Goal: Task Accomplishment & Management: Use online tool/utility

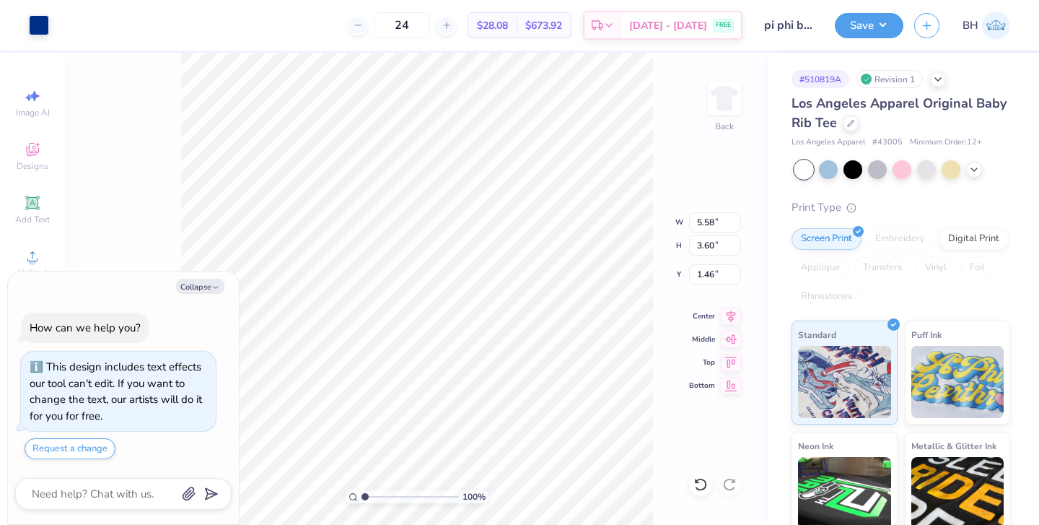
type textarea "x"
type input "1.82"
click at [847, 126] on div at bounding box center [851, 122] width 16 height 16
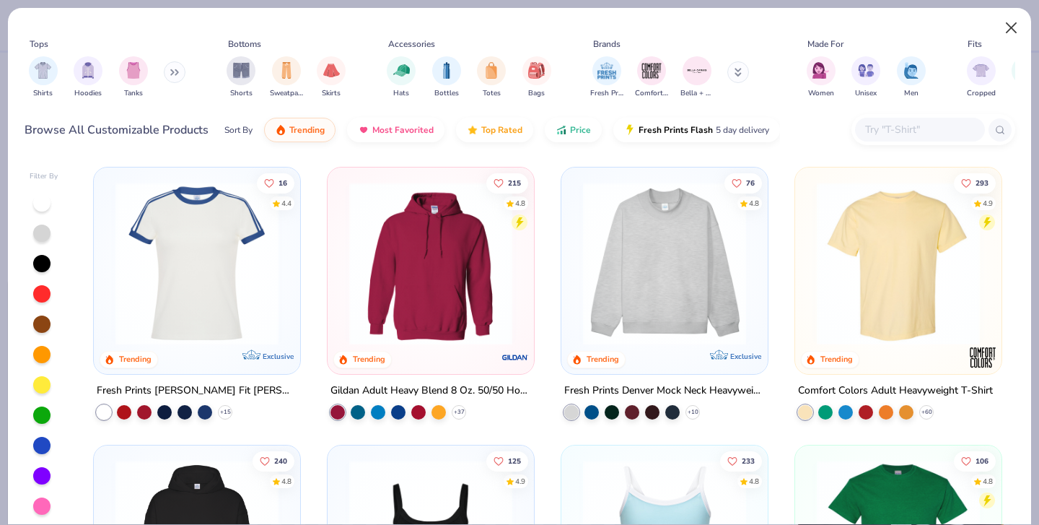
click at [1012, 23] on button "Close" at bounding box center [1011, 27] width 27 height 27
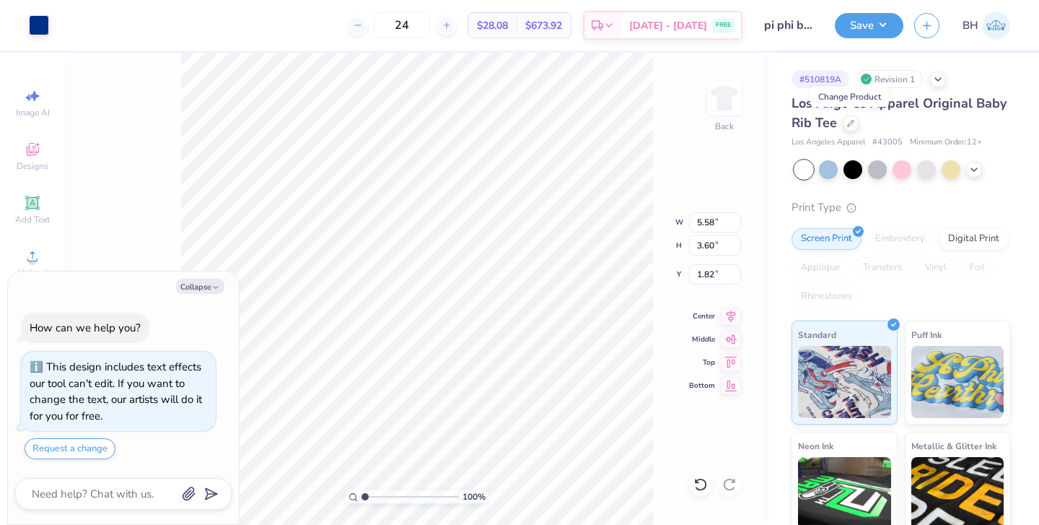
click at [982, 170] on div at bounding box center [903, 169] width 216 height 19
click at [976, 170] on icon at bounding box center [975, 168] width 12 height 12
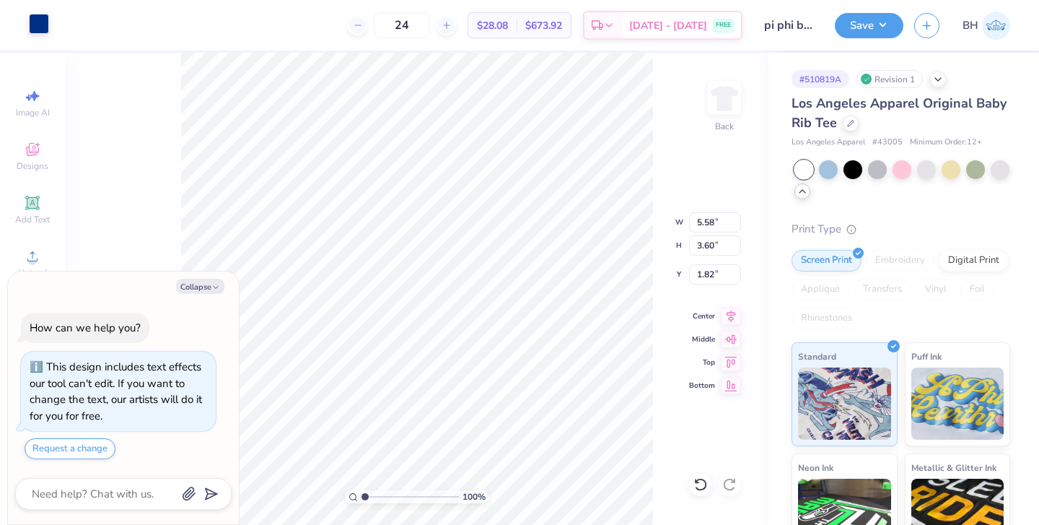
click at [32, 27] on div at bounding box center [39, 24] width 20 height 20
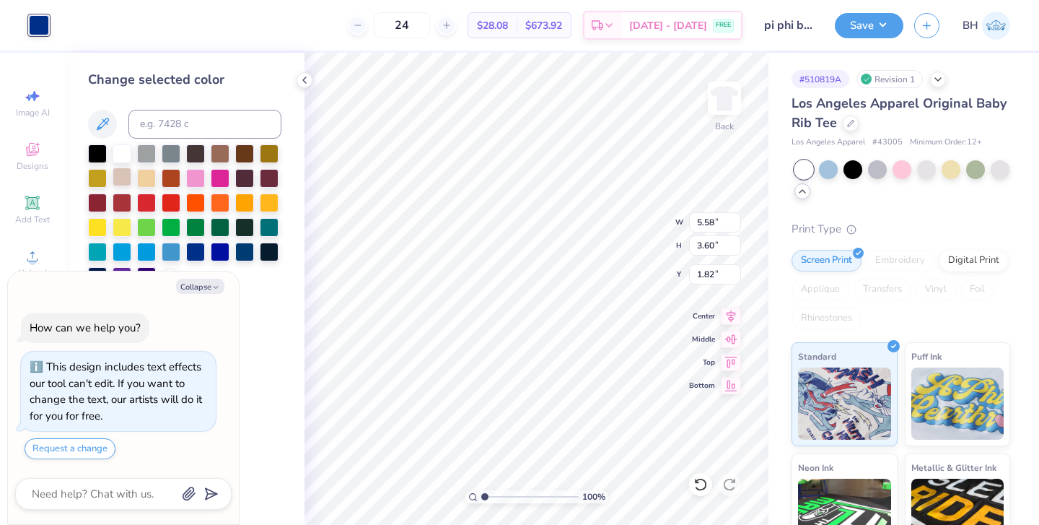
click at [125, 177] on div at bounding box center [122, 176] width 19 height 19
click at [216, 283] on button "Collapse" at bounding box center [200, 286] width 48 height 15
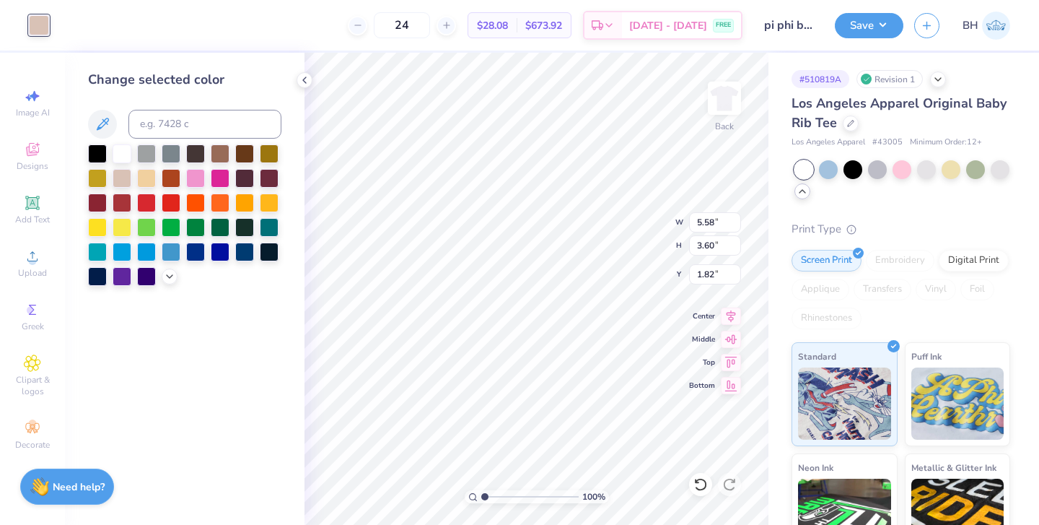
type textarea "x"
click at [167, 283] on div at bounding box center [170, 275] width 16 height 16
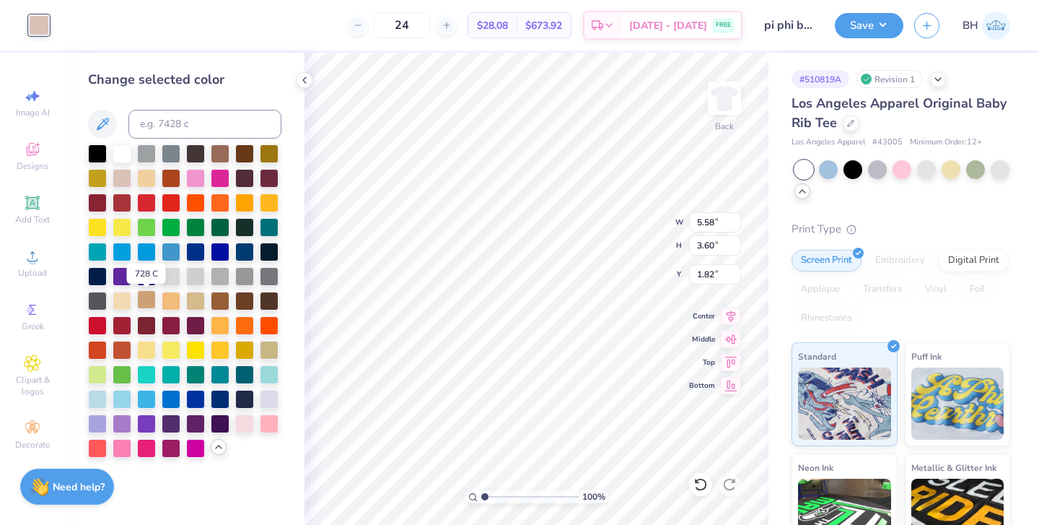
click at [154, 303] on div at bounding box center [146, 299] width 19 height 19
click at [126, 304] on div at bounding box center [122, 299] width 19 height 19
click at [214, 309] on div at bounding box center [220, 299] width 19 height 19
click at [198, 307] on div at bounding box center [195, 299] width 19 height 19
click at [174, 307] on div at bounding box center [171, 299] width 19 height 19
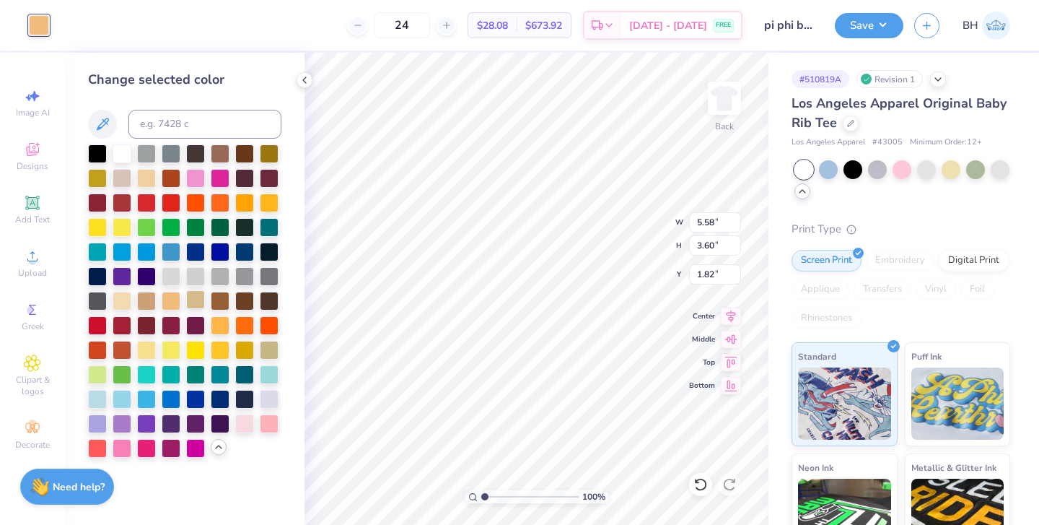
click at [200, 306] on div at bounding box center [195, 299] width 19 height 19
type input "1.58"
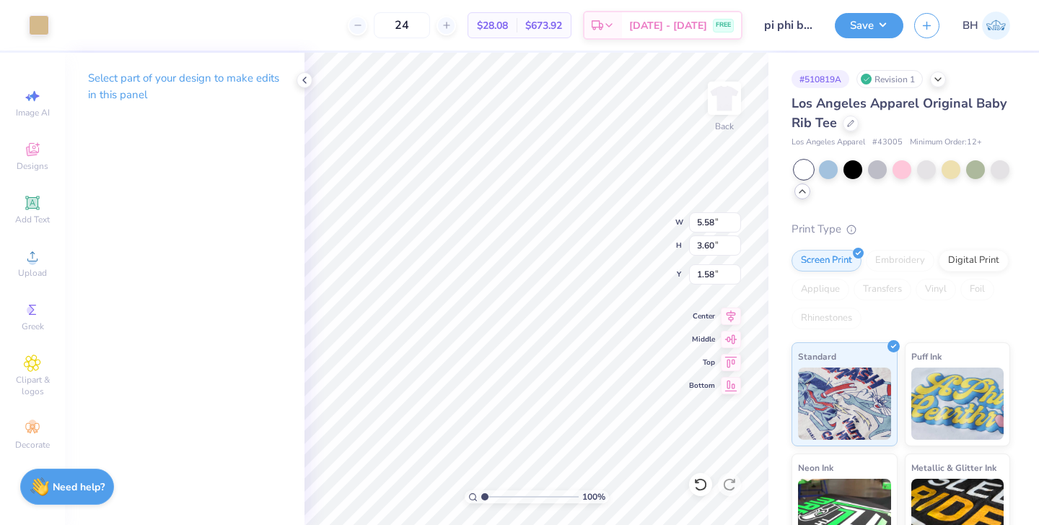
click at [235, 1] on div "24 $28.08 Per Item $673.92 Total Est. Delivery Sep 5 - 8 FREE" at bounding box center [401, 25] width 683 height 51
click at [235, 0] on div "24 $28.08 Per Item $673.92 Total Est. Delivery Sep 5 - 8 FREE" at bounding box center [401, 25] width 683 height 51
click at [884, 30] on button "Save" at bounding box center [869, 23] width 69 height 25
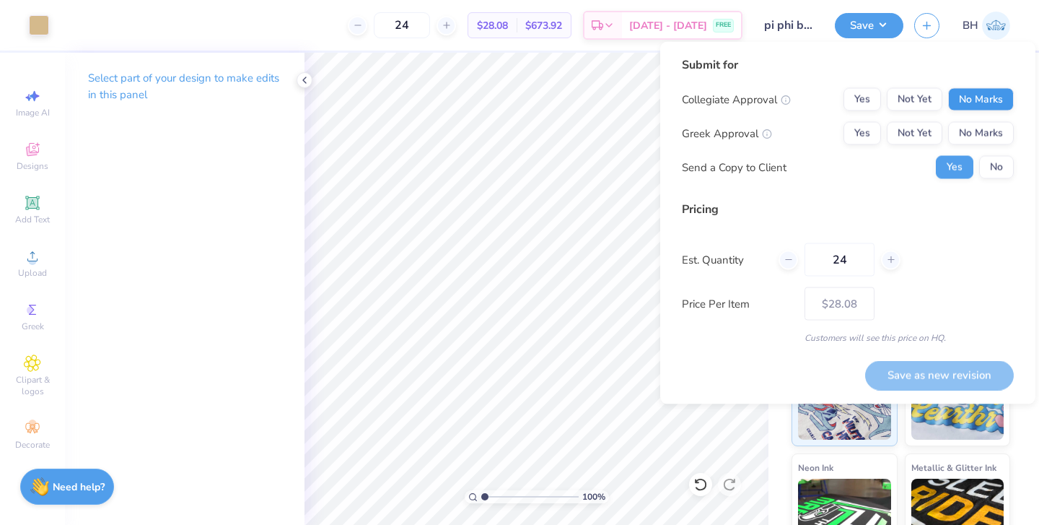
click at [970, 99] on button "No Marks" at bounding box center [981, 99] width 66 height 23
click at [960, 134] on button "No Marks" at bounding box center [981, 133] width 66 height 23
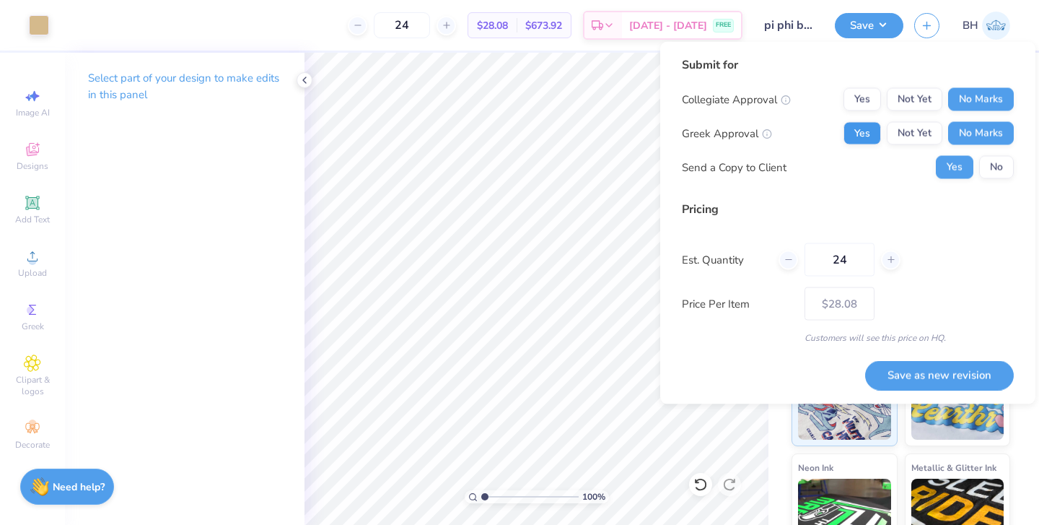
click at [863, 138] on button "Yes" at bounding box center [863, 133] width 38 height 23
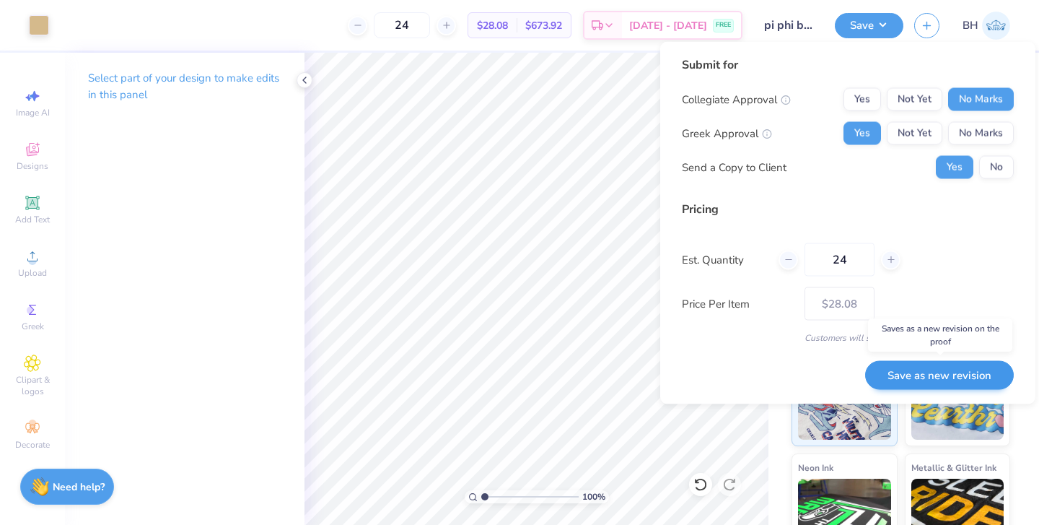
click at [903, 376] on button "Save as new revision" at bounding box center [939, 375] width 149 height 30
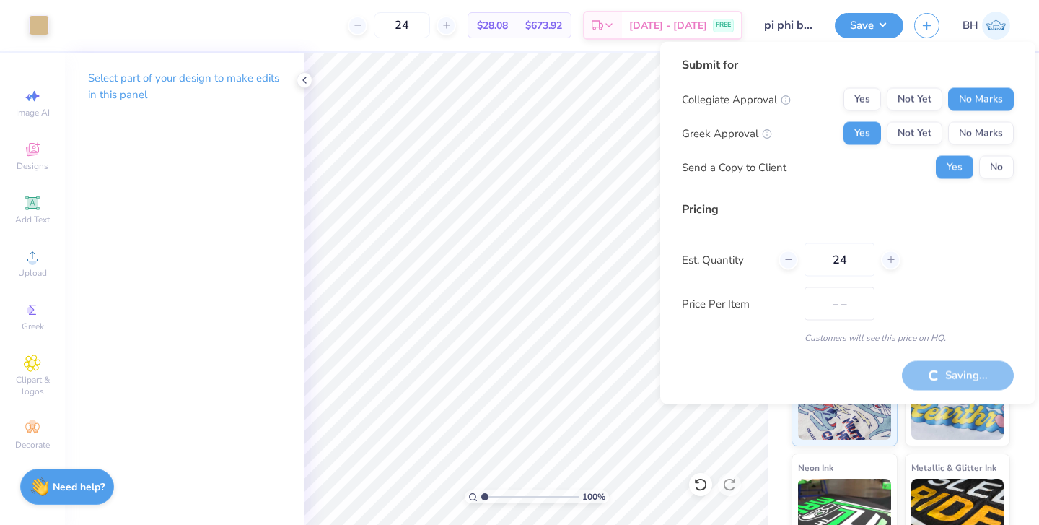
type input "$28.08"
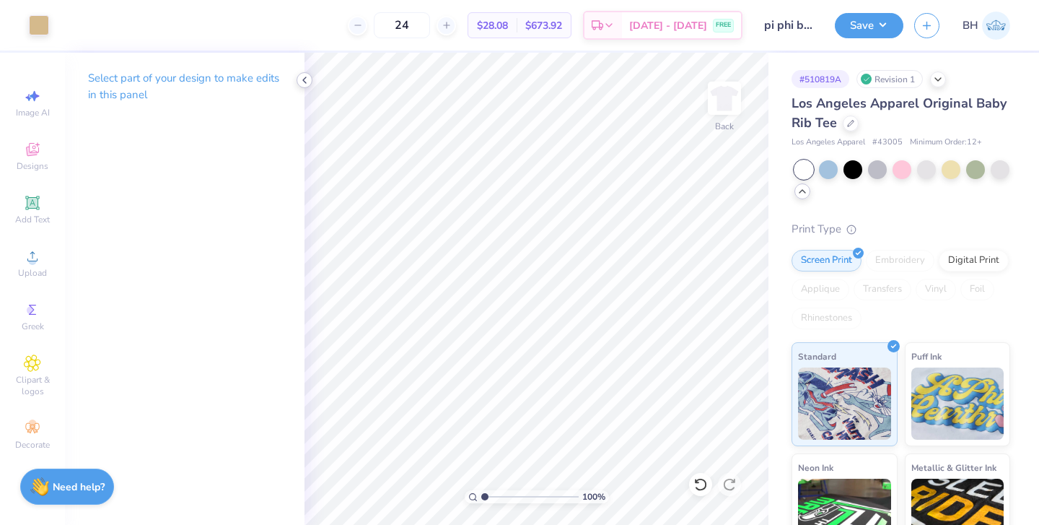
click at [305, 79] on polyline at bounding box center [304, 80] width 3 height 6
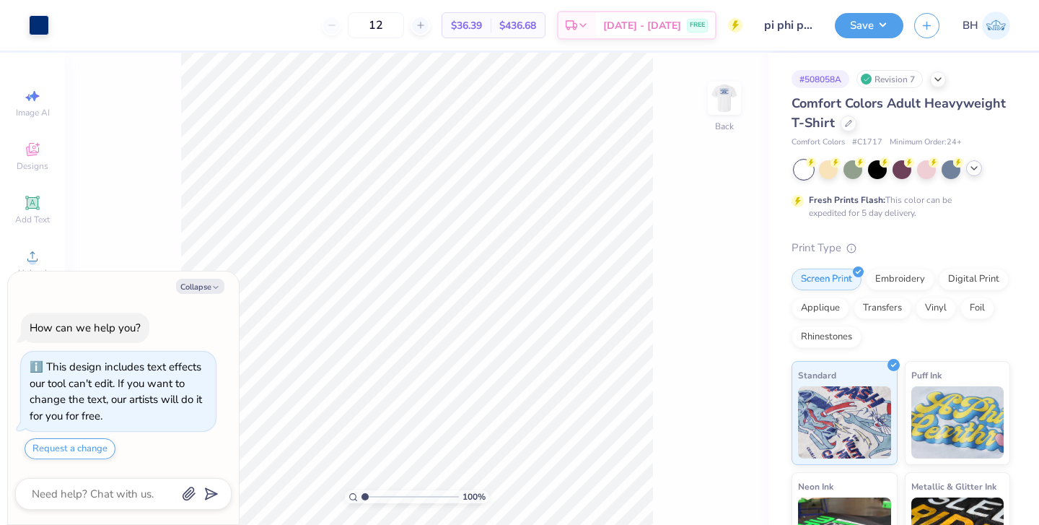
click at [977, 174] on div at bounding box center [974, 168] width 16 height 16
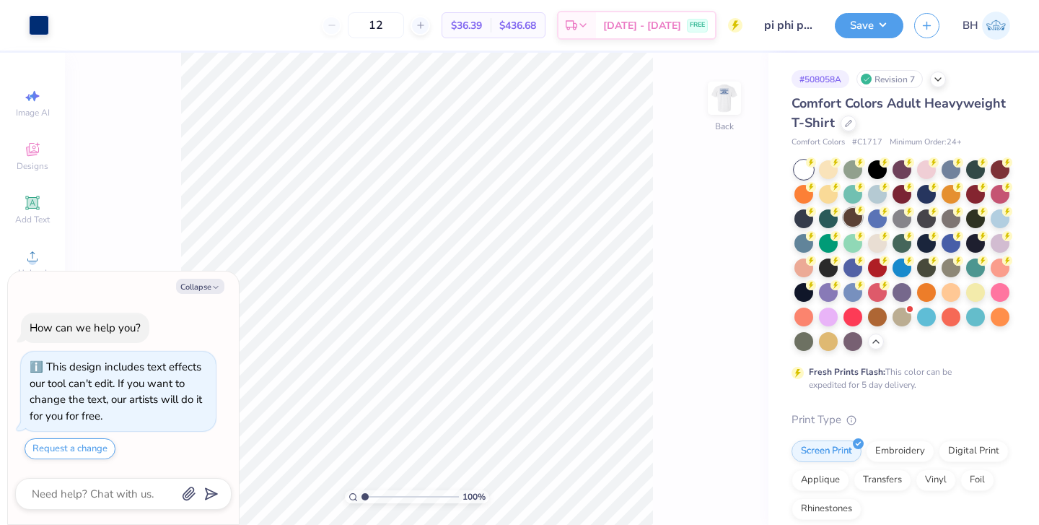
click at [857, 222] on div at bounding box center [853, 217] width 19 height 19
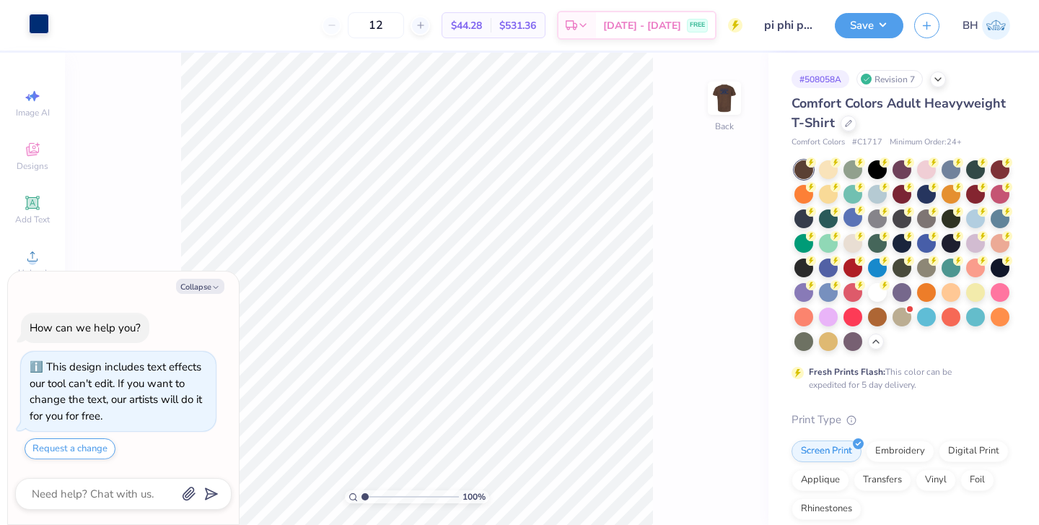
click at [43, 27] on div at bounding box center [39, 24] width 20 height 20
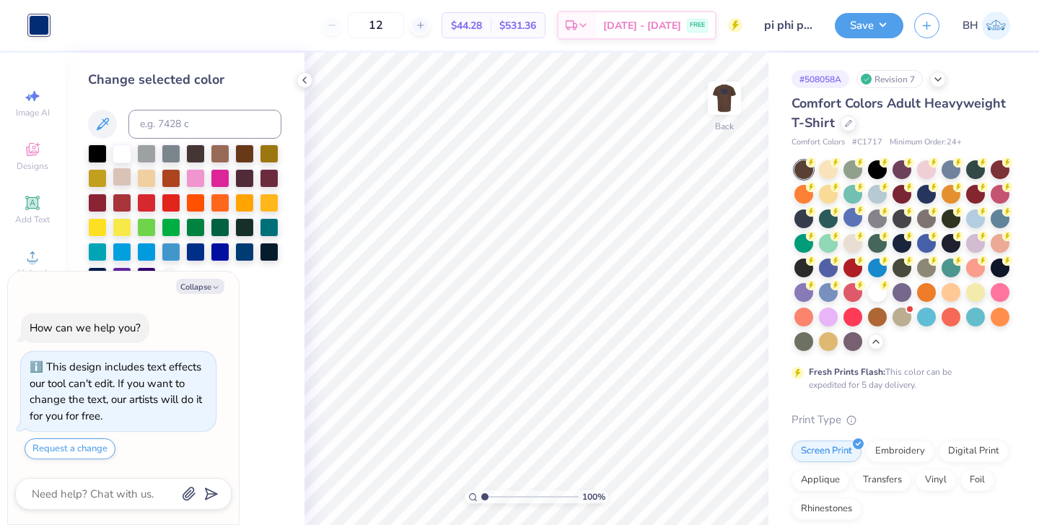
click at [128, 185] on div at bounding box center [122, 176] width 19 height 19
click at [148, 184] on div at bounding box center [146, 176] width 19 height 19
click at [222, 289] on button "Collapse" at bounding box center [200, 286] width 48 height 15
type textarea "x"
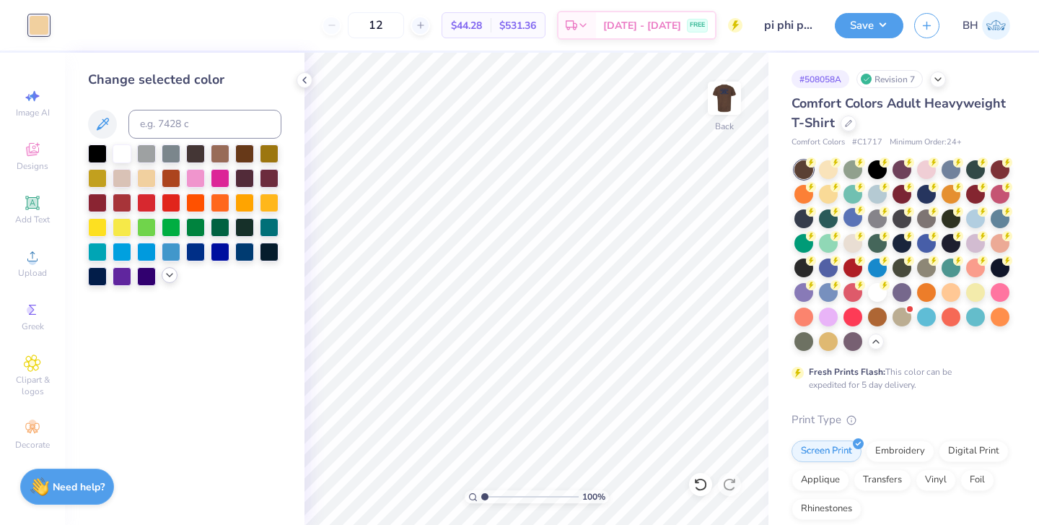
click at [167, 283] on div at bounding box center [170, 275] width 16 height 16
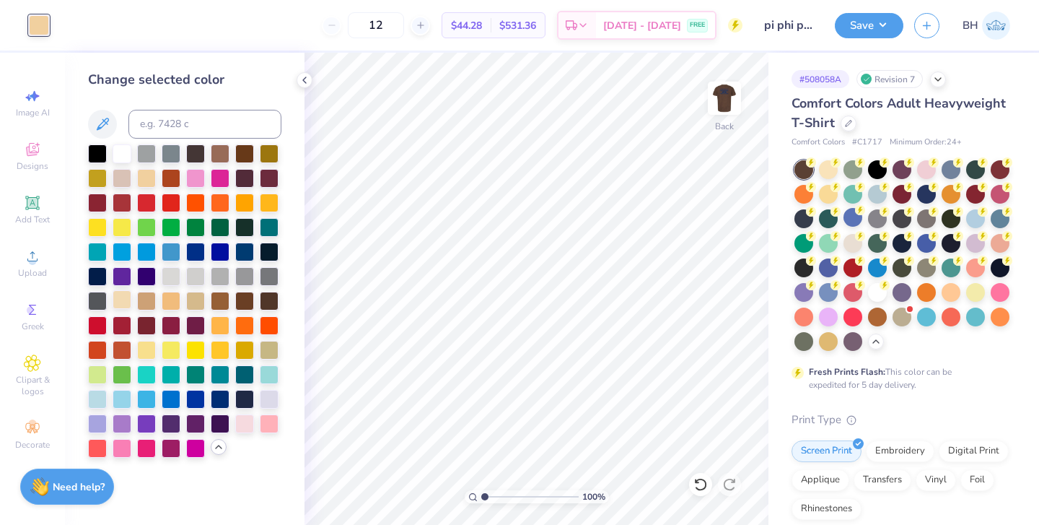
click at [126, 302] on div at bounding box center [122, 299] width 19 height 19
click at [733, 109] on img at bounding box center [725, 98] width 58 height 58
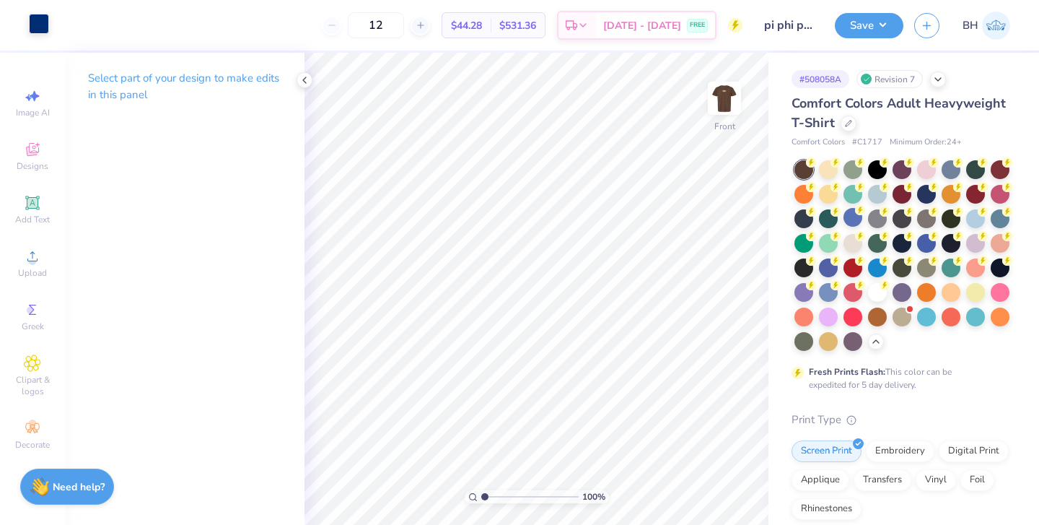
click at [40, 33] on div at bounding box center [39, 24] width 20 height 20
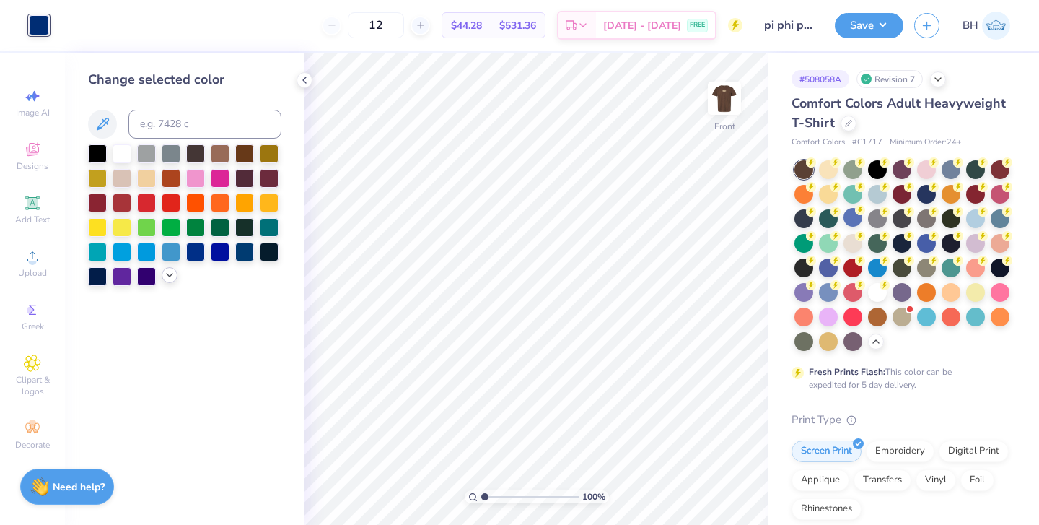
click at [172, 281] on icon at bounding box center [170, 275] width 12 height 12
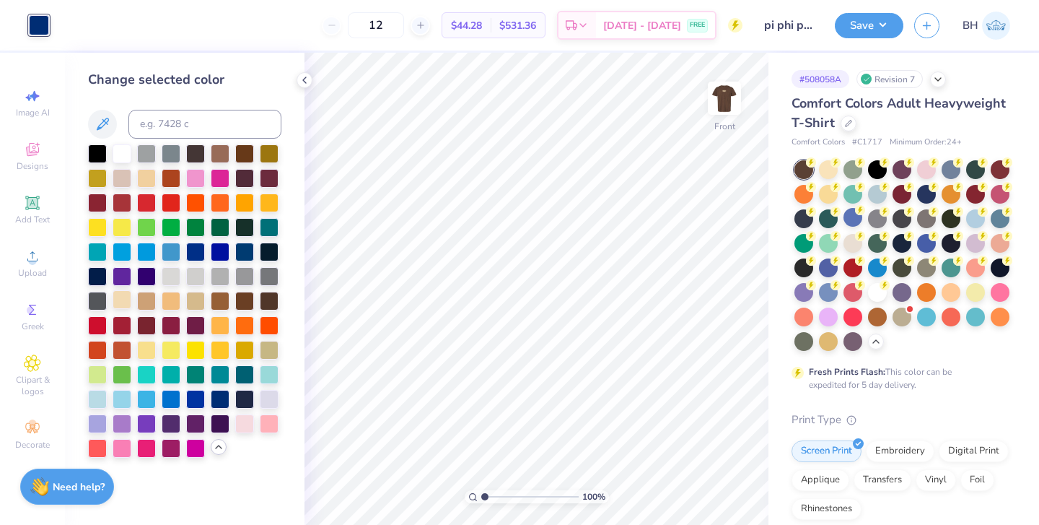
click at [127, 302] on div at bounding box center [122, 299] width 19 height 19
click at [894, 19] on button "Save" at bounding box center [869, 23] width 69 height 25
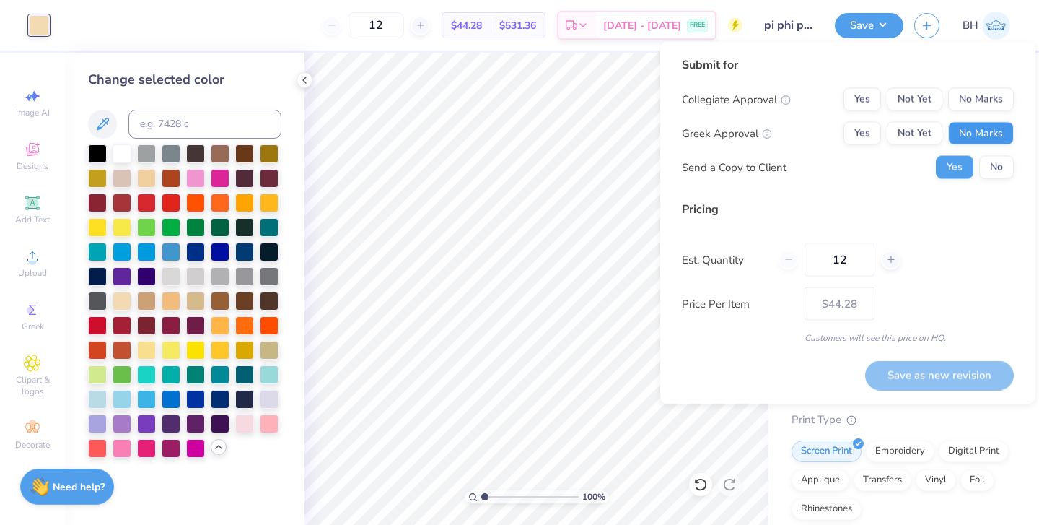
click at [965, 134] on button "No Marks" at bounding box center [981, 133] width 66 height 23
click at [874, 128] on button "Yes" at bounding box center [863, 133] width 38 height 23
click at [972, 108] on button "No Marks" at bounding box center [981, 99] width 66 height 23
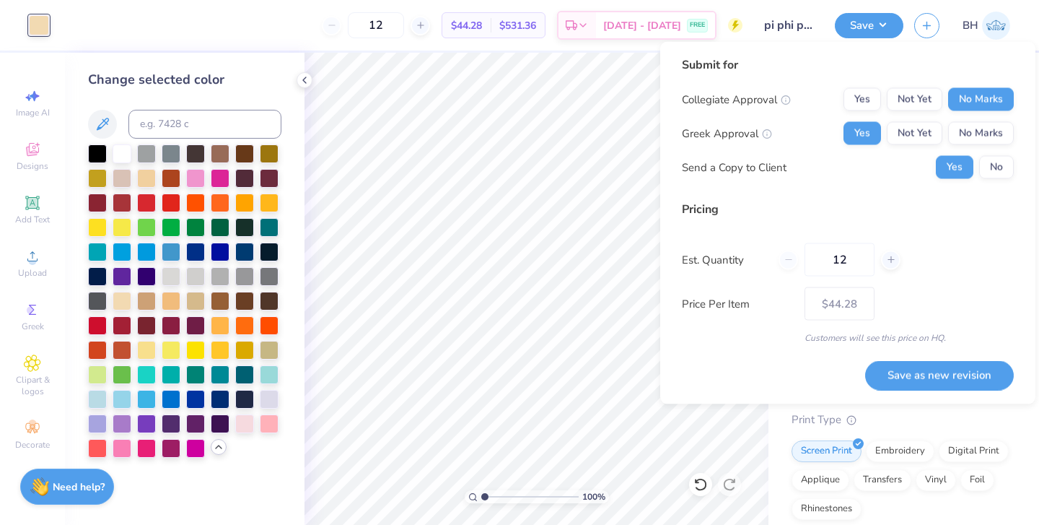
drag, startPoint x: 854, startPoint y: 263, endPoint x: 780, endPoint y: 260, distance: 73.7
click at [782, 262] on div "12" at bounding box center [840, 259] width 122 height 33
type input "0"
type input "024"
type input "24"
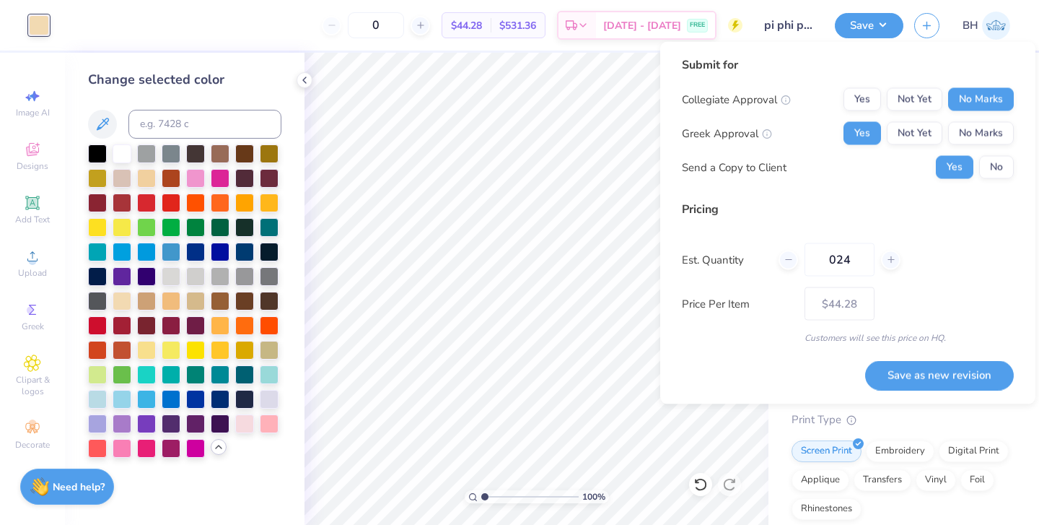
type input "– –"
type input "02"
type input "$30.68"
type input "0"
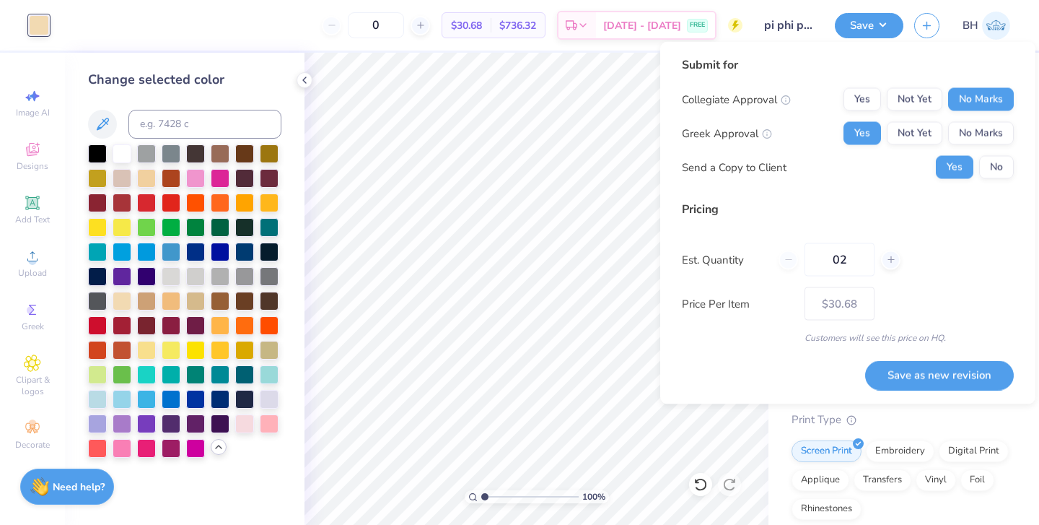
type input "024"
type input "24"
type input "$30.68"
type input "024"
click at [995, 169] on button "No" at bounding box center [996, 167] width 35 height 23
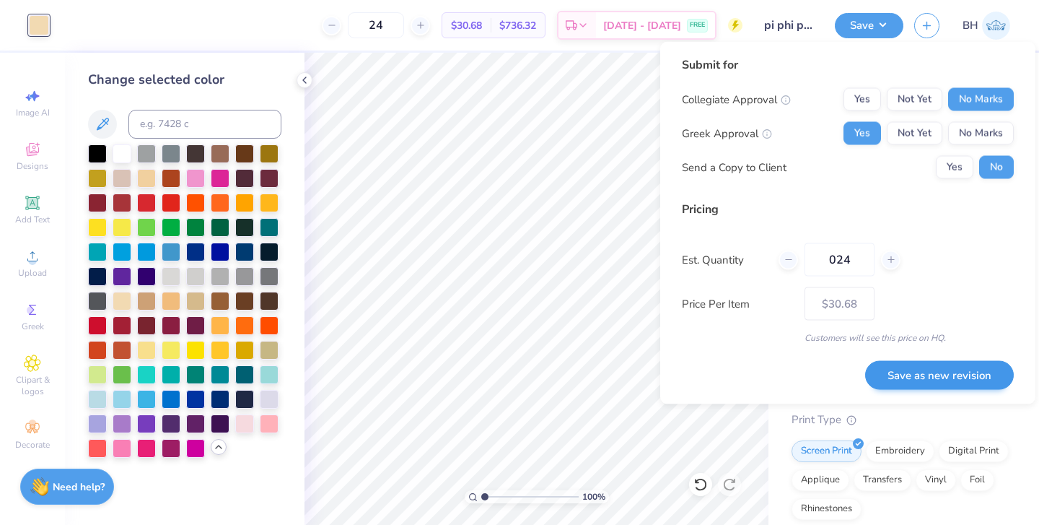
click at [928, 375] on button "Save as new revision" at bounding box center [939, 375] width 149 height 30
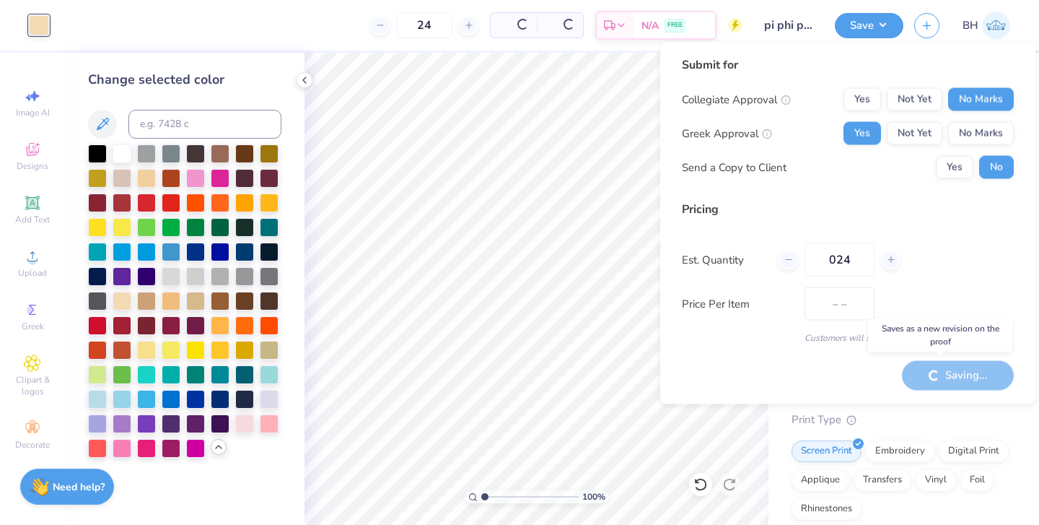
type input "$30.68"
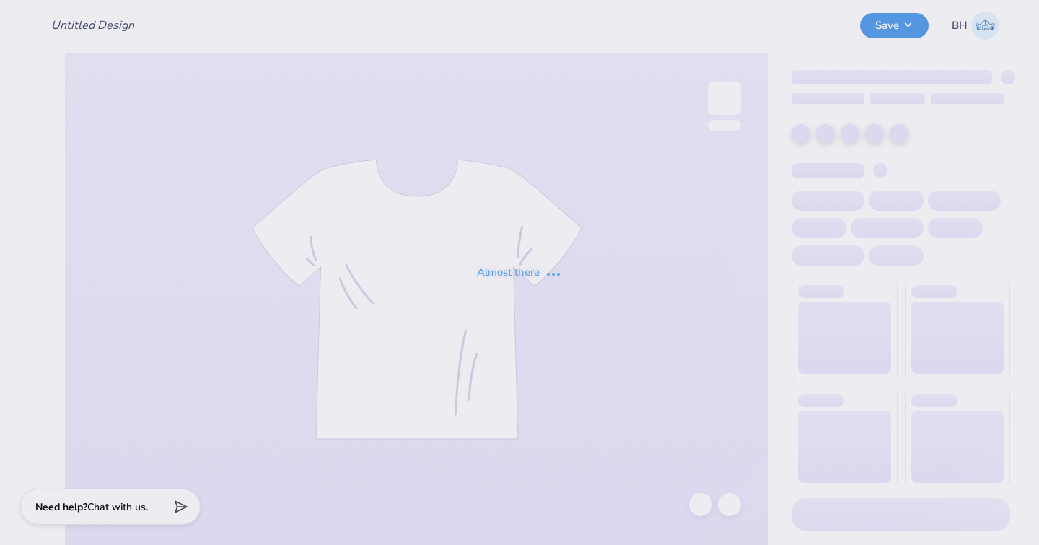
type input "pi phi pihol edit"
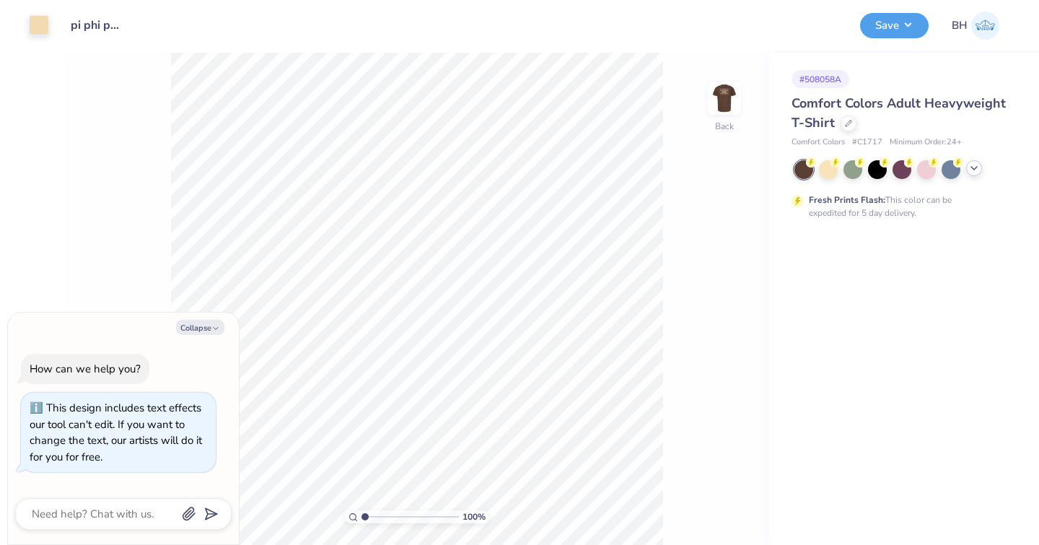
click at [971, 170] on icon at bounding box center [975, 168] width 12 height 12
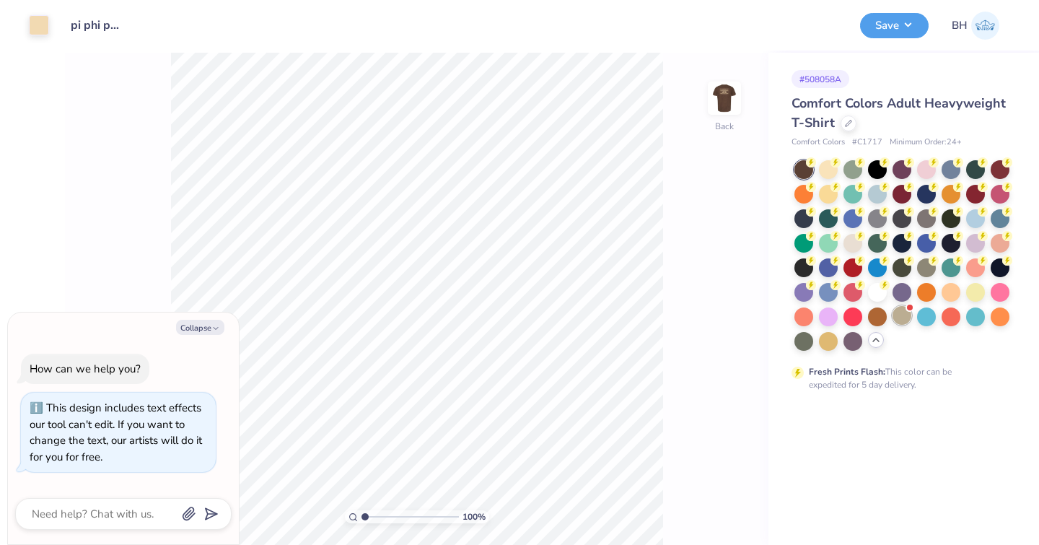
click at [898, 320] on div at bounding box center [902, 315] width 19 height 19
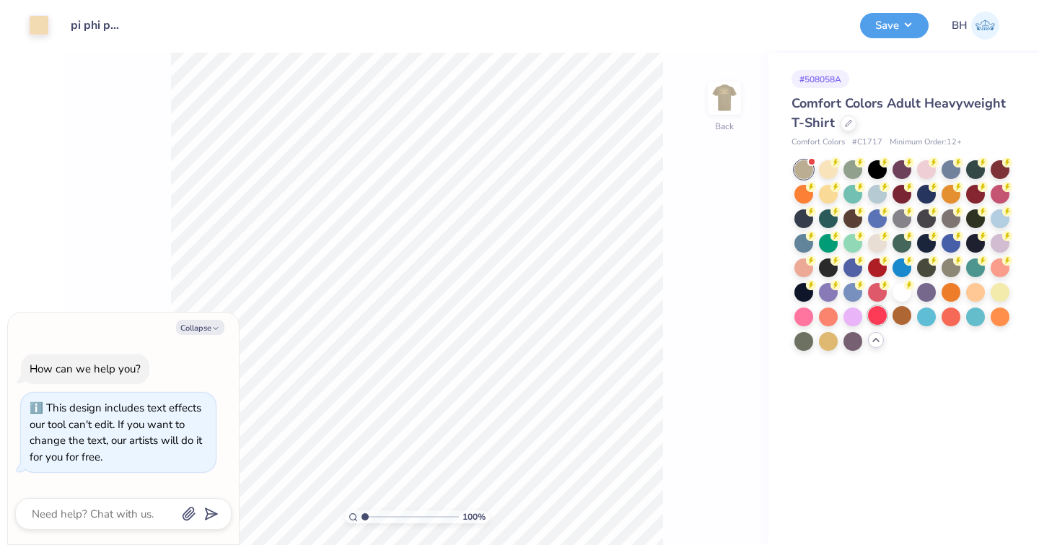
scroll to position [69, 0]
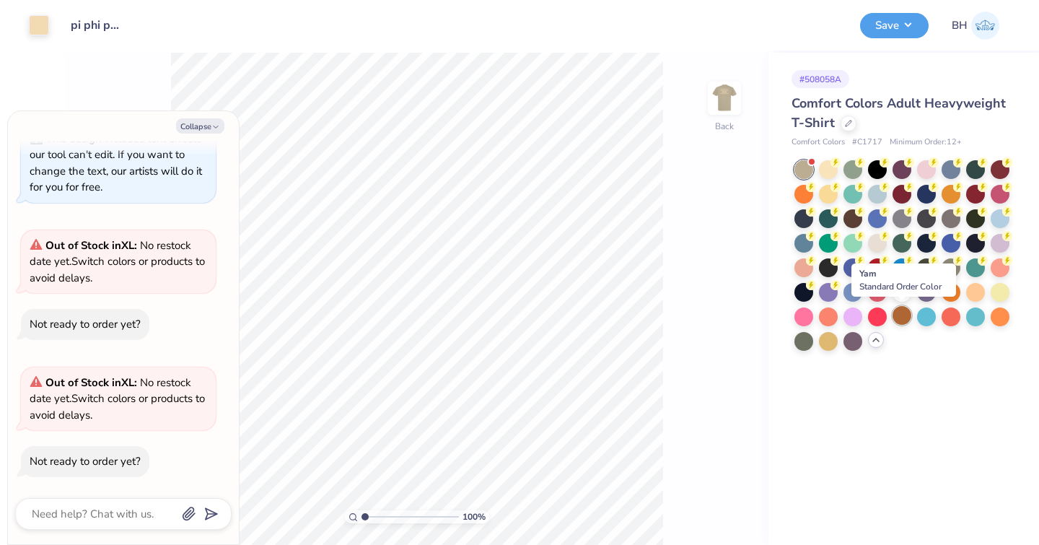
click at [898, 320] on div at bounding box center [902, 315] width 19 height 19
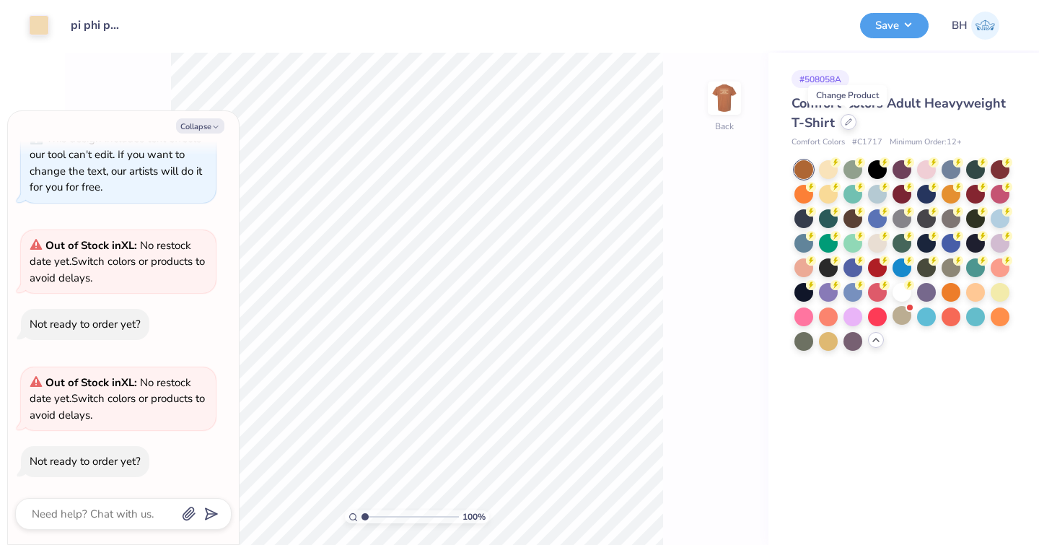
click at [843, 126] on div at bounding box center [849, 122] width 16 height 16
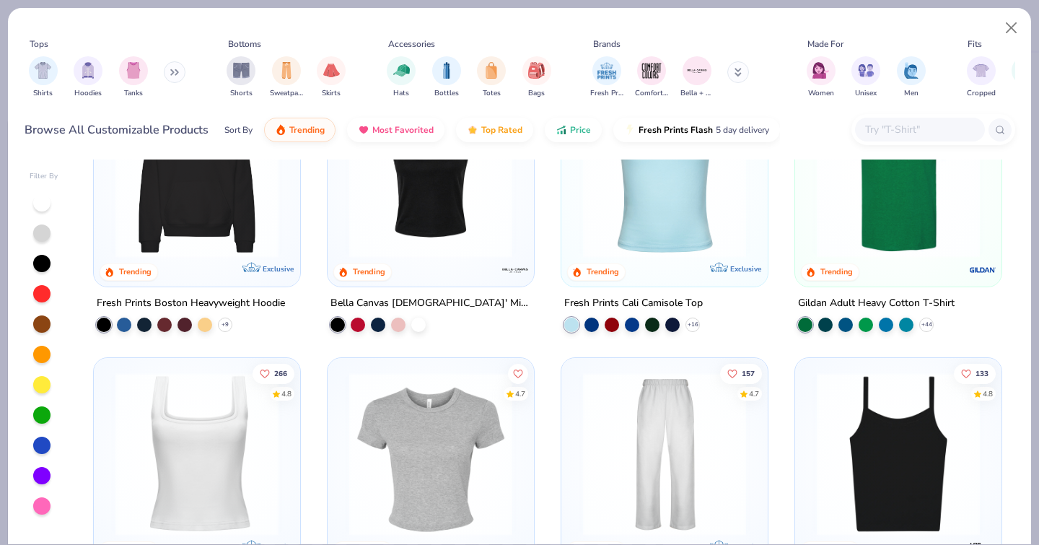
scroll to position [364, 0]
click at [912, 232] on img at bounding box center [899, 176] width 178 height 163
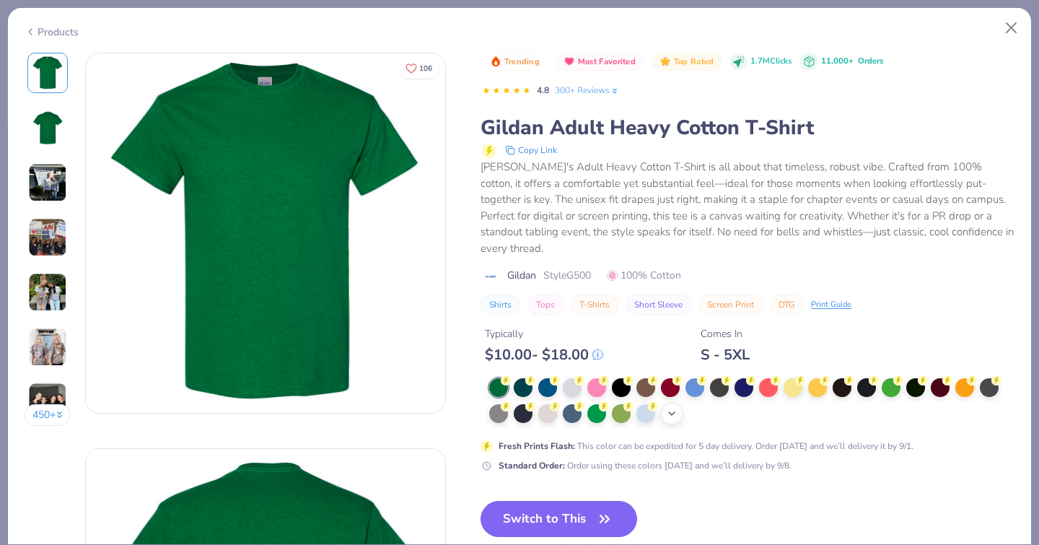
click at [666, 408] on icon at bounding box center [672, 414] width 12 height 12
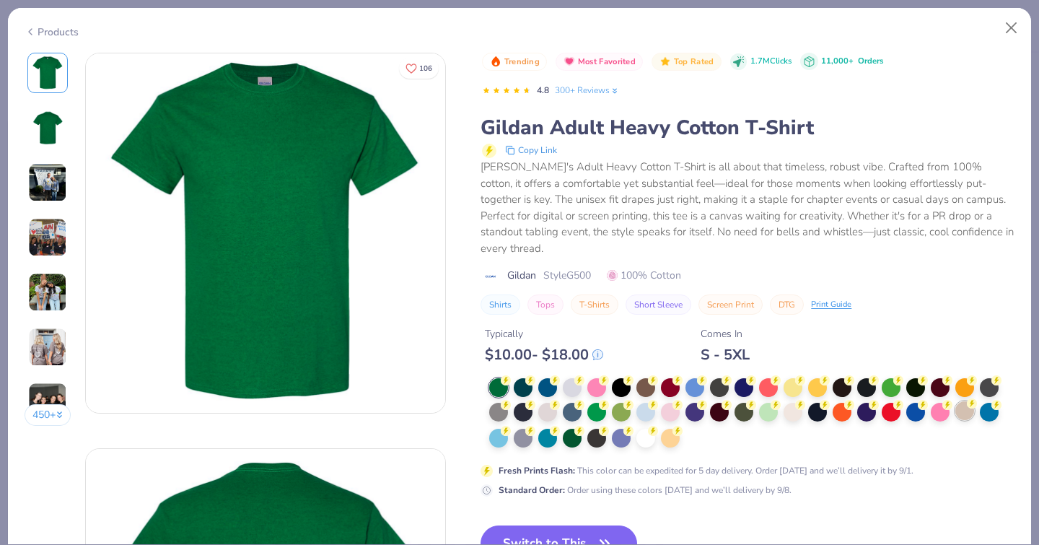
click at [956, 401] on div at bounding box center [965, 410] width 19 height 19
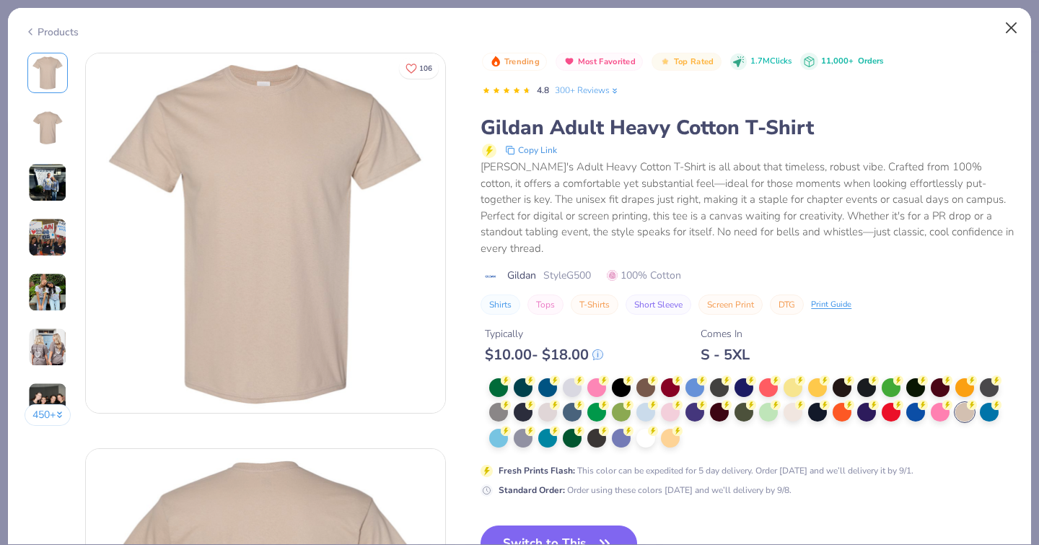
click at [1014, 25] on button "Close" at bounding box center [1011, 27] width 27 height 27
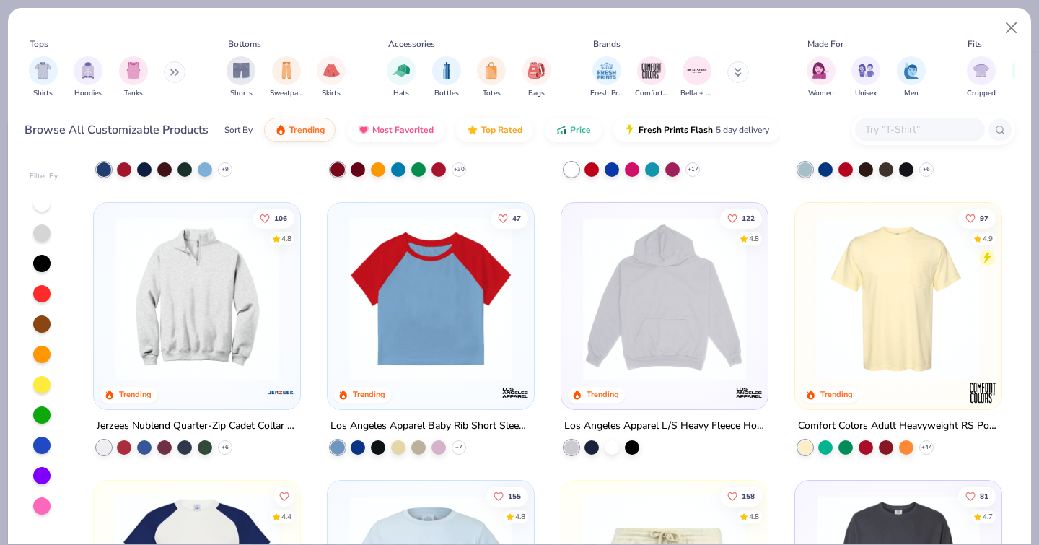
scroll to position [1363, 0]
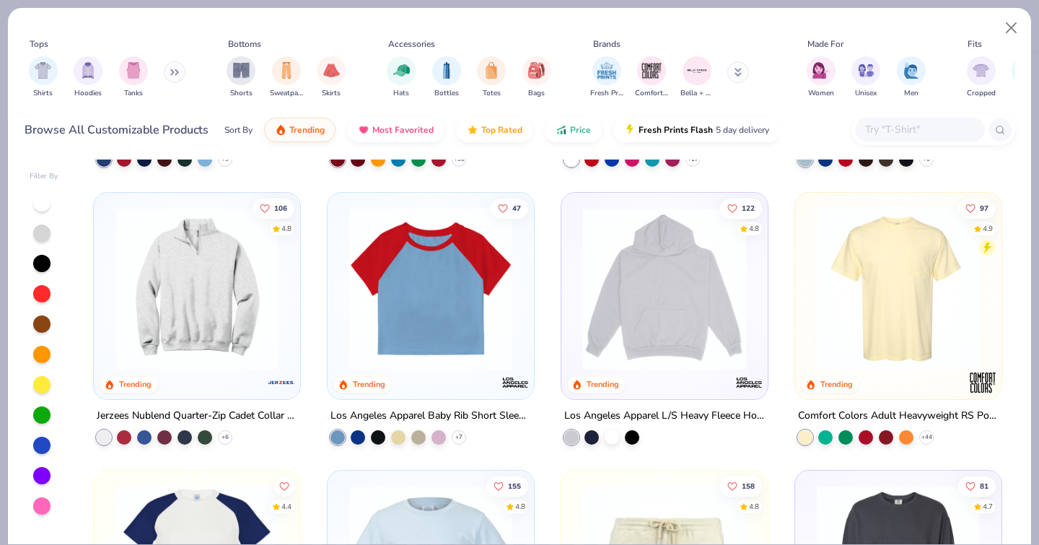
click at [38, 315] on div at bounding box center [41, 323] width 17 height 17
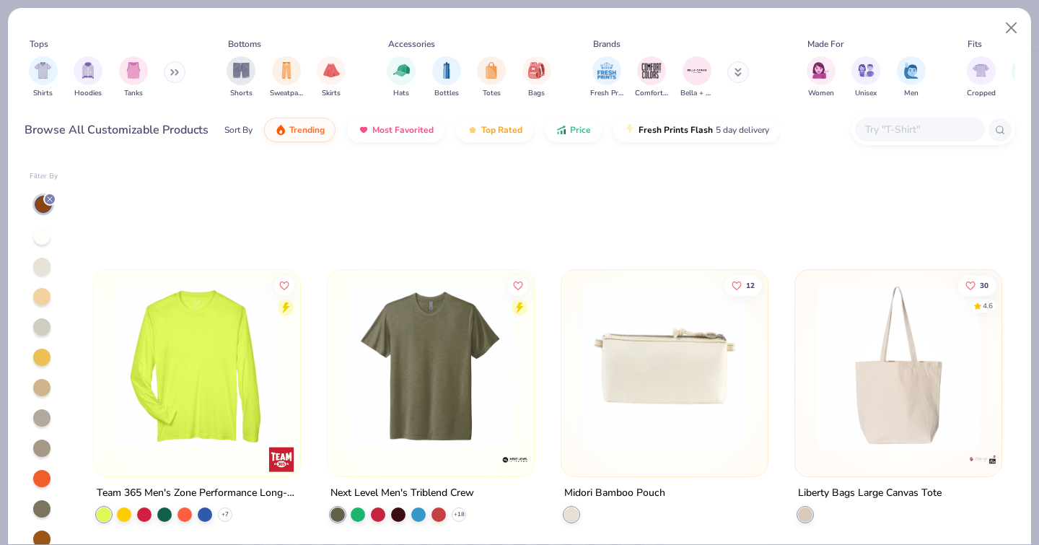
scroll to position [8720, 0]
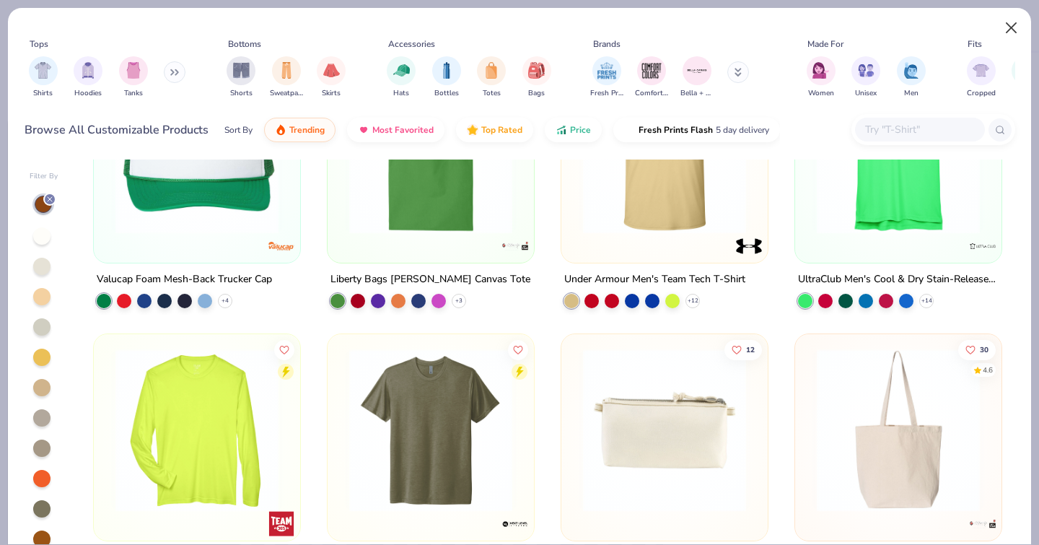
click at [1018, 32] on button "Close" at bounding box center [1011, 27] width 27 height 27
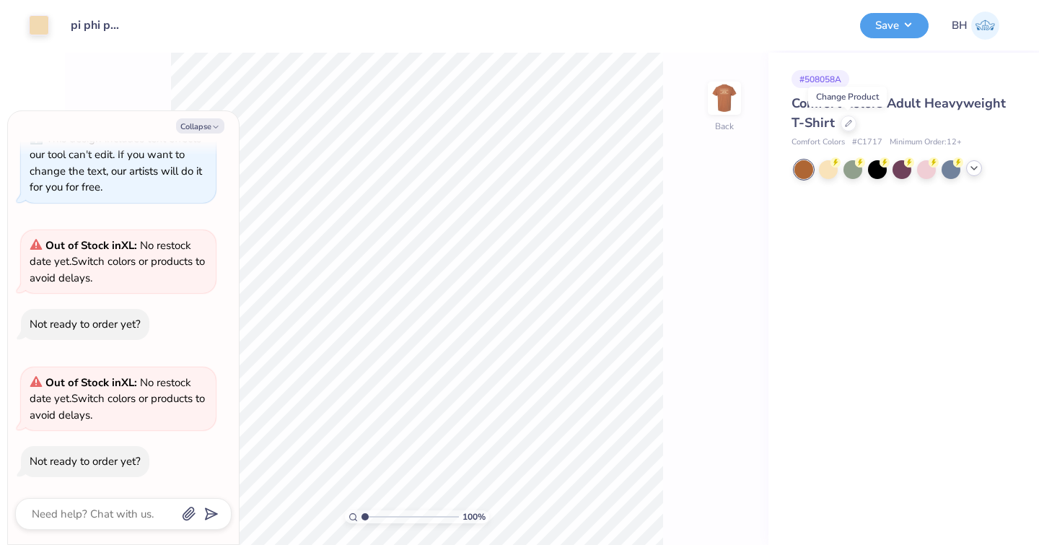
click at [972, 172] on icon at bounding box center [975, 168] width 12 height 12
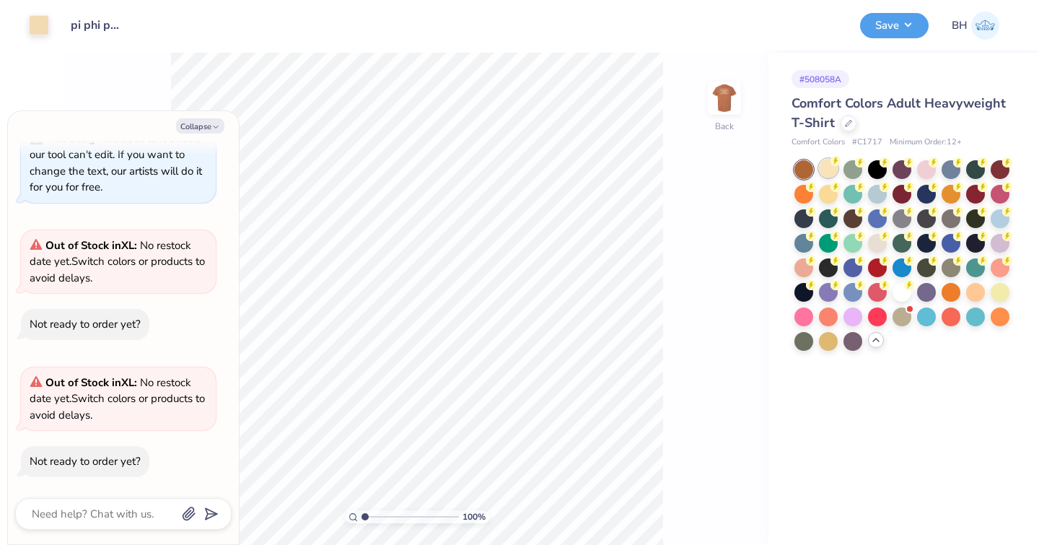
click at [833, 169] on div at bounding box center [828, 168] width 19 height 19
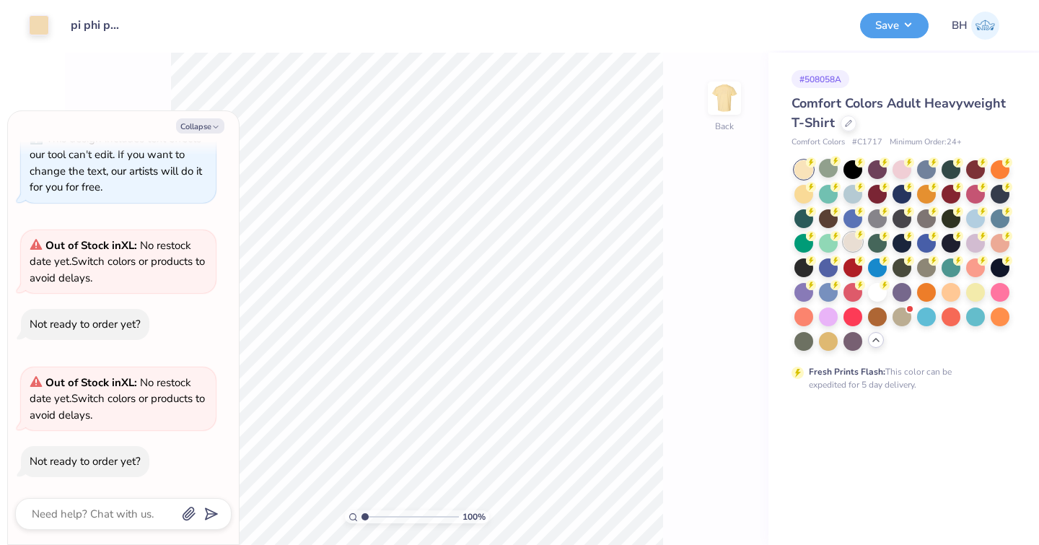
click at [852, 246] on div at bounding box center [853, 241] width 19 height 19
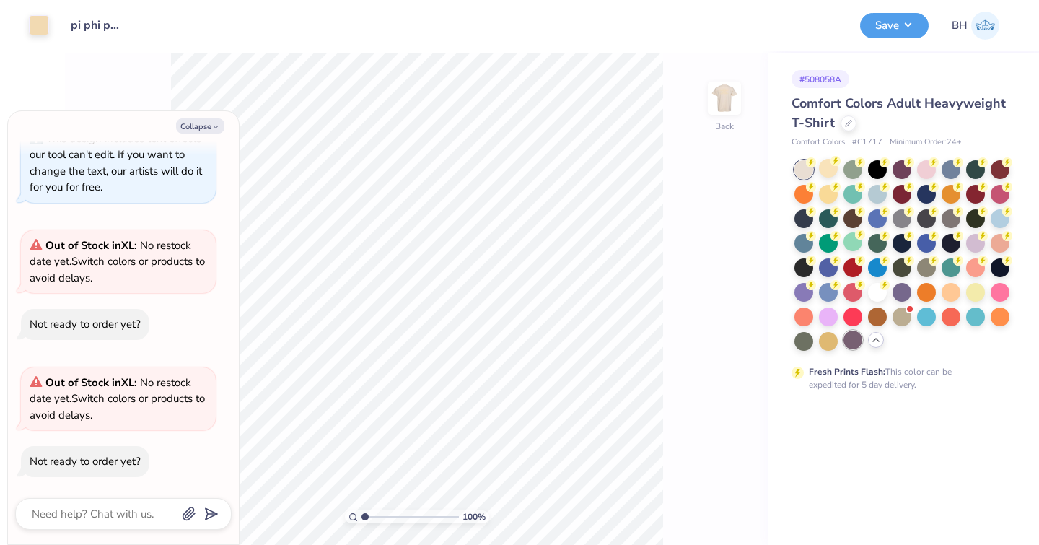
click at [855, 340] on div at bounding box center [853, 340] width 19 height 19
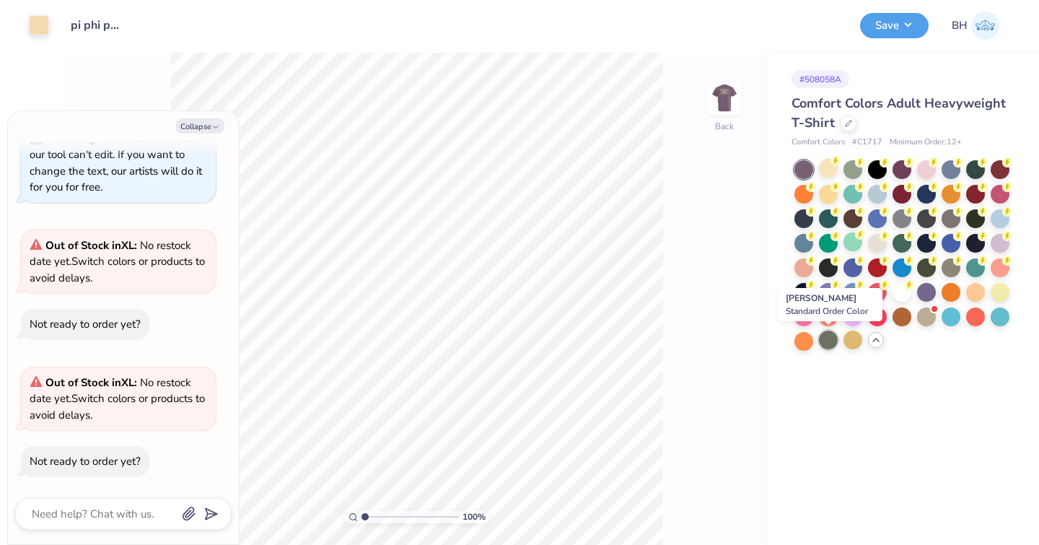
click at [834, 339] on div at bounding box center [828, 340] width 19 height 19
click at [951, 269] on div at bounding box center [951, 266] width 19 height 19
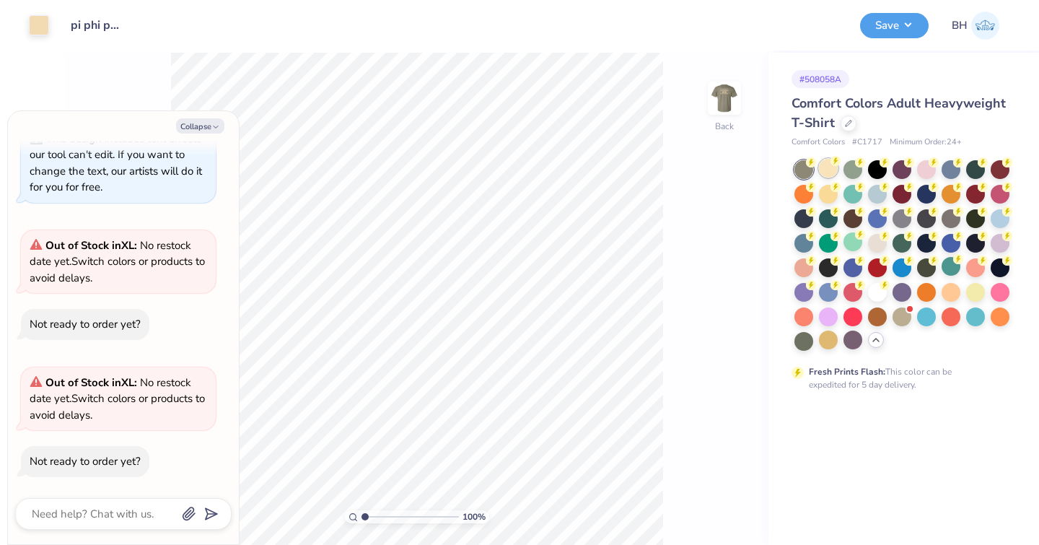
click at [822, 167] on div at bounding box center [828, 168] width 19 height 19
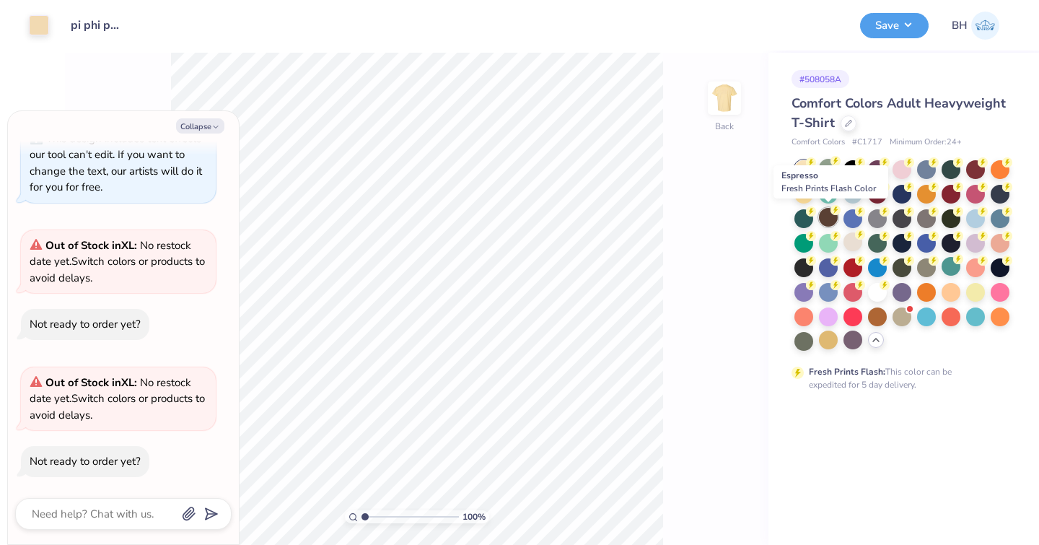
click at [833, 220] on div at bounding box center [828, 217] width 19 height 19
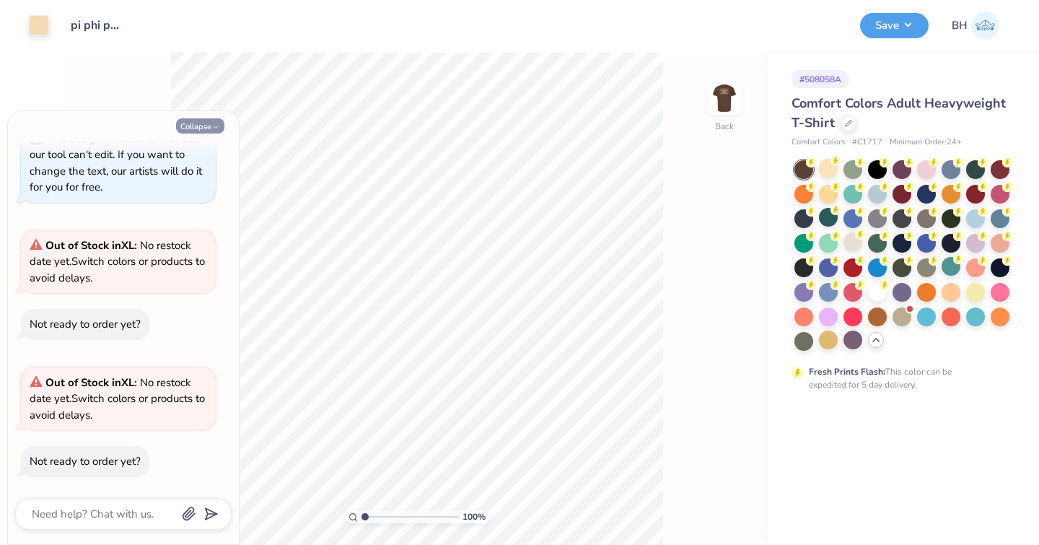
click at [219, 126] on icon "button" at bounding box center [215, 127] width 9 height 9
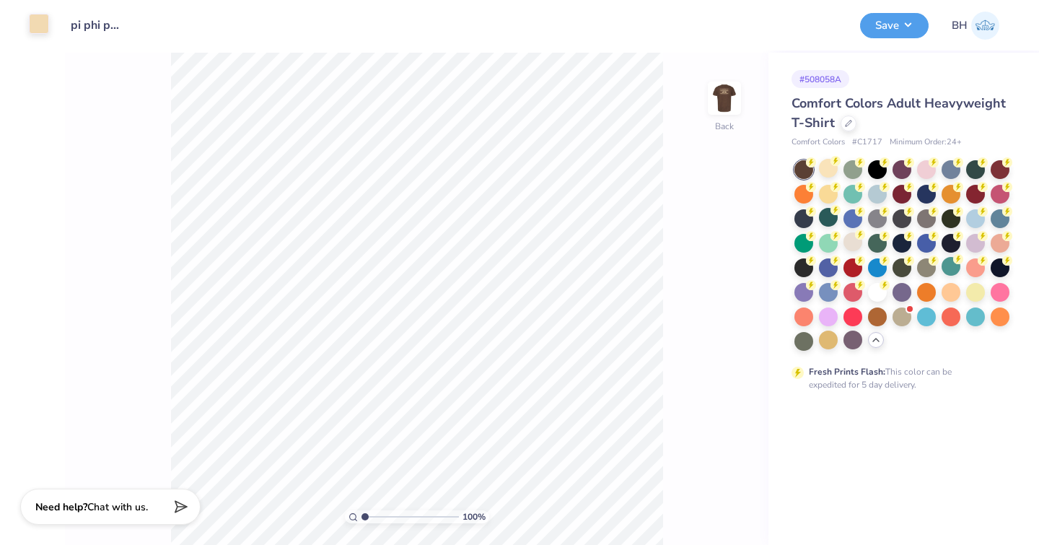
click at [38, 25] on div at bounding box center [39, 24] width 20 height 20
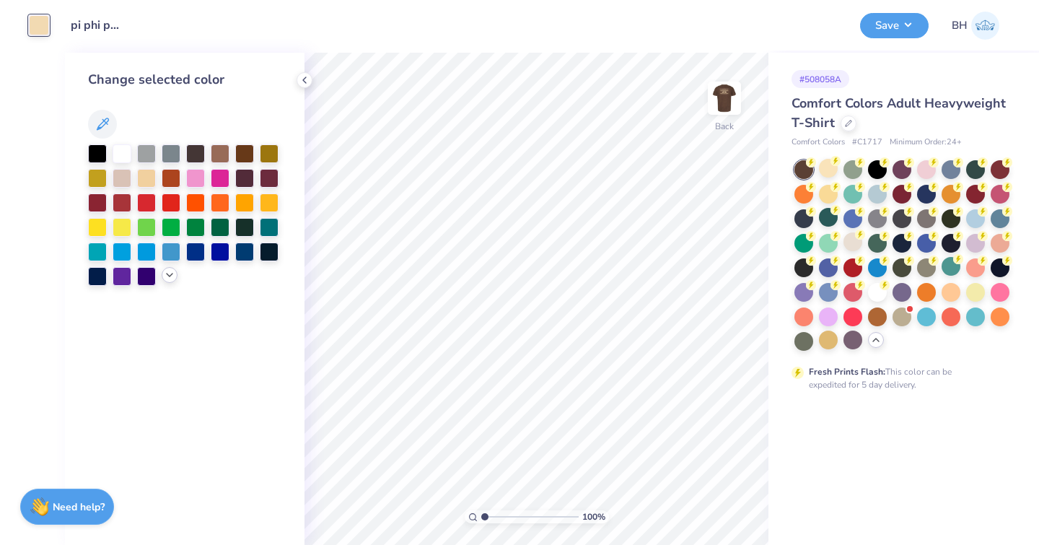
click at [172, 281] on div at bounding box center [170, 275] width 16 height 16
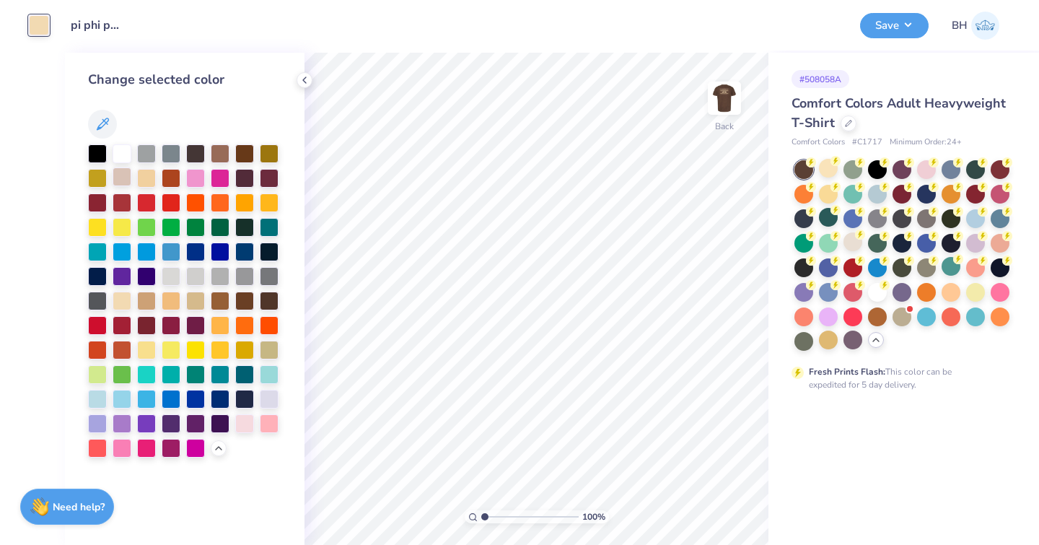
click at [118, 180] on div at bounding box center [122, 176] width 19 height 19
click at [145, 297] on div at bounding box center [146, 299] width 19 height 19
click at [170, 302] on div at bounding box center [171, 299] width 19 height 19
click at [202, 305] on div at bounding box center [195, 299] width 19 height 19
click at [151, 350] on div at bounding box center [146, 348] width 19 height 19
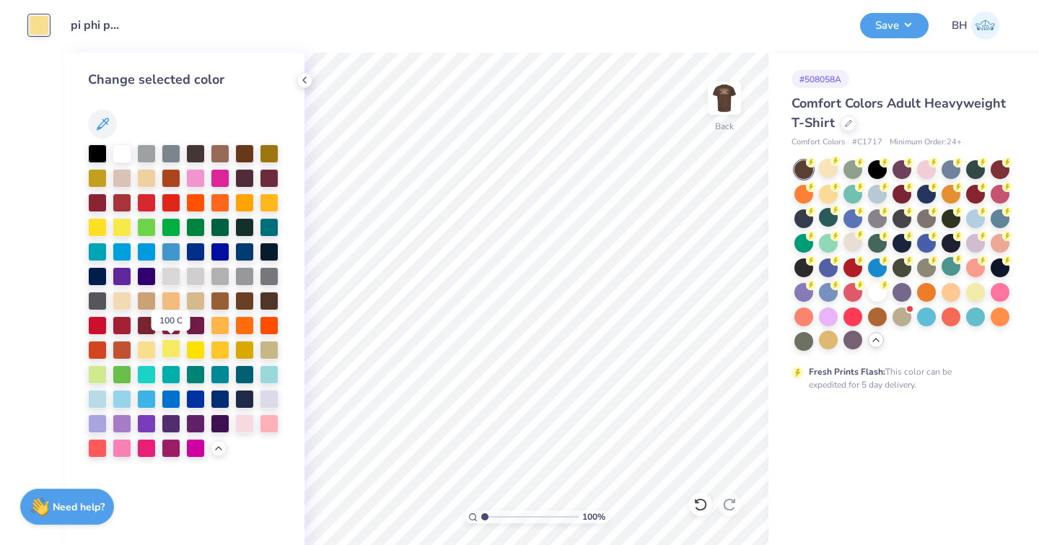
click at [173, 351] on div at bounding box center [171, 348] width 19 height 19
click at [212, 352] on div at bounding box center [220, 348] width 19 height 19
click at [219, 327] on div at bounding box center [220, 324] width 19 height 19
click at [253, 351] on div at bounding box center [244, 348] width 19 height 19
click at [269, 329] on div at bounding box center [269, 324] width 19 height 19
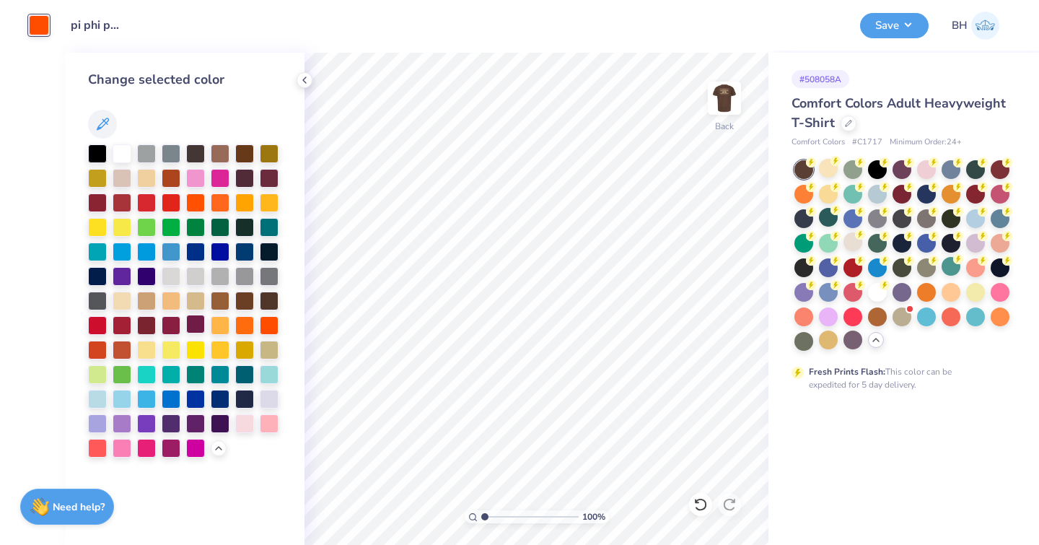
click at [204, 326] on div at bounding box center [195, 324] width 19 height 19
click at [156, 324] on div at bounding box center [146, 324] width 19 height 19
click at [99, 402] on div at bounding box center [97, 397] width 19 height 19
click at [221, 160] on div at bounding box center [220, 152] width 19 height 19
click at [240, 156] on div at bounding box center [244, 152] width 19 height 19
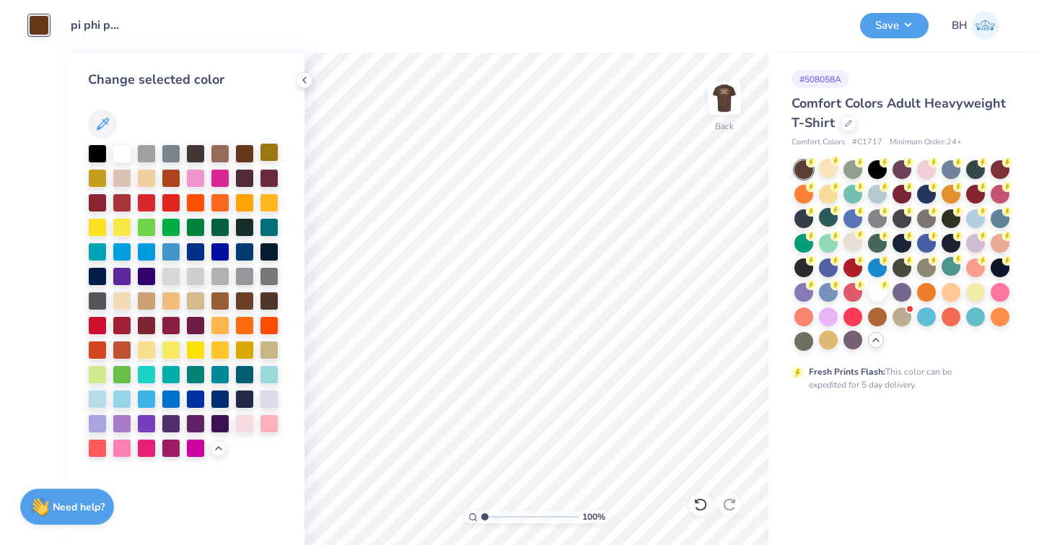
click at [272, 155] on div at bounding box center [269, 152] width 19 height 19
click at [245, 174] on div at bounding box center [244, 176] width 19 height 19
click at [175, 276] on div at bounding box center [171, 275] width 19 height 19
click at [198, 278] on div at bounding box center [195, 275] width 19 height 19
click at [212, 281] on div at bounding box center [220, 275] width 19 height 19
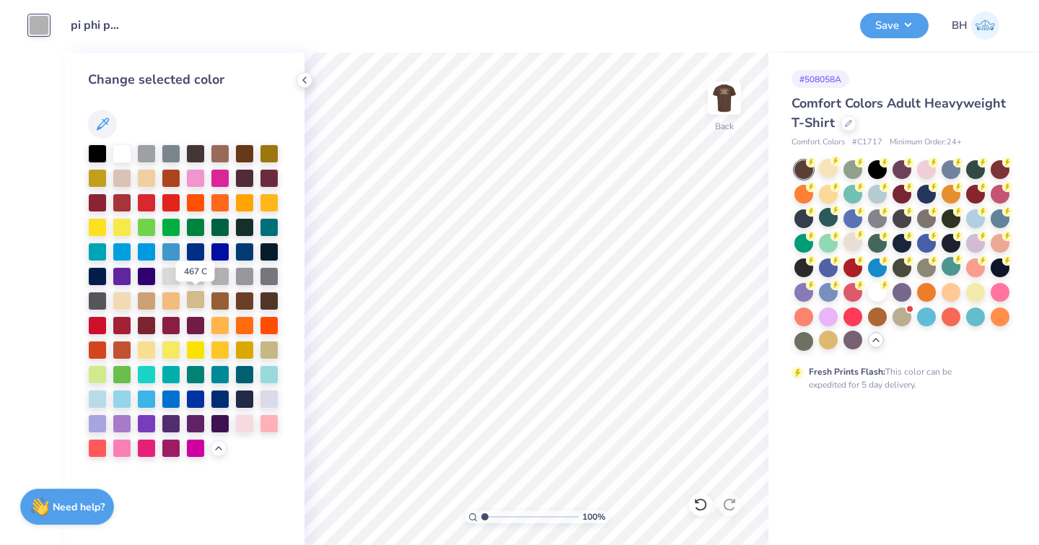
click at [201, 301] on div at bounding box center [195, 299] width 19 height 19
click at [173, 300] on div at bounding box center [171, 299] width 19 height 19
click at [152, 297] on div at bounding box center [146, 299] width 19 height 19
click at [121, 297] on div at bounding box center [122, 299] width 19 height 19
click at [203, 302] on div at bounding box center [195, 299] width 19 height 19
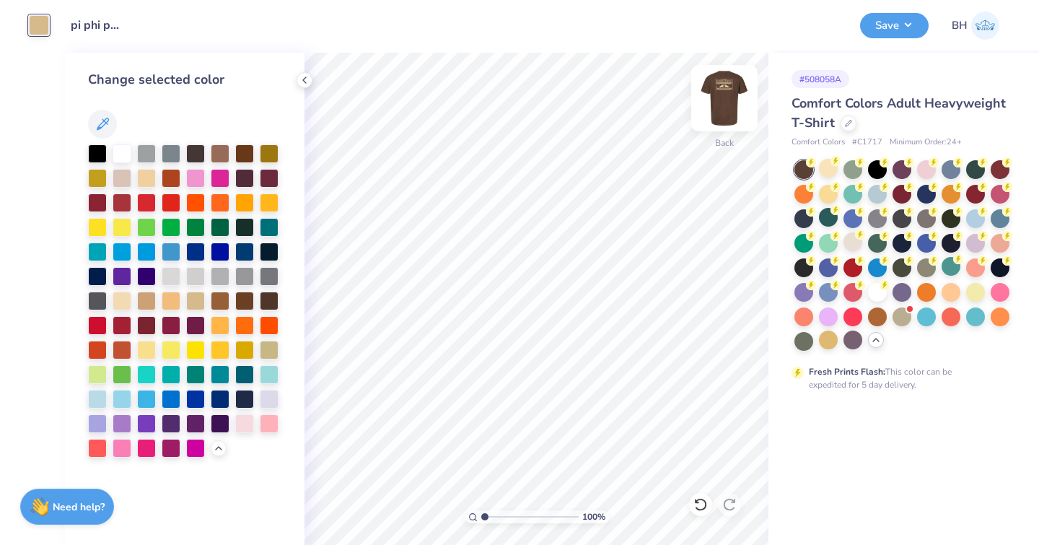
click at [728, 97] on img at bounding box center [725, 98] width 58 height 58
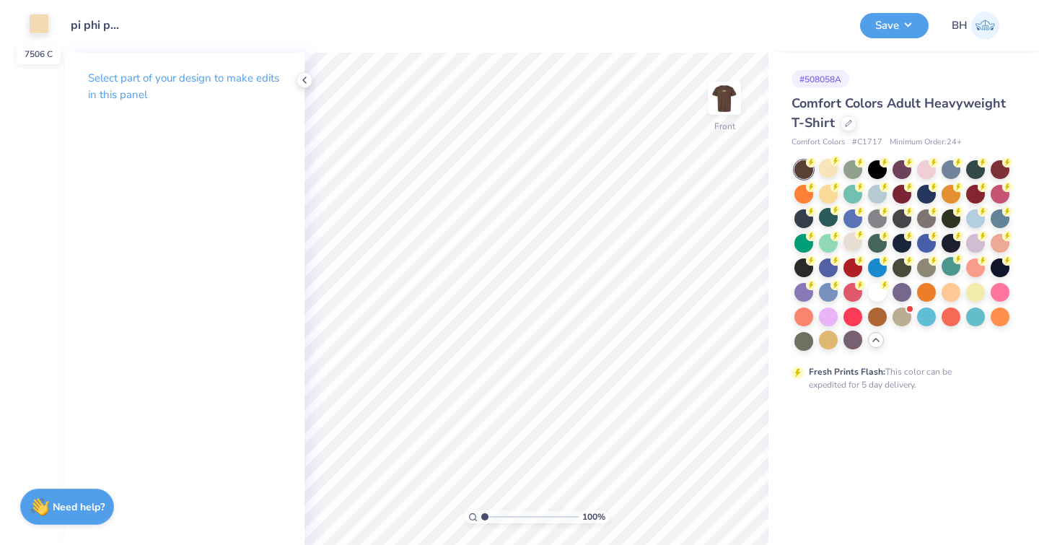
click at [36, 29] on div at bounding box center [39, 24] width 20 height 20
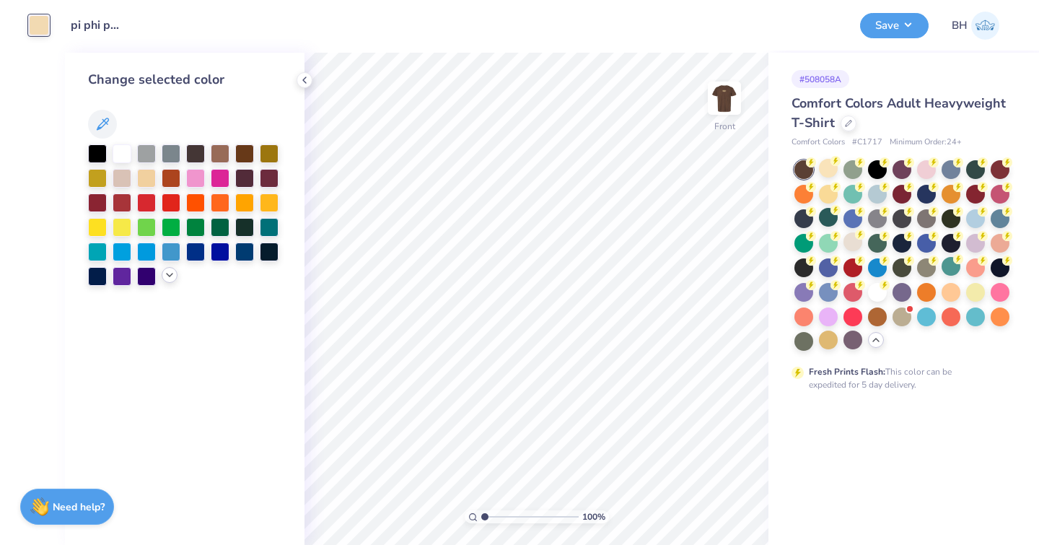
click at [170, 279] on icon at bounding box center [170, 275] width 12 height 12
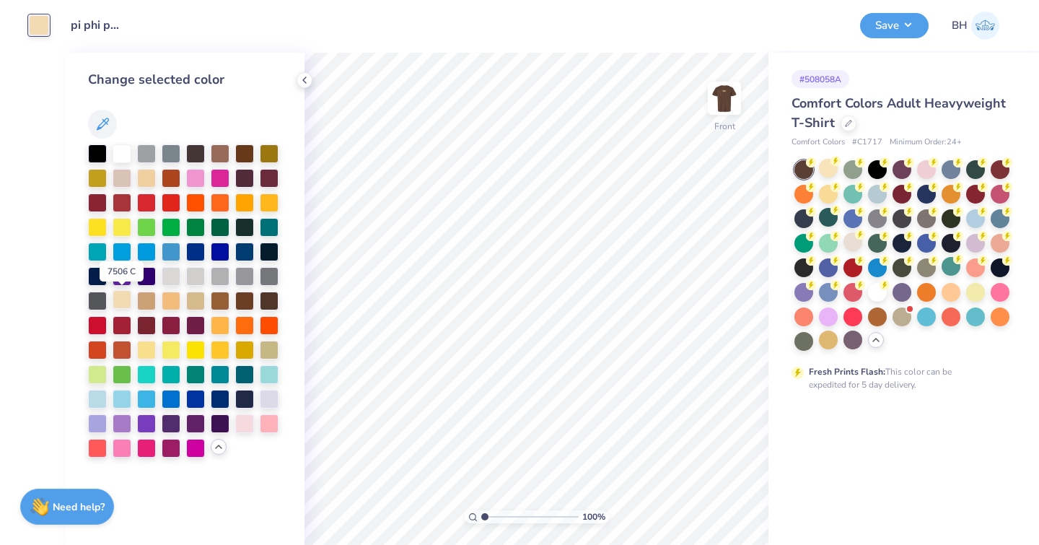
click at [127, 306] on div at bounding box center [122, 299] width 19 height 19
click at [222, 300] on div at bounding box center [220, 299] width 19 height 19
click at [192, 303] on div at bounding box center [195, 299] width 19 height 19
click at [827, 199] on div at bounding box center [828, 192] width 19 height 19
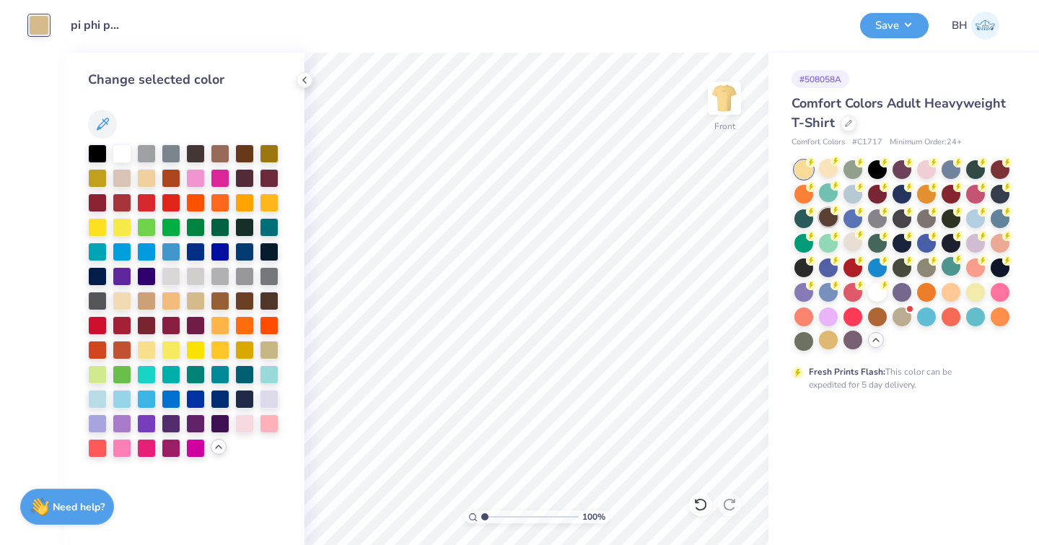
click at [828, 219] on div at bounding box center [828, 217] width 19 height 19
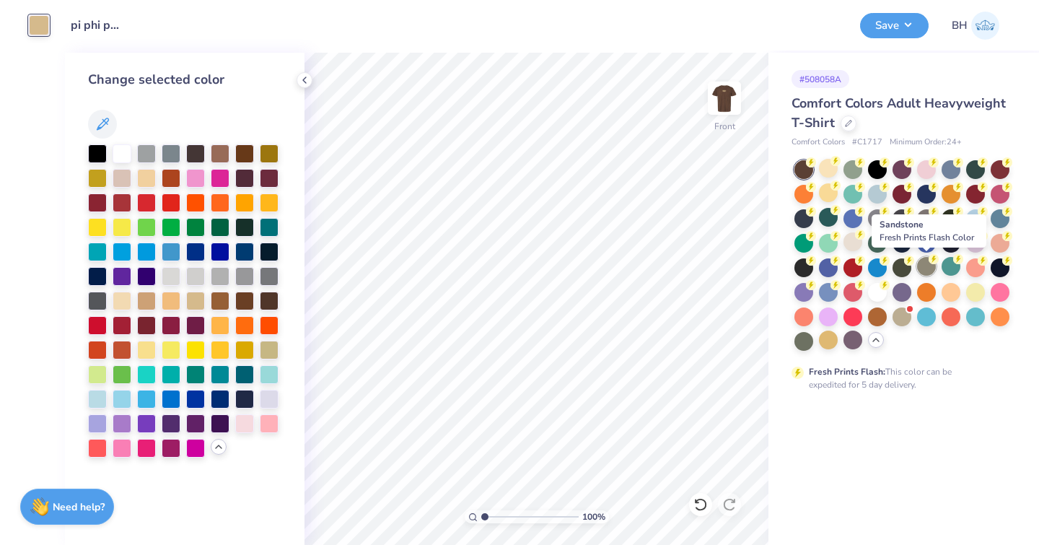
click at [924, 272] on div at bounding box center [926, 266] width 19 height 19
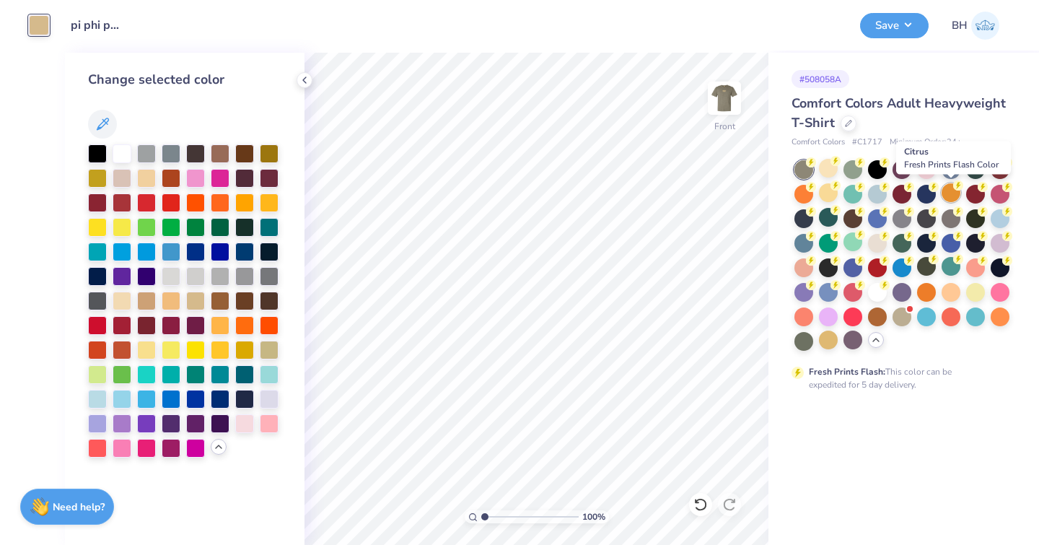
click at [948, 201] on div at bounding box center [951, 192] width 19 height 19
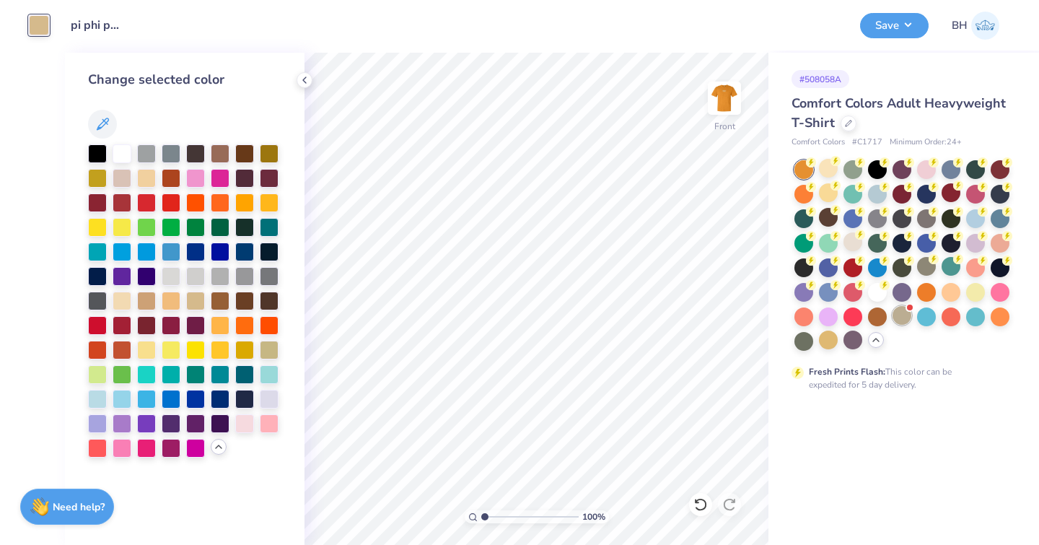
click at [902, 319] on div at bounding box center [902, 315] width 19 height 19
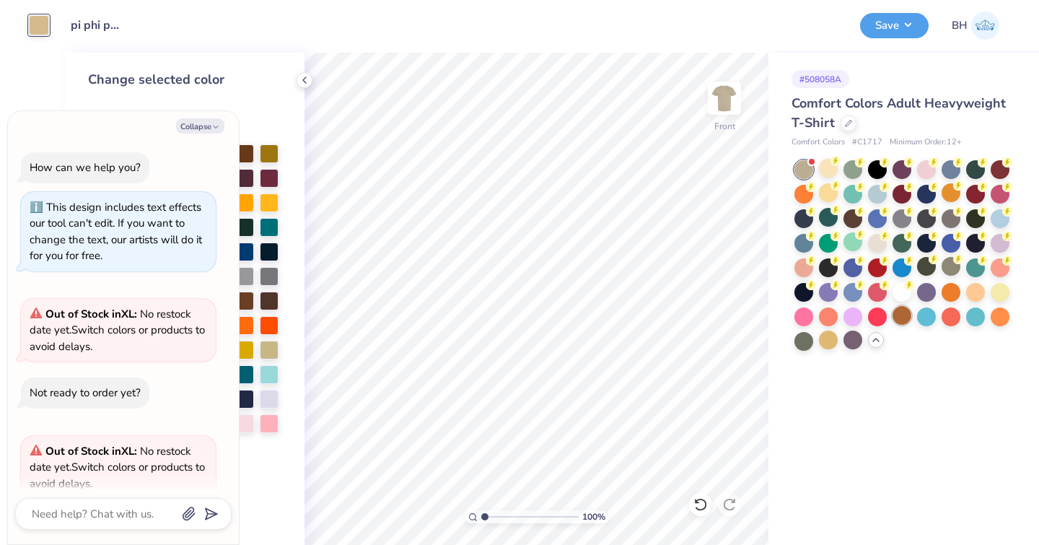
scroll to position [204, 0]
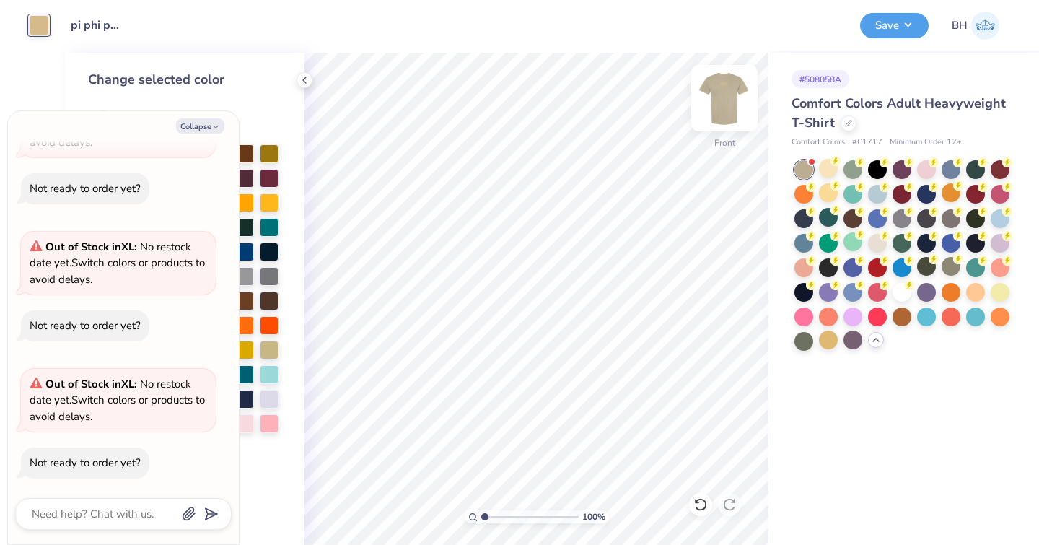
click at [715, 110] on img at bounding box center [725, 98] width 58 height 58
click at [208, 123] on button "Collapse" at bounding box center [200, 125] width 48 height 15
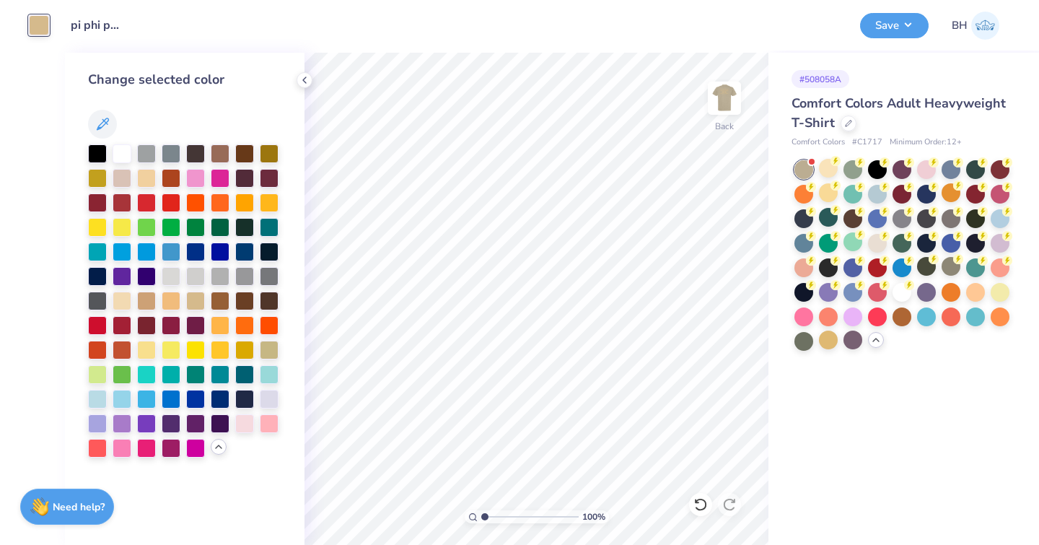
type textarea "x"
click at [226, 151] on div at bounding box center [220, 152] width 19 height 19
click at [241, 295] on div at bounding box center [244, 299] width 19 height 19
click at [269, 305] on div at bounding box center [269, 299] width 19 height 19
click at [875, 248] on div at bounding box center [877, 241] width 19 height 19
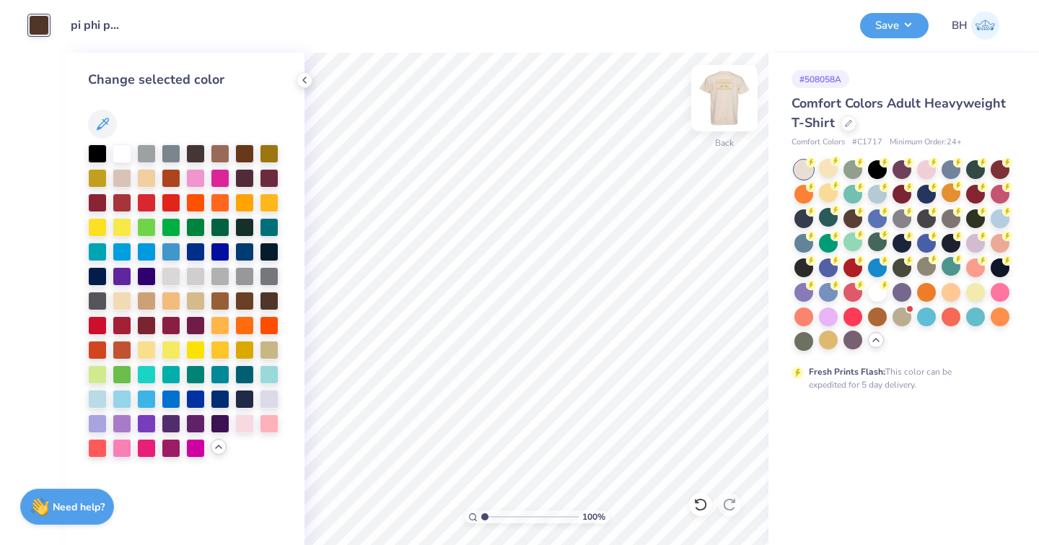
click at [739, 105] on img at bounding box center [725, 98] width 58 height 58
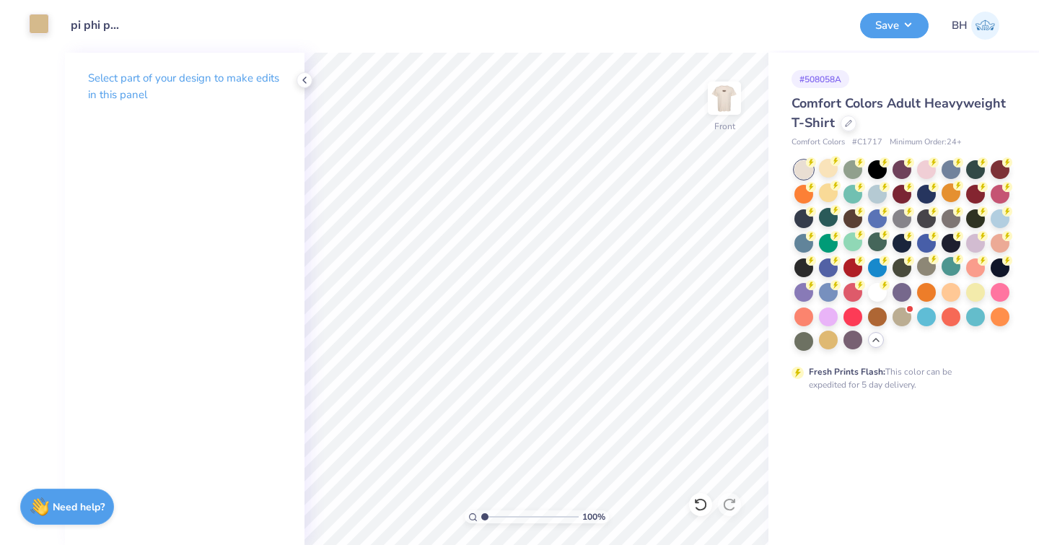
click at [47, 27] on div at bounding box center [39, 24] width 20 height 20
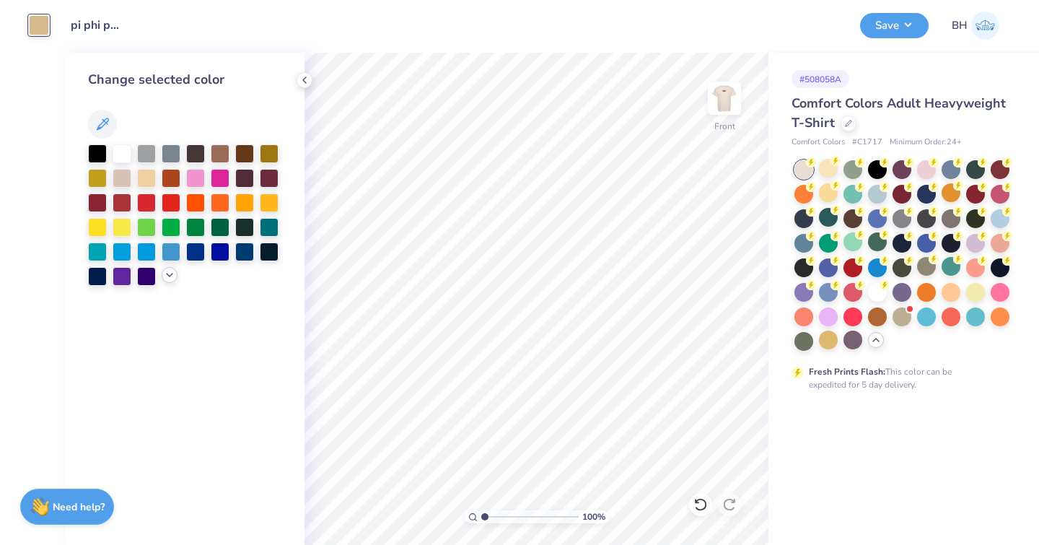
click at [170, 281] on div at bounding box center [170, 275] width 16 height 16
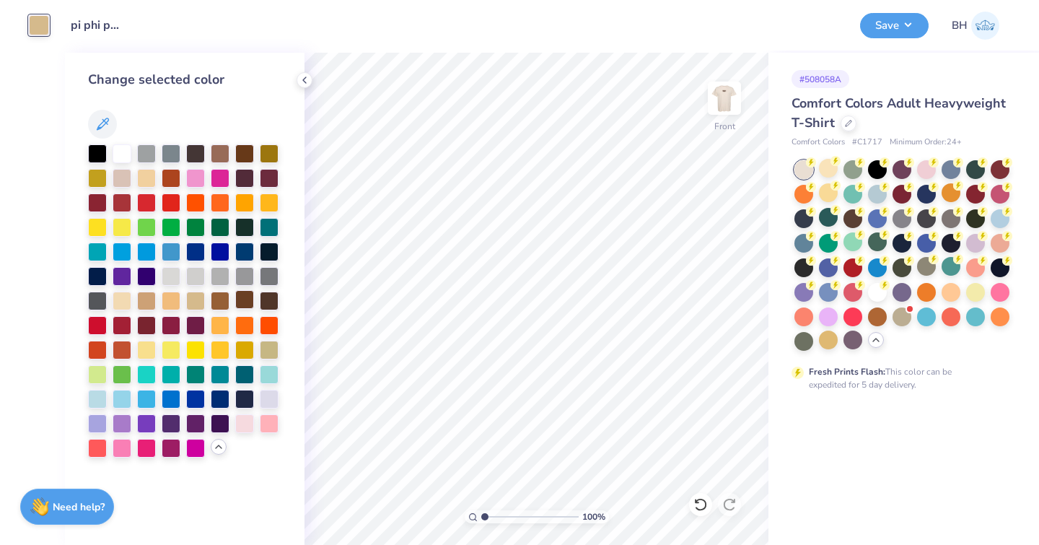
click at [245, 305] on div at bounding box center [244, 299] width 19 height 19
click at [223, 302] on div at bounding box center [220, 299] width 19 height 19
click at [194, 301] on div at bounding box center [195, 299] width 19 height 19
click at [173, 300] on div at bounding box center [171, 299] width 19 height 19
click at [147, 300] on div at bounding box center [146, 299] width 19 height 19
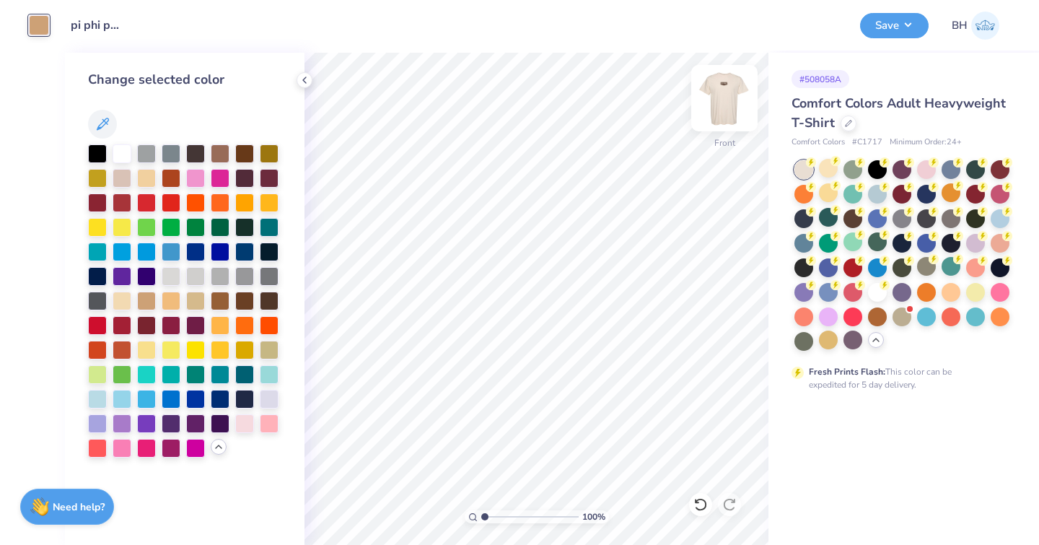
click at [727, 100] on img at bounding box center [725, 98] width 58 height 58
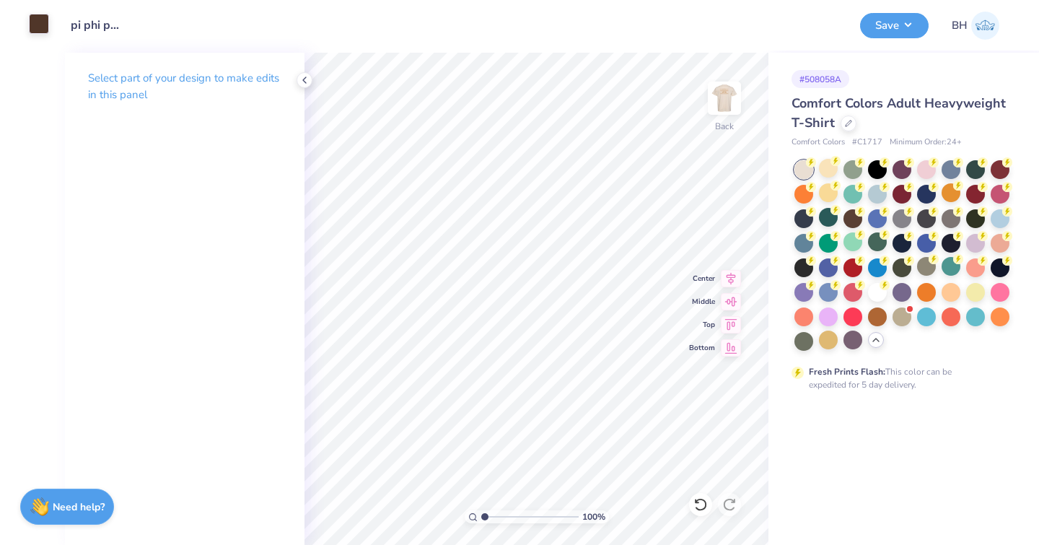
click at [40, 31] on div at bounding box center [39, 24] width 20 height 20
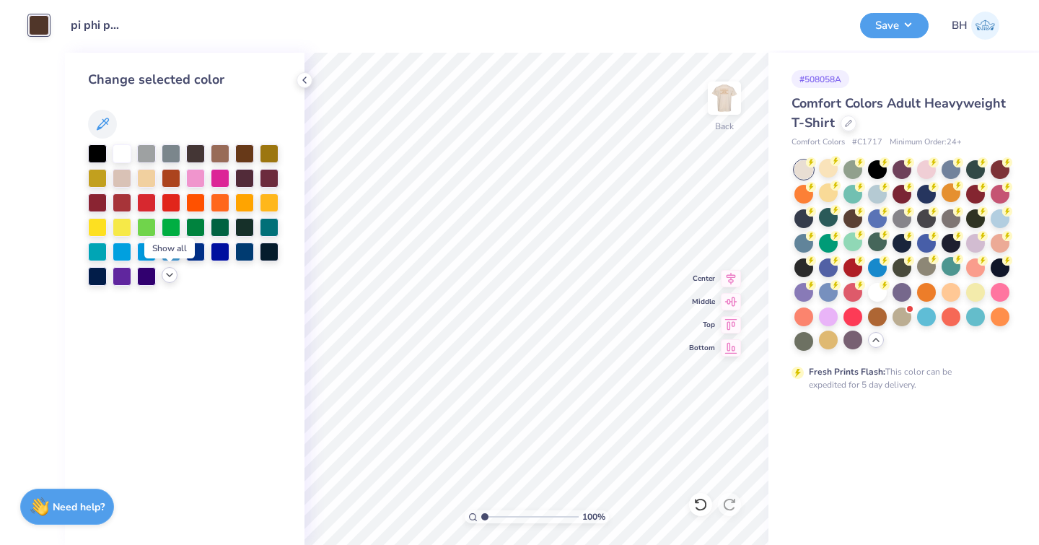
click at [174, 274] on icon at bounding box center [170, 275] width 12 height 12
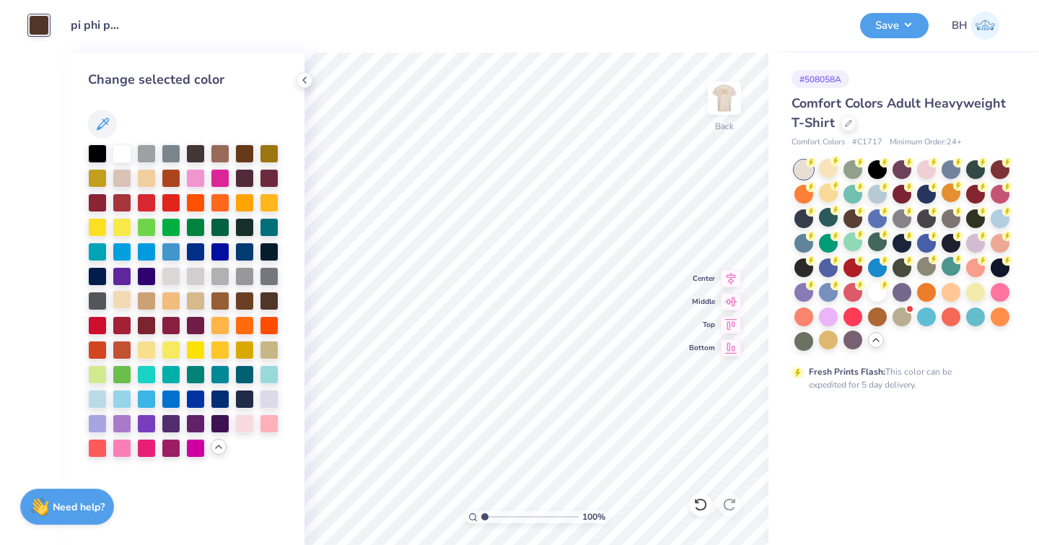
click at [129, 306] on div at bounding box center [122, 299] width 19 height 19
click at [146, 307] on div at bounding box center [146, 299] width 19 height 19
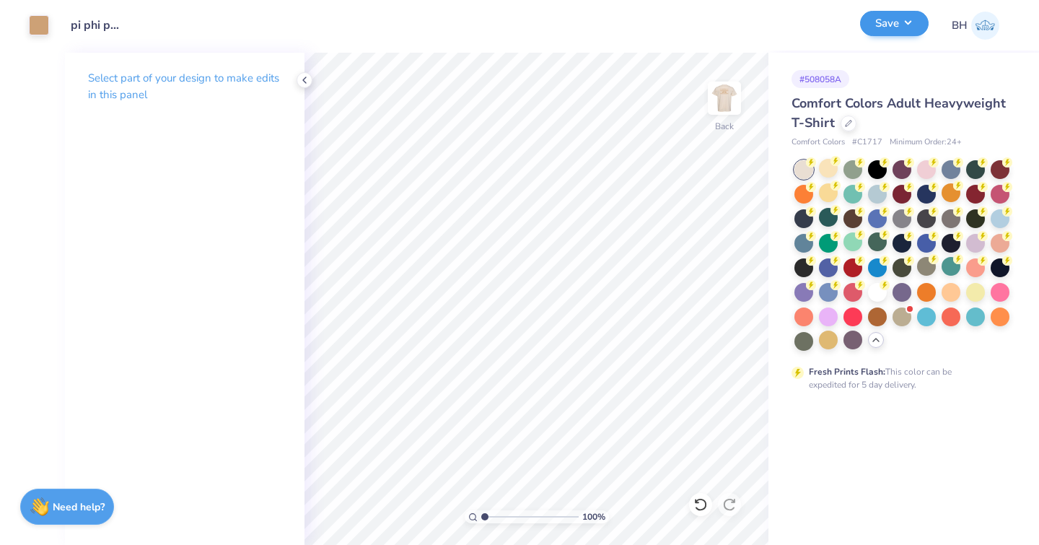
click at [910, 28] on button "Save" at bounding box center [894, 23] width 69 height 25
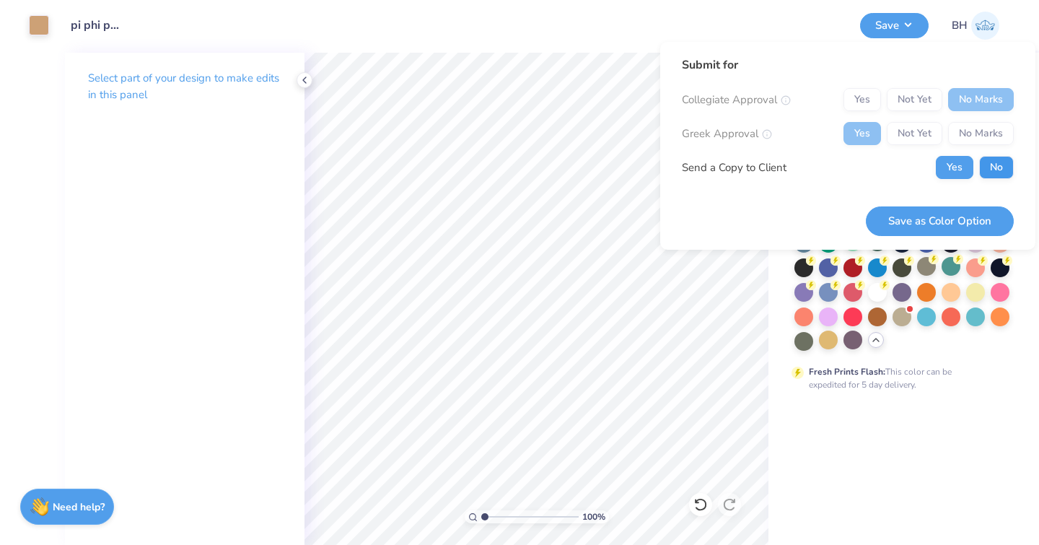
click at [983, 173] on button "No" at bounding box center [996, 167] width 35 height 23
click at [943, 221] on button "Save as Color Option" at bounding box center [940, 221] width 148 height 30
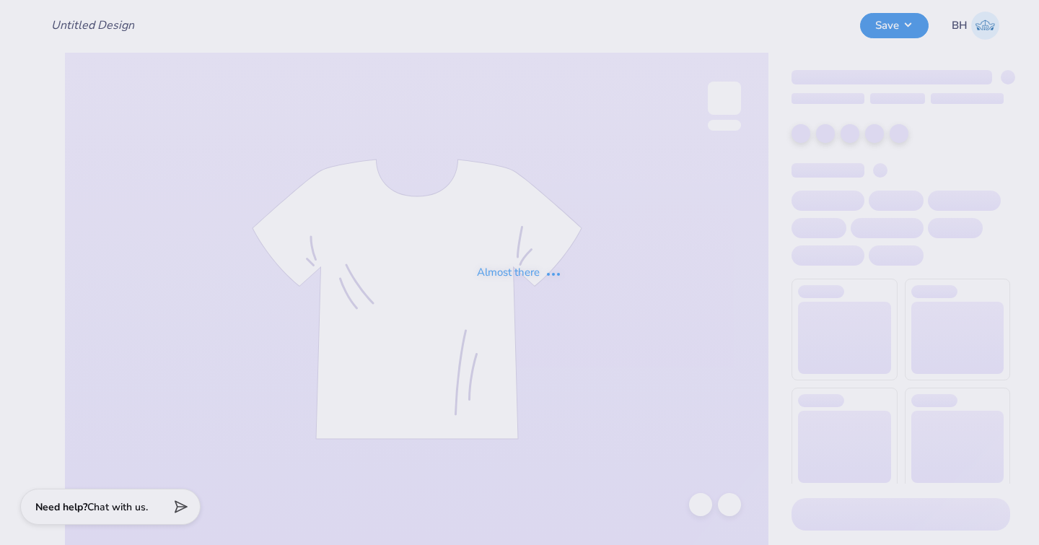
type input "pi phi baby tee philo"
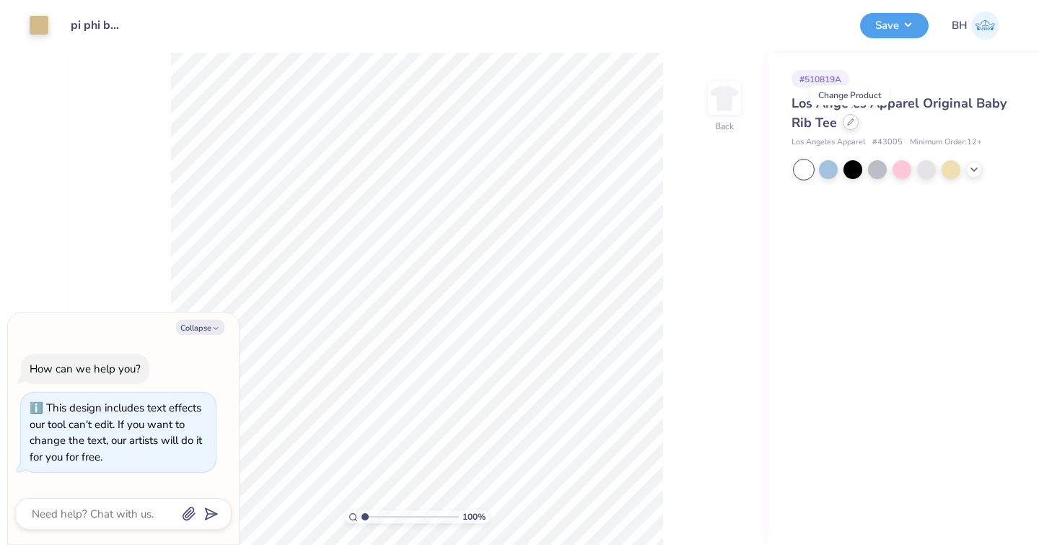
click at [850, 126] on div at bounding box center [851, 122] width 16 height 16
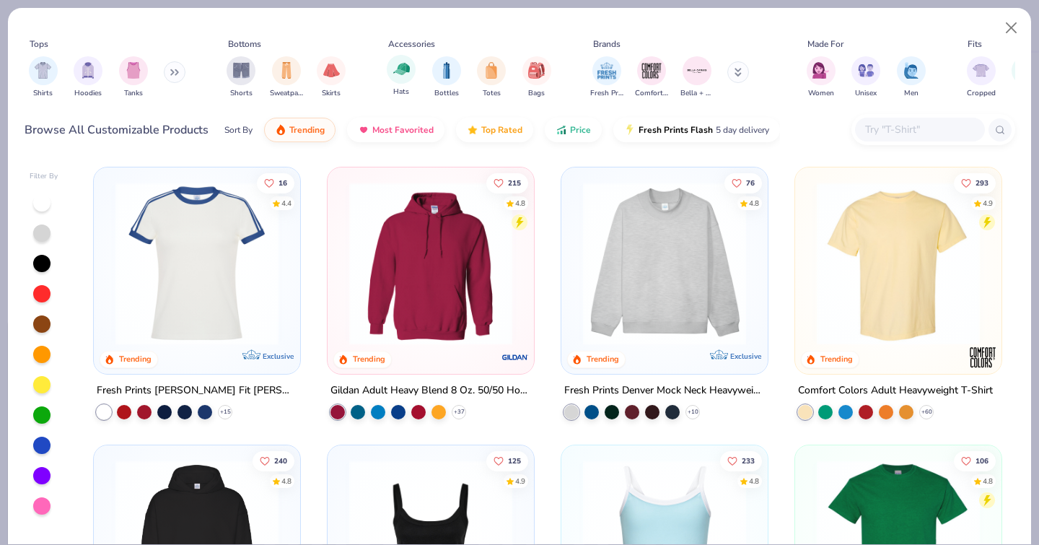
click at [390, 69] on div "Hats" at bounding box center [401, 76] width 29 height 43
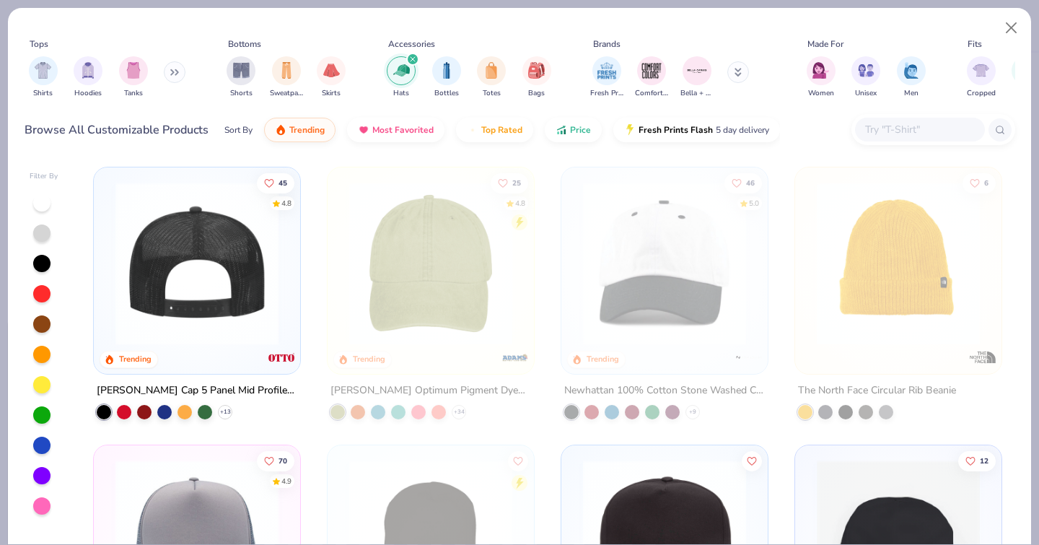
click at [261, 282] on div at bounding box center [197, 263] width 532 height 163
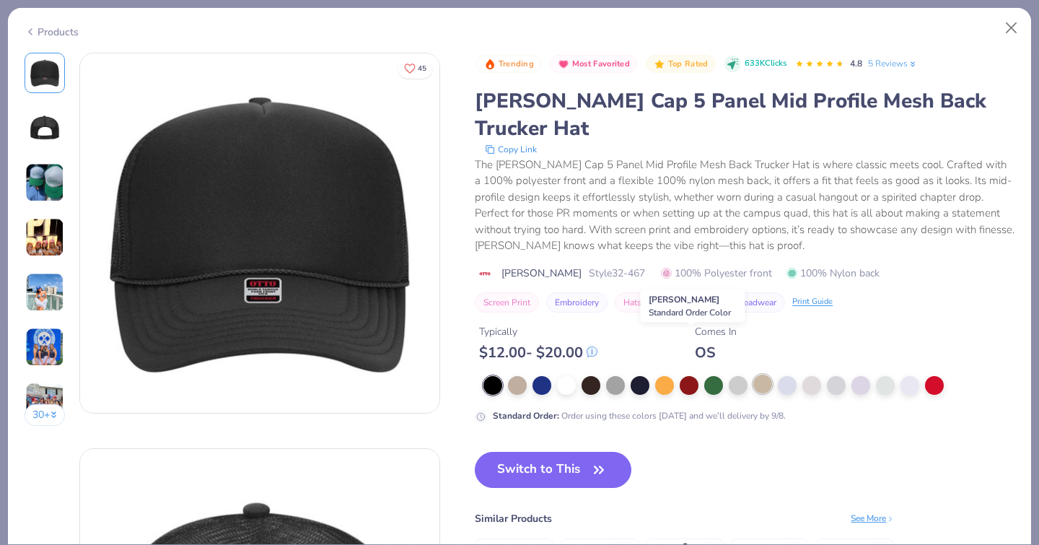
click at [754, 375] on div at bounding box center [763, 384] width 19 height 19
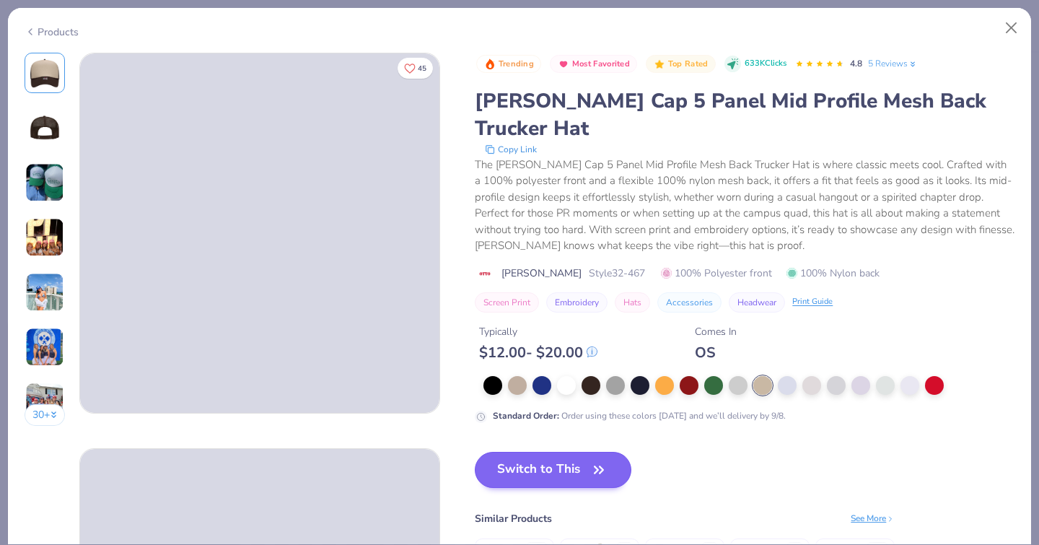
click at [498, 452] on button "Switch to This" at bounding box center [553, 470] width 157 height 36
type textarea "x"
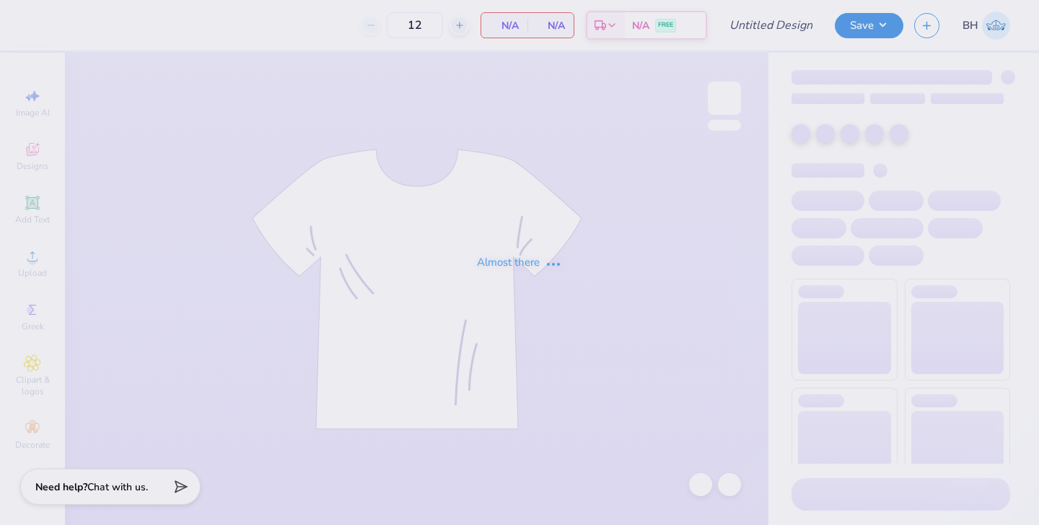
type input "pi phi baby tee philo"
type input "24"
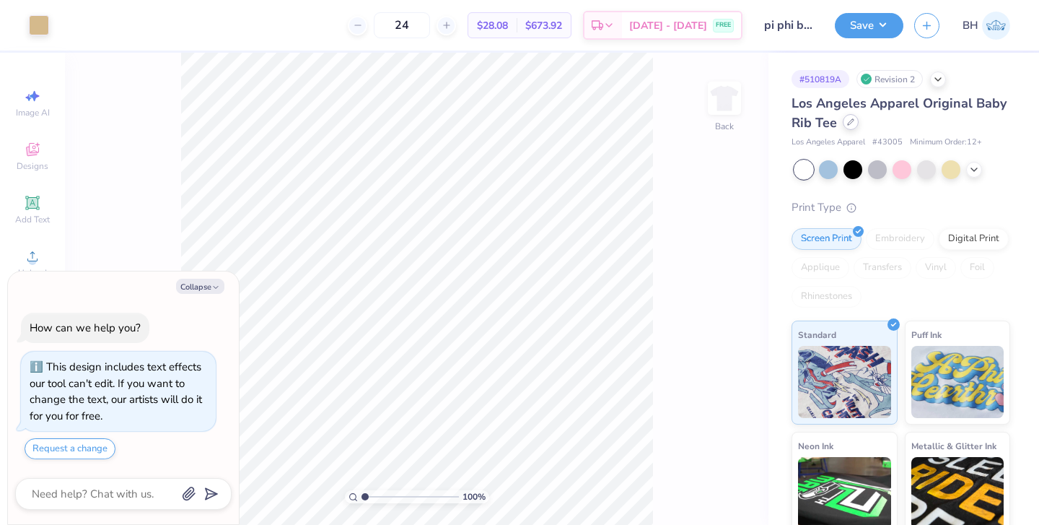
click at [857, 121] on div at bounding box center [851, 122] width 16 height 16
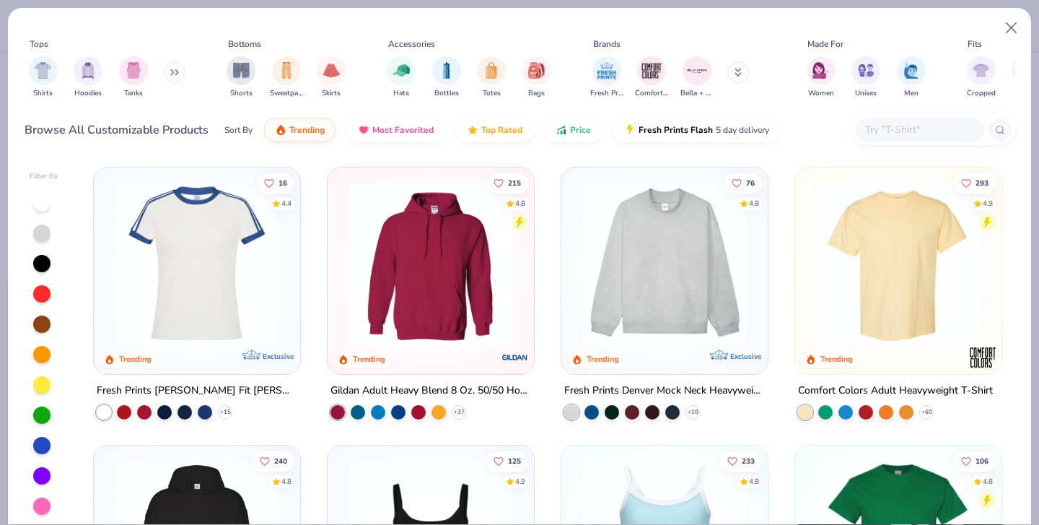
click at [897, 121] on input "text" at bounding box center [919, 129] width 111 height 17
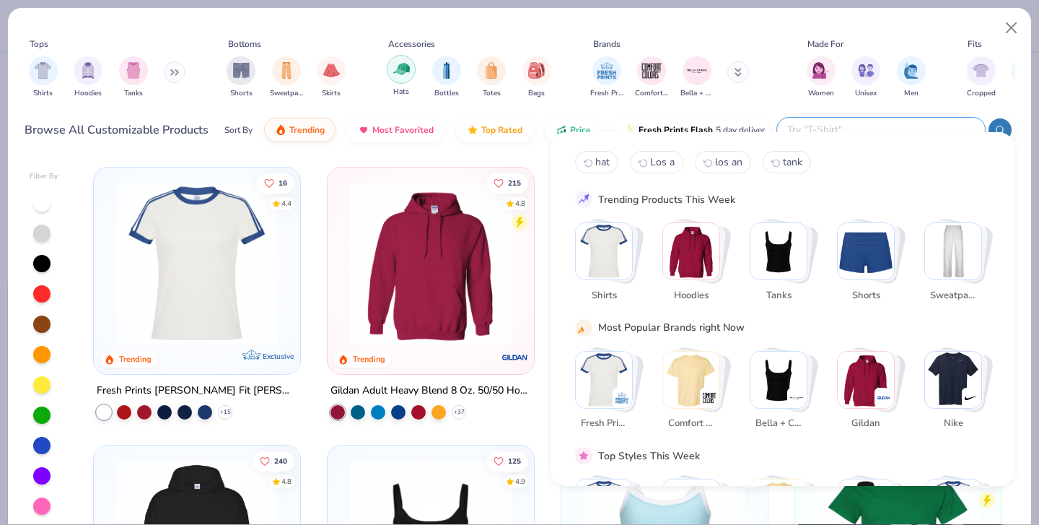
drag, startPoint x: 425, startPoint y: 49, endPoint x: 407, endPoint y: 58, distance: 20.0
click at [425, 51] on div "Hats Bottles Totes Bags" at bounding box center [469, 77] width 173 height 53
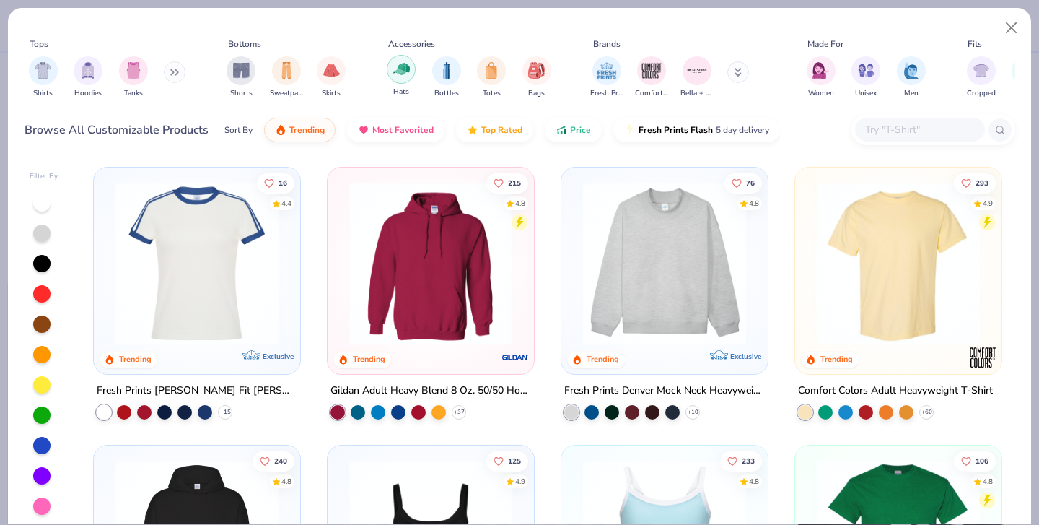
click at [407, 61] on img "filter for Hats" at bounding box center [401, 69] width 17 height 17
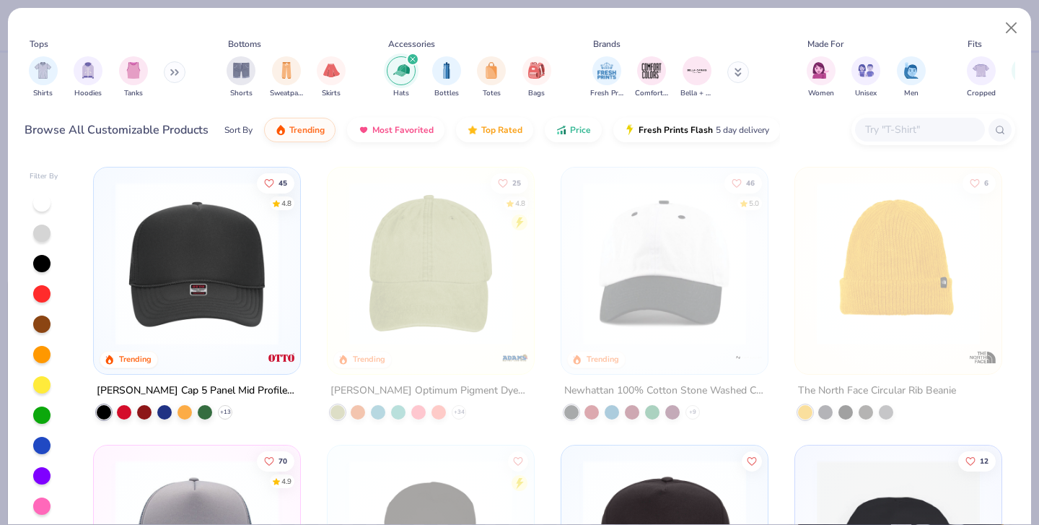
click at [240, 246] on img at bounding box center [197, 263] width 178 height 163
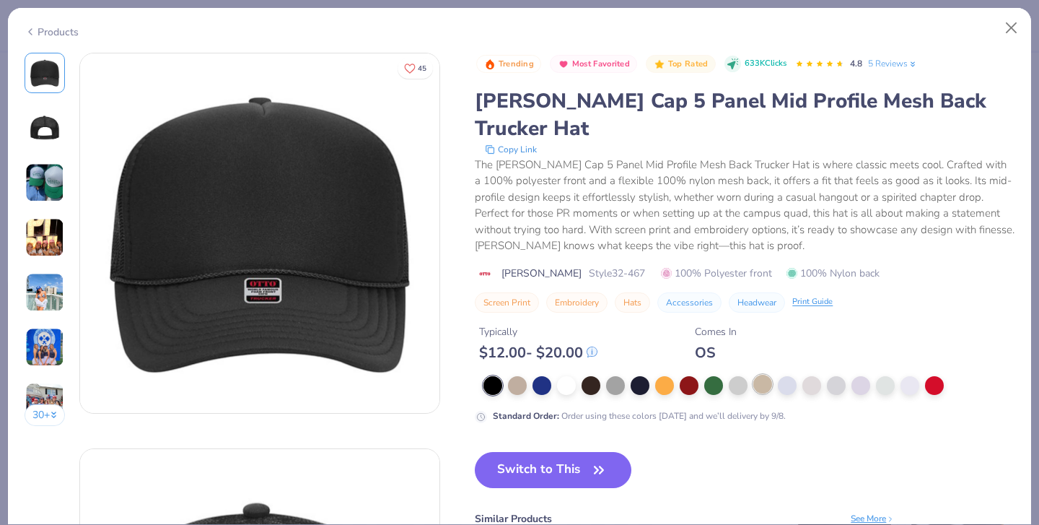
click at [754, 375] on div at bounding box center [763, 384] width 19 height 19
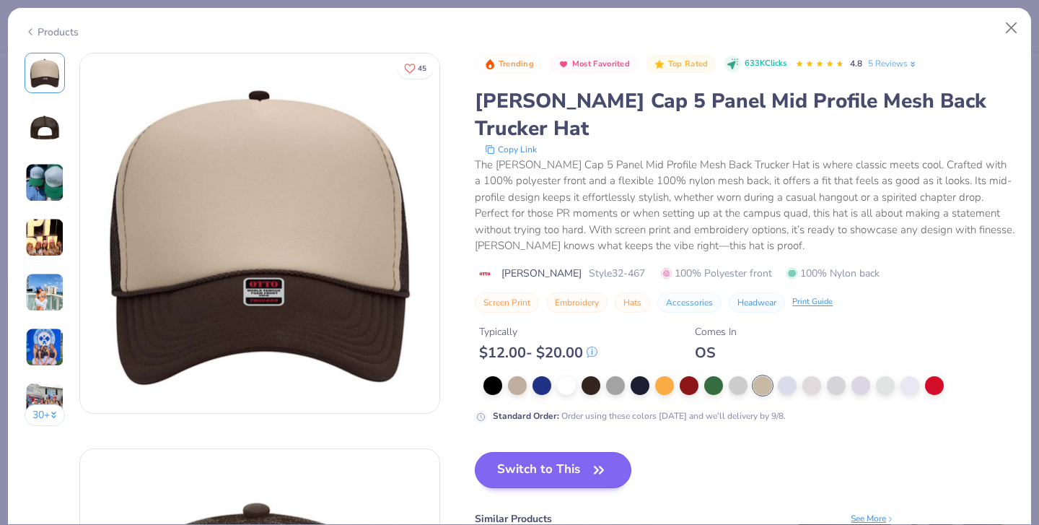
click at [492, 452] on button "Switch to This" at bounding box center [553, 470] width 157 height 36
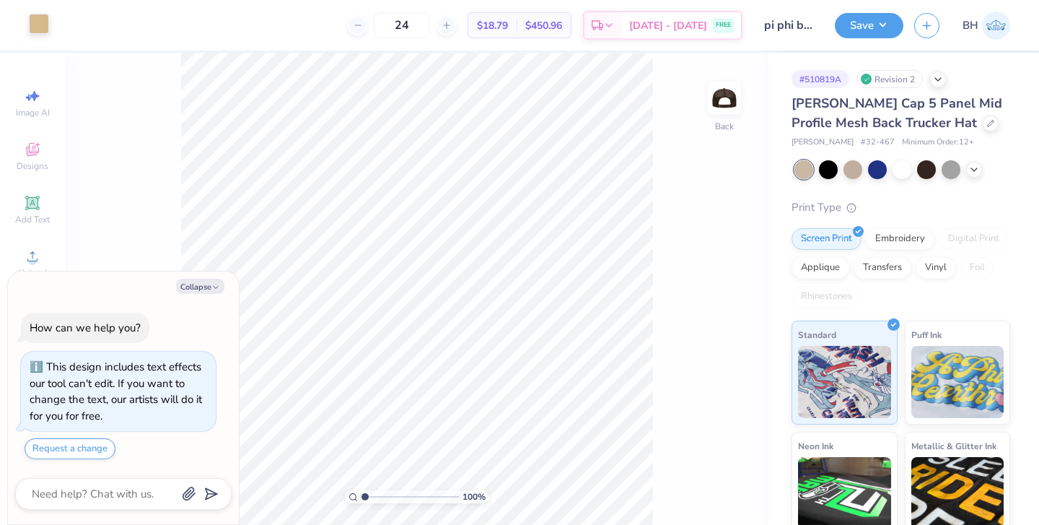
click at [43, 26] on div at bounding box center [39, 24] width 20 height 20
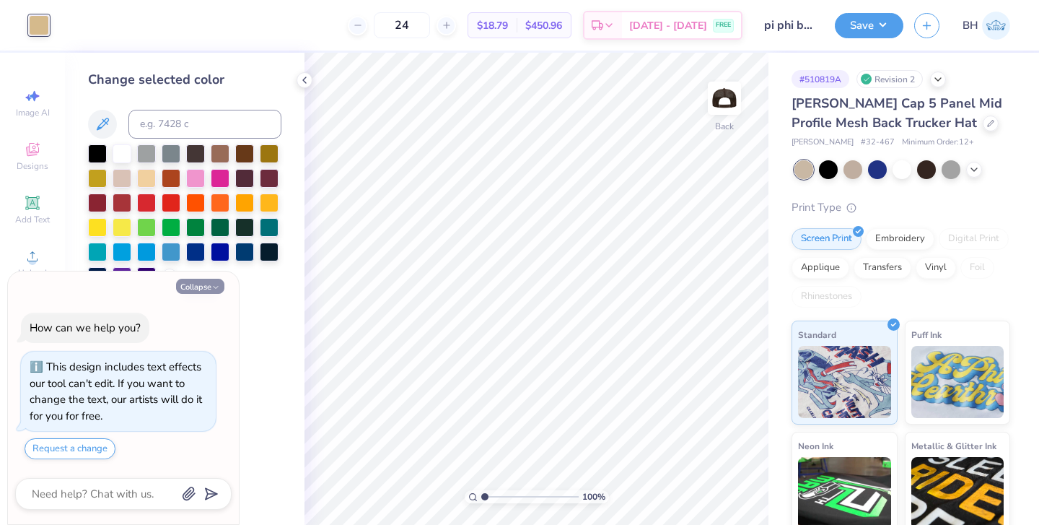
click at [215, 294] on button "Collapse" at bounding box center [200, 286] width 48 height 15
type textarea "x"
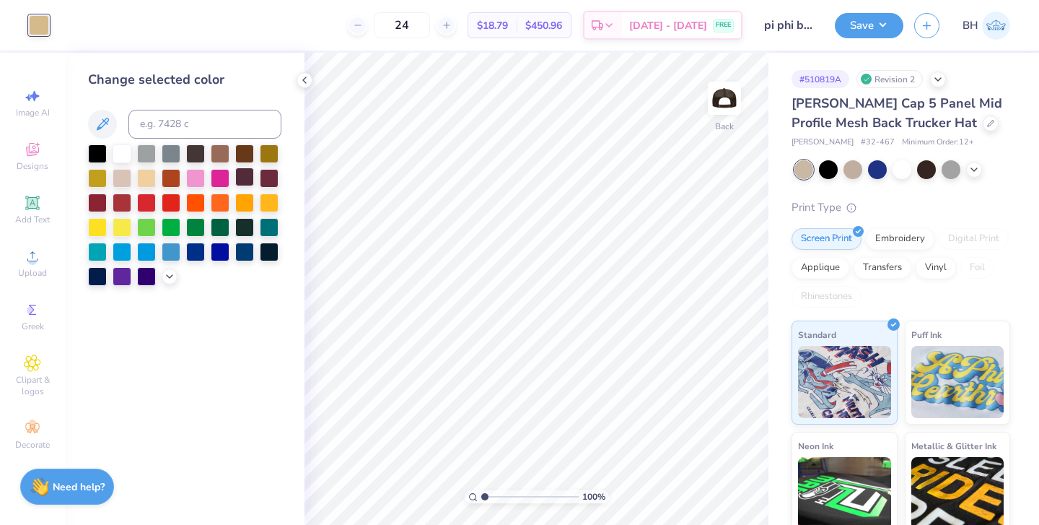
click at [249, 181] on div at bounding box center [244, 176] width 19 height 19
click at [245, 157] on div at bounding box center [244, 152] width 19 height 19
click at [226, 159] on div at bounding box center [220, 152] width 19 height 19
click at [246, 178] on div at bounding box center [244, 176] width 19 height 19
click at [174, 271] on div at bounding box center [170, 275] width 16 height 16
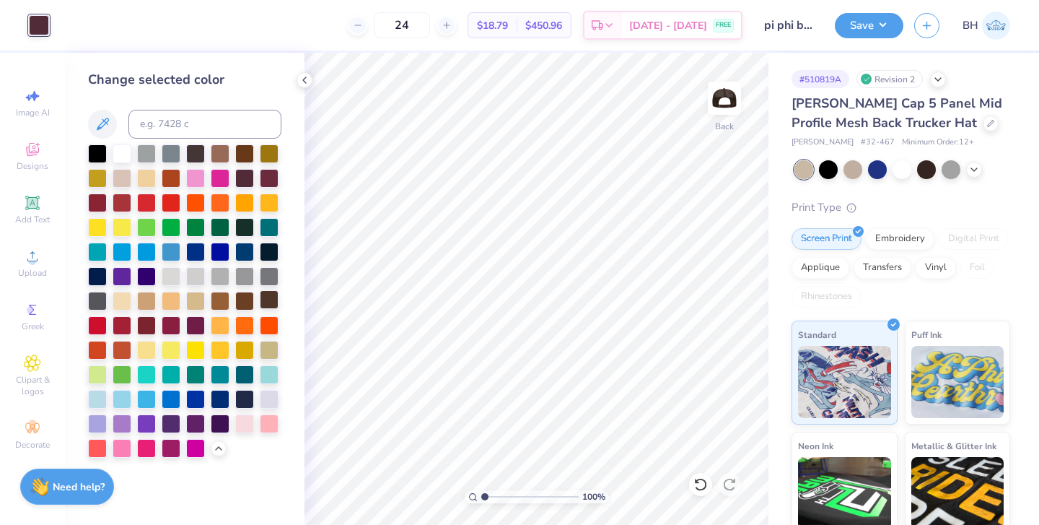
click at [268, 305] on div at bounding box center [269, 299] width 19 height 19
click at [869, 24] on button "Save" at bounding box center [869, 23] width 69 height 25
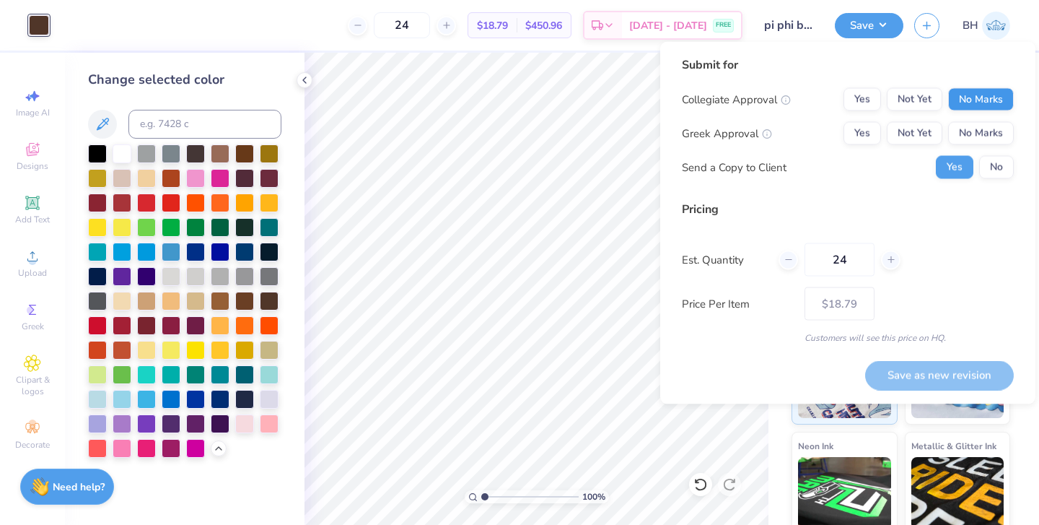
click at [982, 99] on button "No Marks" at bounding box center [981, 99] width 66 height 23
click at [873, 133] on button "Yes" at bounding box center [863, 133] width 38 height 23
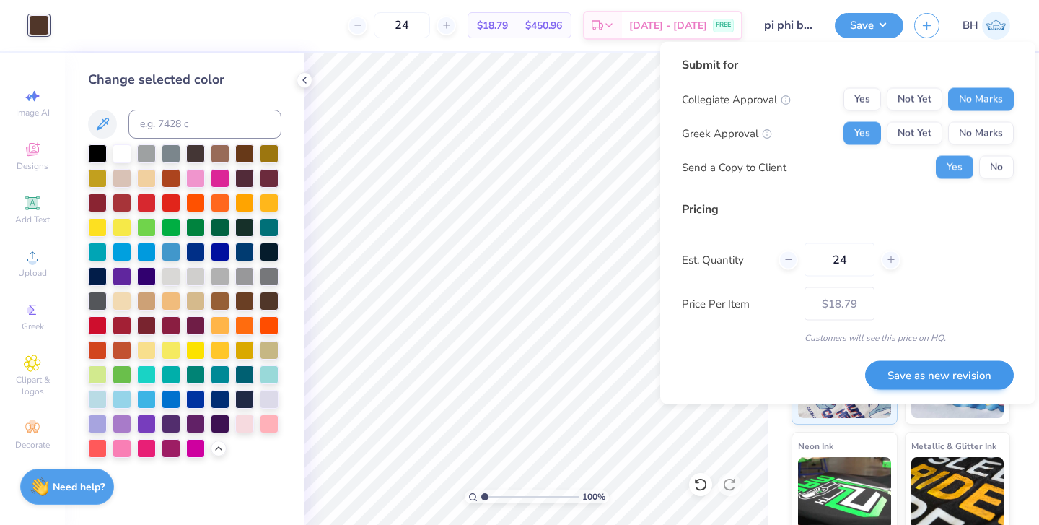
click at [922, 375] on button "Save as new revision" at bounding box center [939, 375] width 149 height 30
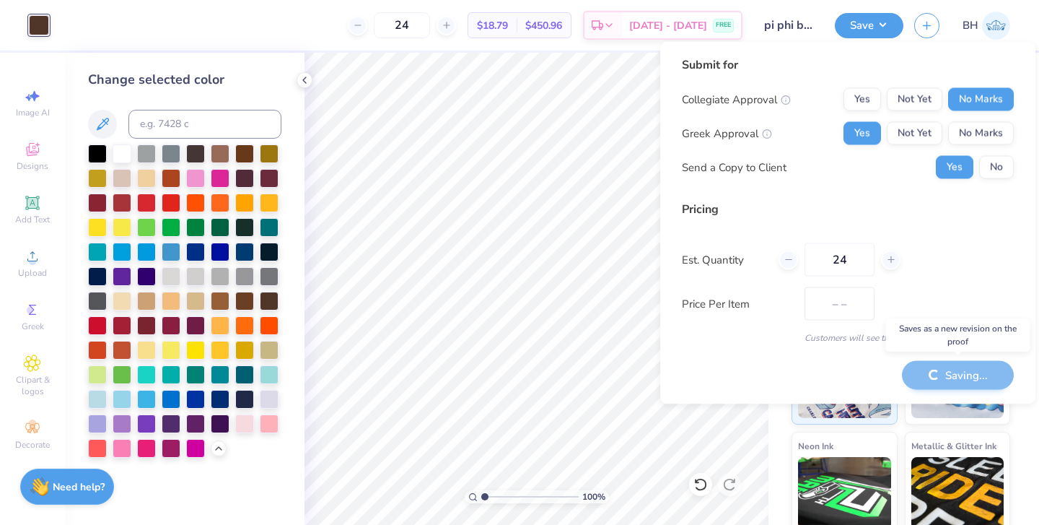
type input "$18.79"
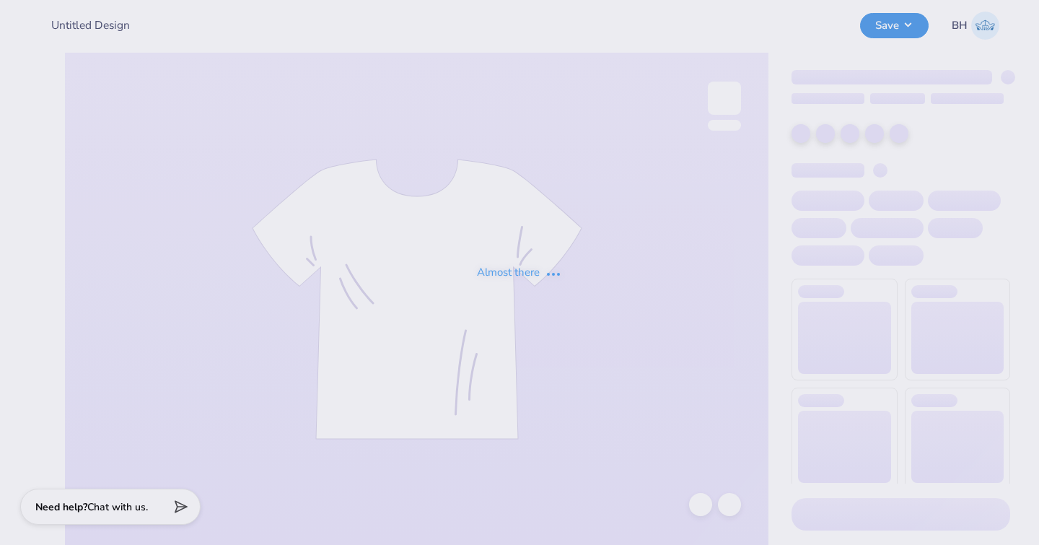
type input "pi phi baby tee philo"
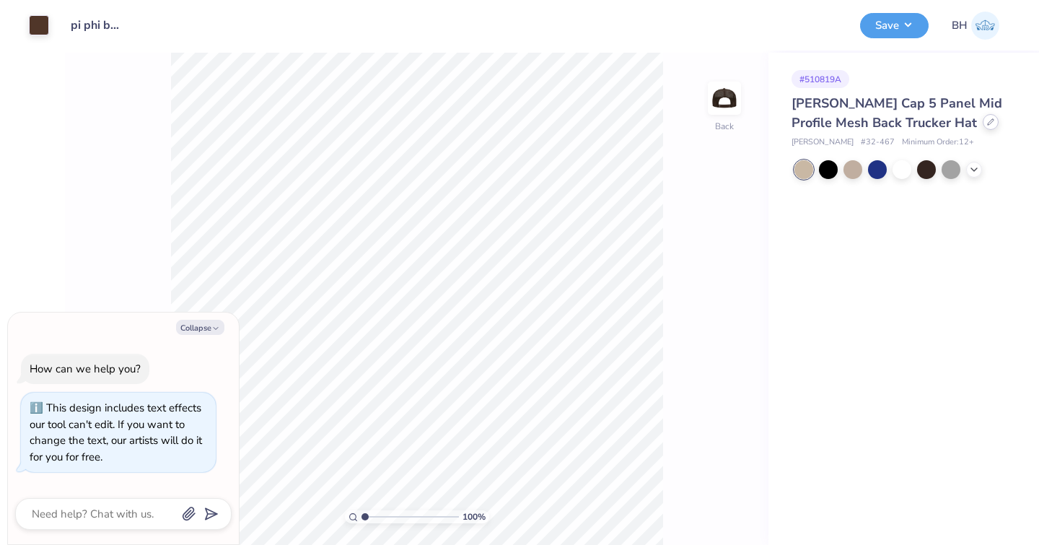
click at [983, 125] on div at bounding box center [991, 122] width 16 height 16
type textarea "x"
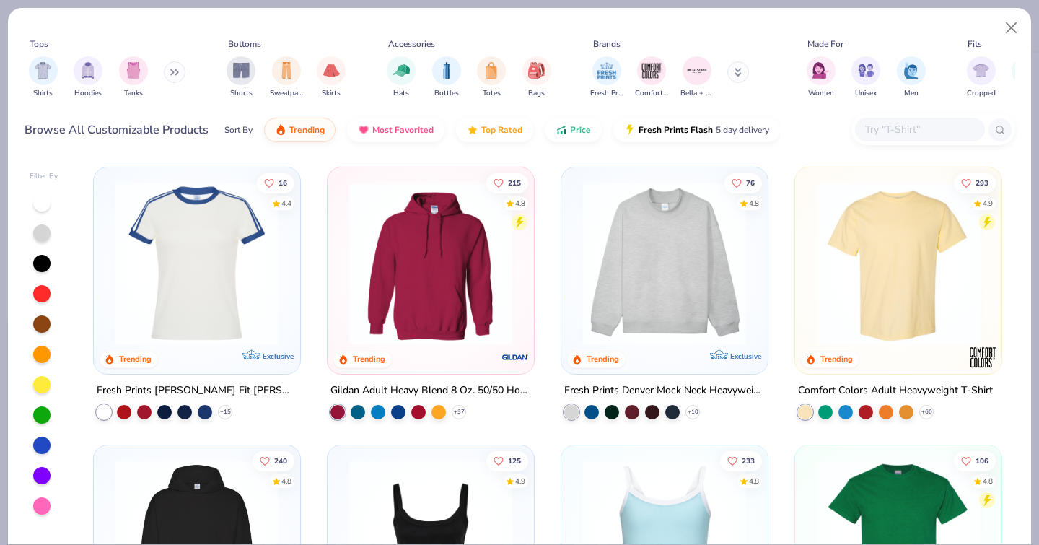
click at [899, 121] on input "text" at bounding box center [919, 129] width 111 height 17
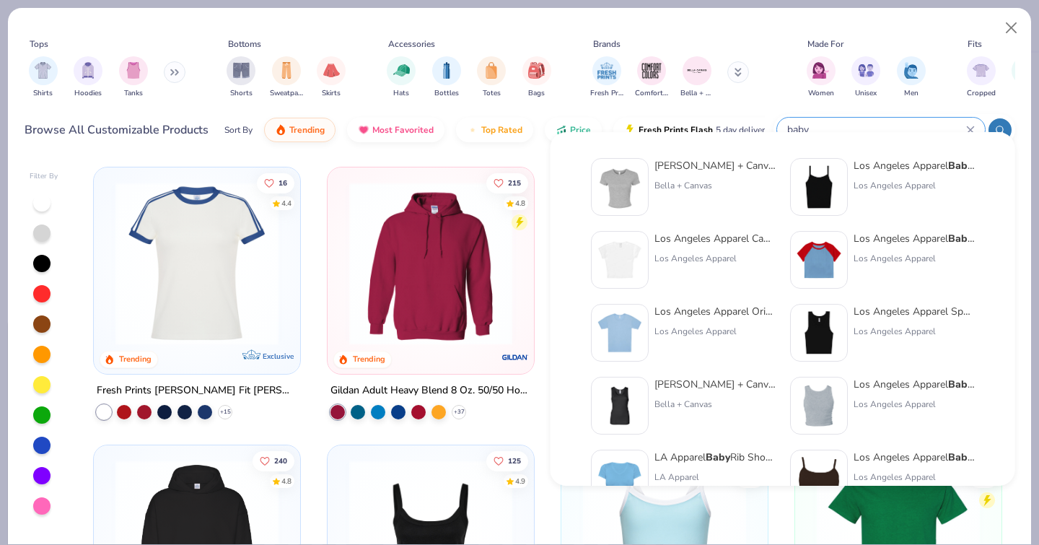
type input "baby"
click at [695, 314] on div "Los Angeles Apparel Original Baby Rib Tee" at bounding box center [715, 311] width 121 height 15
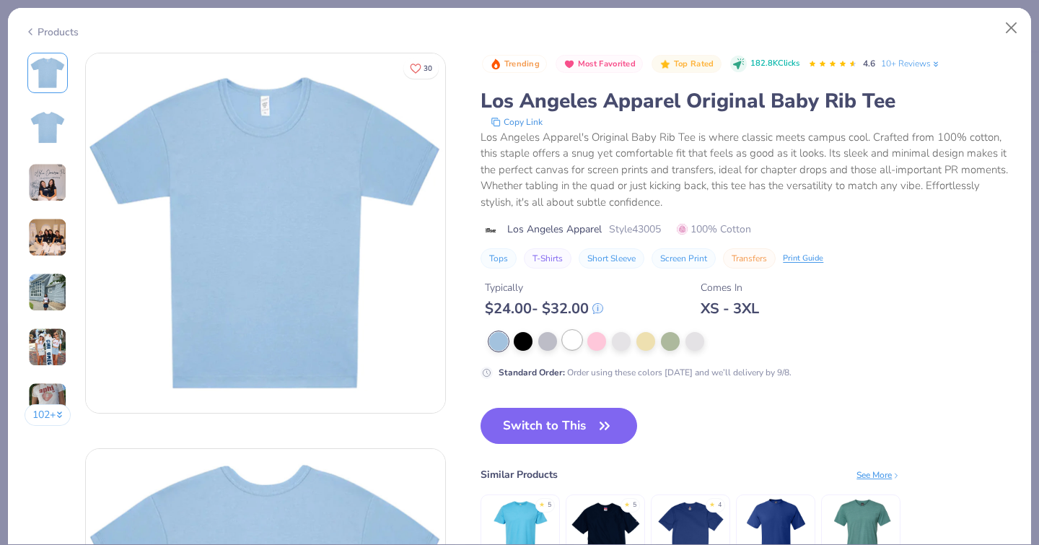
click at [563, 331] on div at bounding box center [572, 340] width 19 height 19
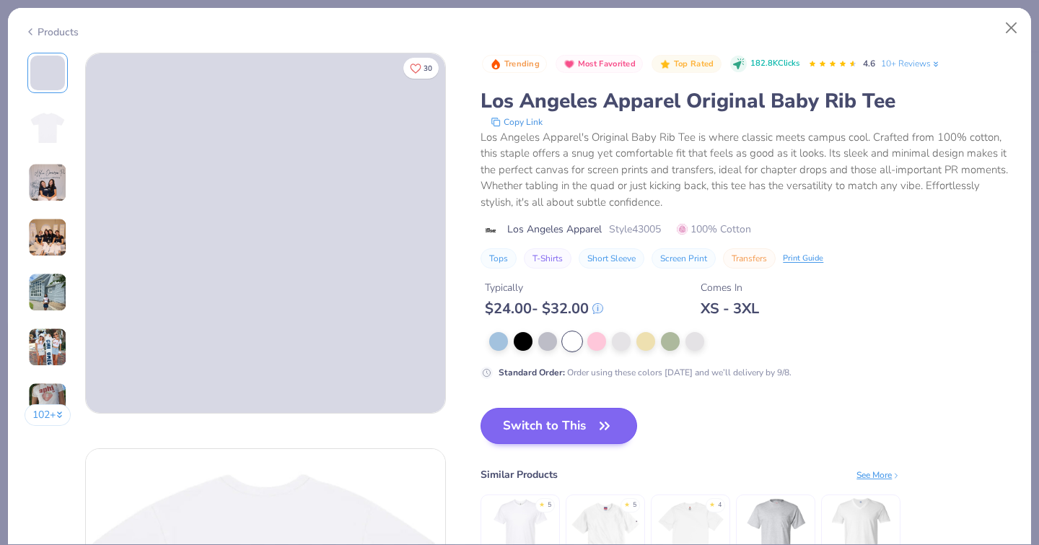
click at [494, 414] on button "Switch to This" at bounding box center [559, 426] width 157 height 36
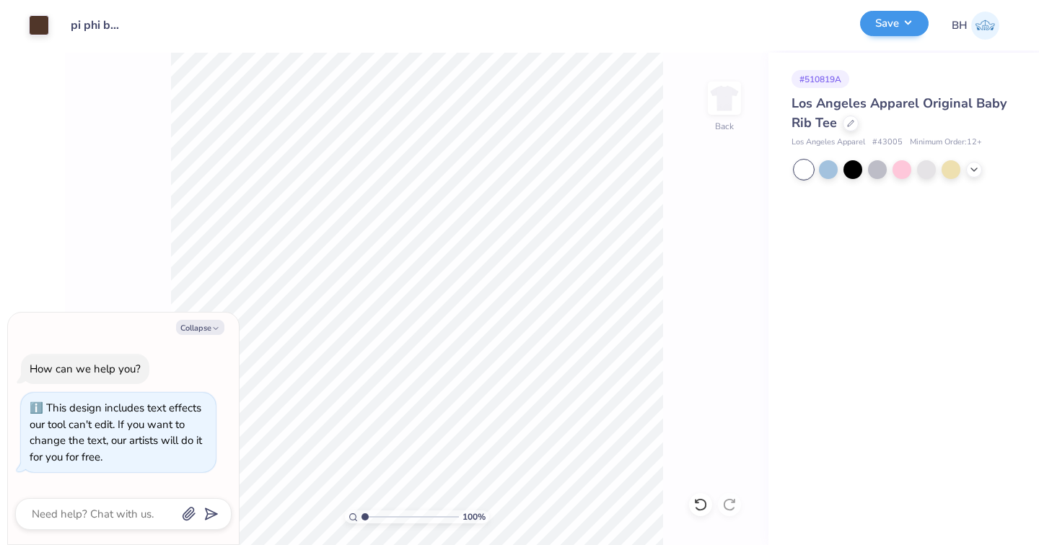
click at [901, 32] on button "Save" at bounding box center [894, 23] width 69 height 25
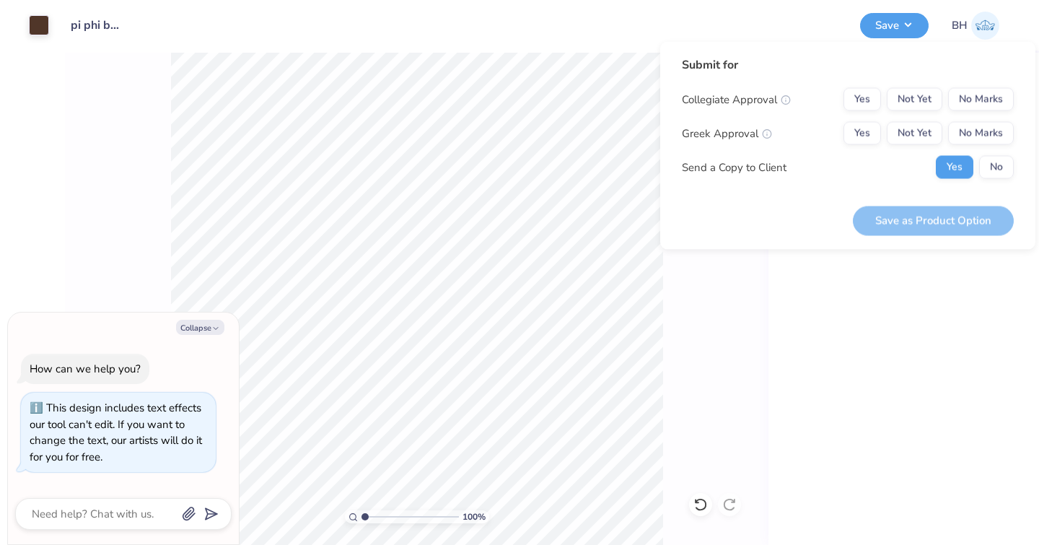
click at [1004, 154] on div "Collegiate Approval Yes Not Yet No Marks Greek Approval Yes Not Yet No Marks Se…" at bounding box center [848, 133] width 332 height 91
click at [997, 167] on button "No" at bounding box center [996, 167] width 35 height 23
click at [883, 139] on div "Yes Not Yet No Marks" at bounding box center [929, 133] width 170 height 23
click at [880, 139] on button "Yes" at bounding box center [863, 133] width 38 height 23
click at [968, 110] on button "No Marks" at bounding box center [981, 99] width 66 height 23
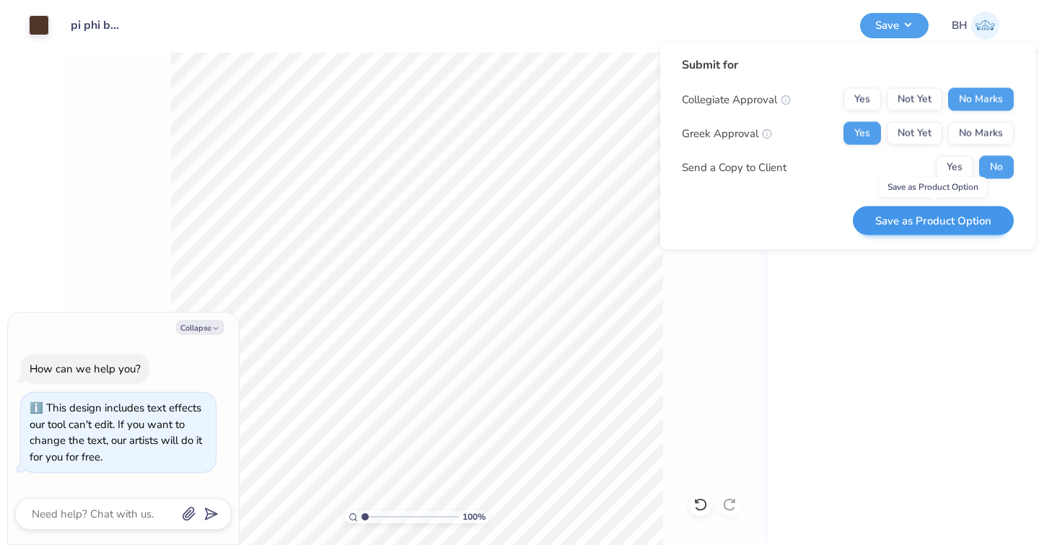
click at [914, 217] on button "Save as Product Option" at bounding box center [933, 221] width 161 height 30
type textarea "x"
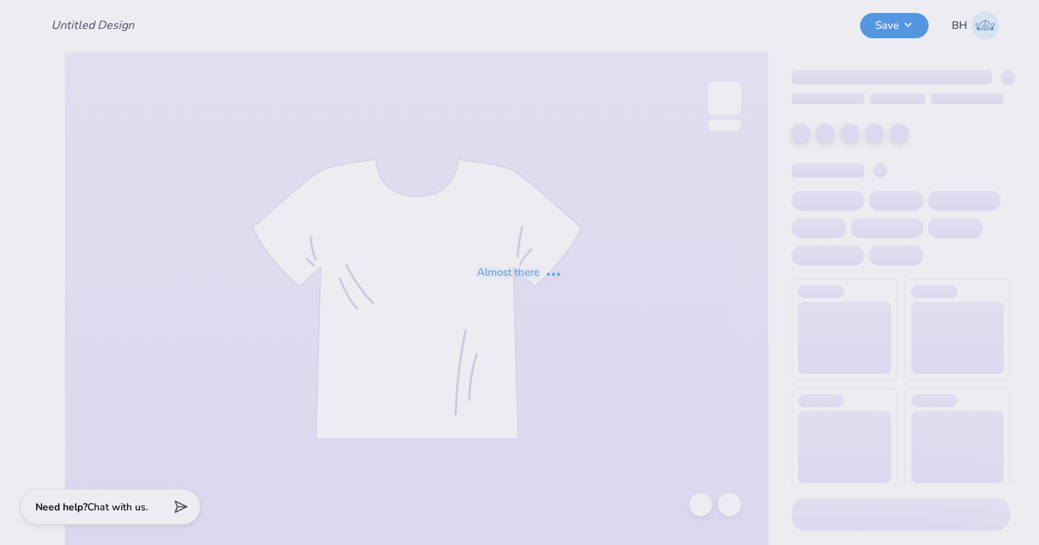
type input "pi phi baby tee philo"
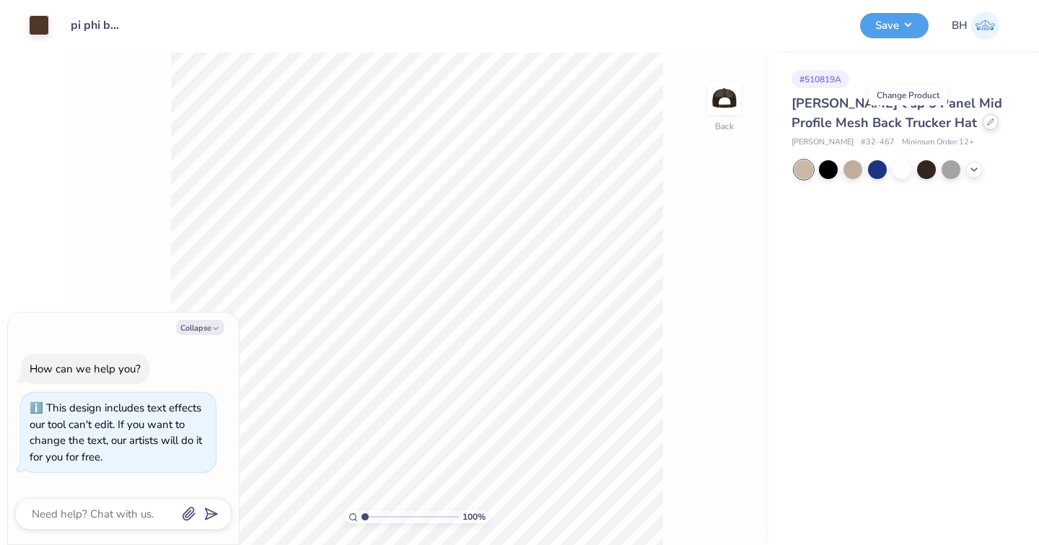
click at [987, 120] on icon at bounding box center [990, 121] width 7 height 7
type textarea "x"
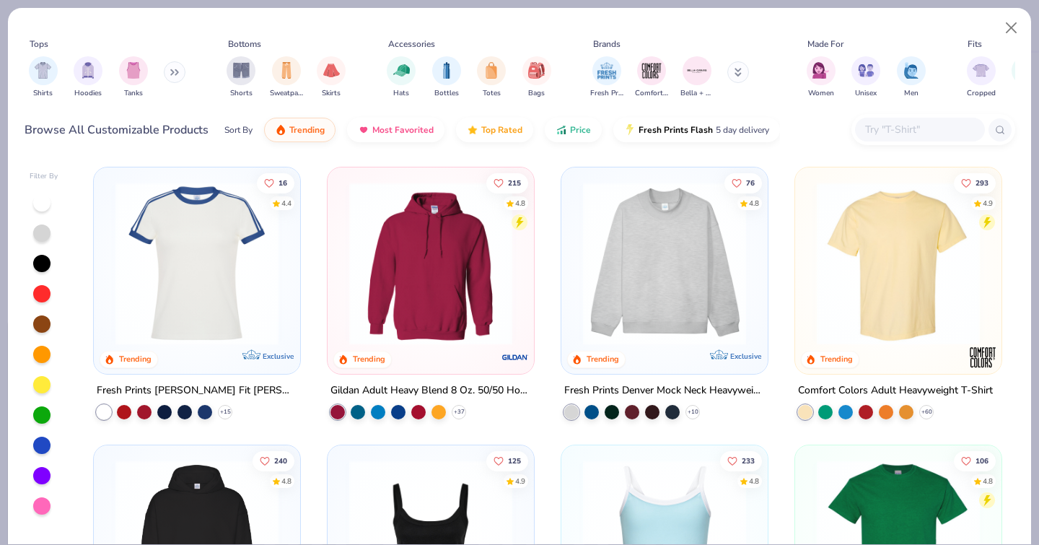
click at [908, 121] on input "text" at bounding box center [919, 129] width 111 height 17
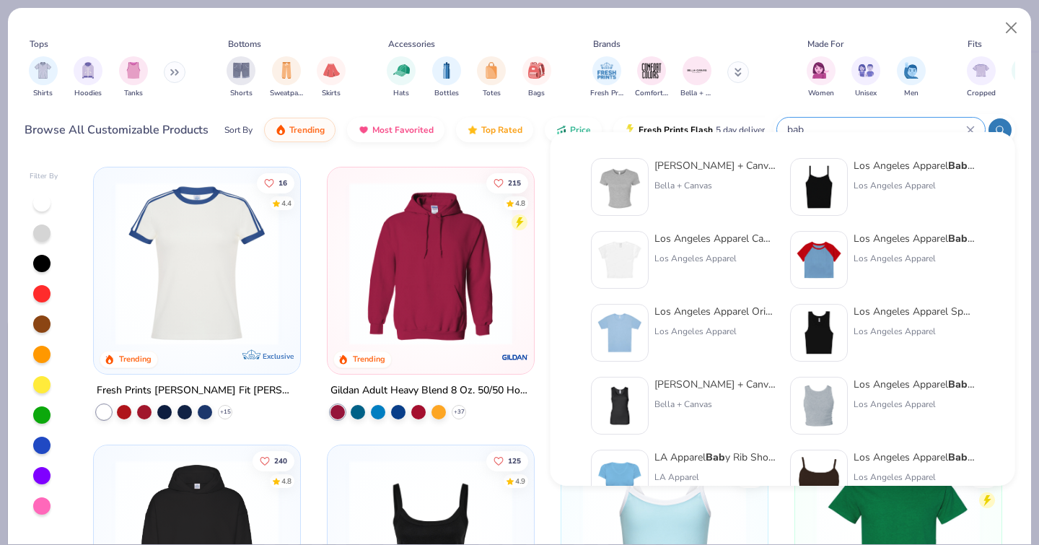
type input "bab"
click at [824, 279] on img at bounding box center [819, 259] width 45 height 45
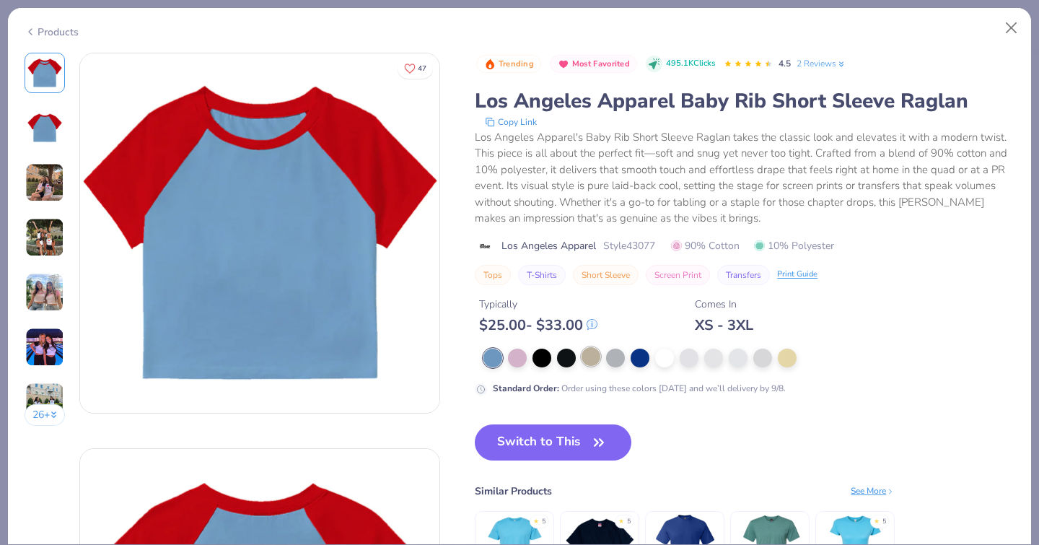
click at [582, 347] on div at bounding box center [591, 356] width 19 height 19
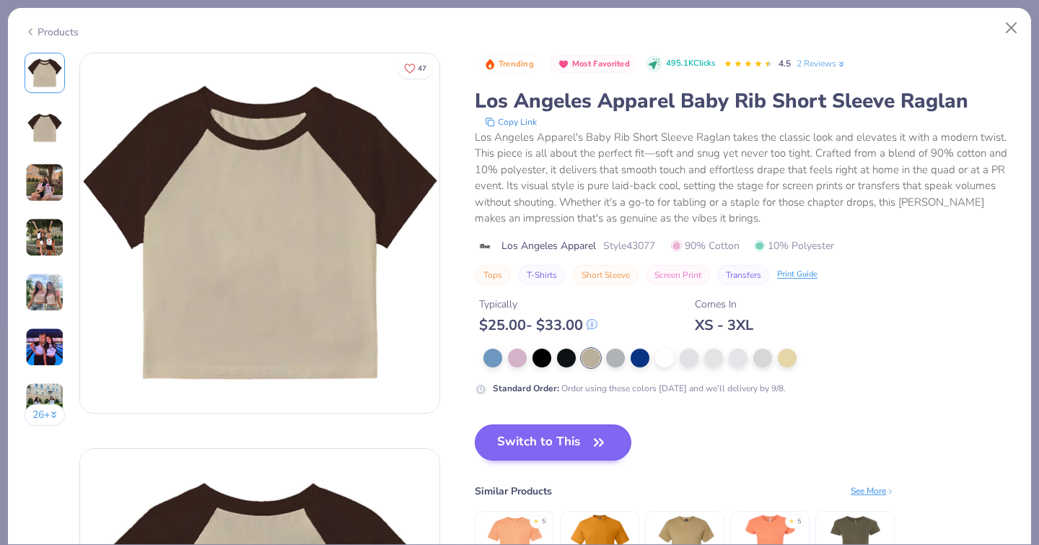
click at [489, 426] on button "Switch to This" at bounding box center [553, 442] width 157 height 36
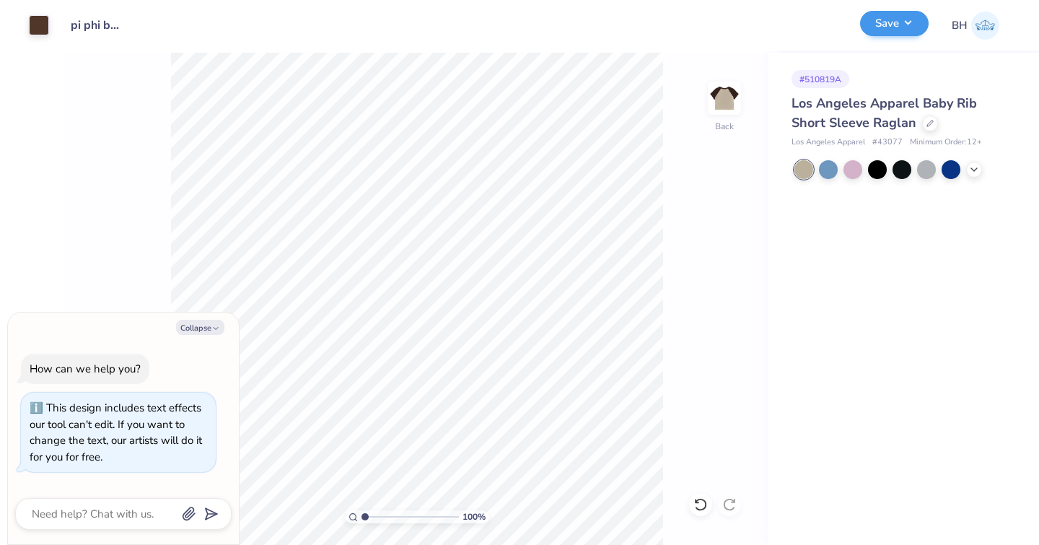
click at [894, 30] on button "Save" at bounding box center [894, 23] width 69 height 25
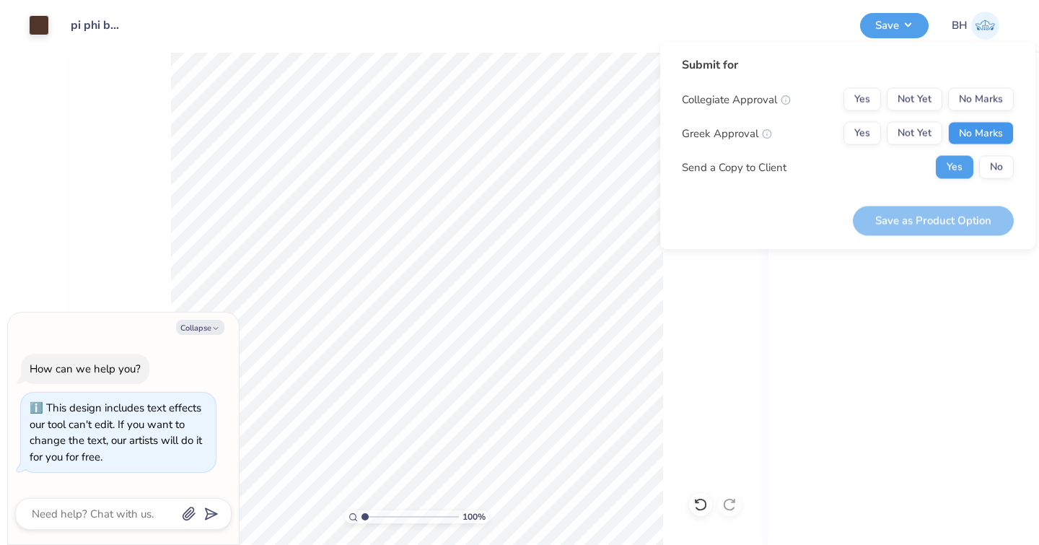
click at [972, 128] on button "No Marks" at bounding box center [981, 133] width 66 height 23
click at [998, 171] on button "No" at bounding box center [996, 167] width 35 height 23
click at [880, 134] on button "Yes" at bounding box center [863, 133] width 38 height 23
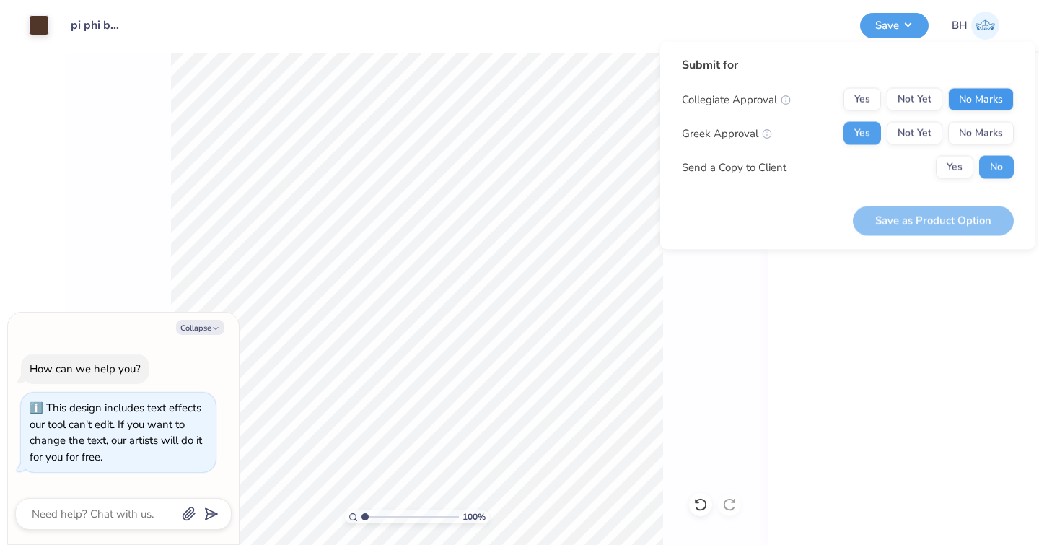
click at [966, 110] on button "No Marks" at bounding box center [981, 99] width 66 height 23
click at [917, 230] on button "Save as Product Option" at bounding box center [933, 221] width 161 height 30
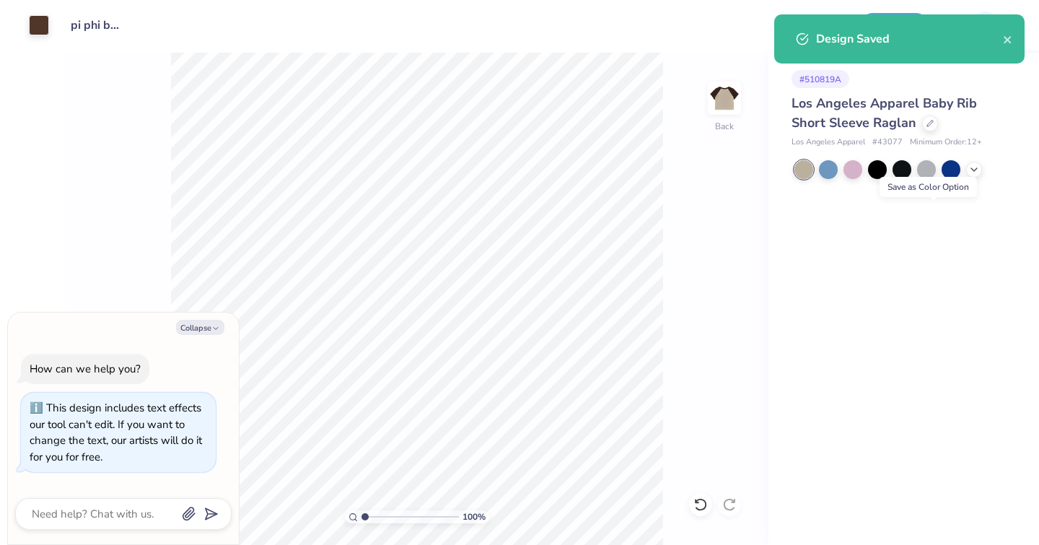
type textarea "x"
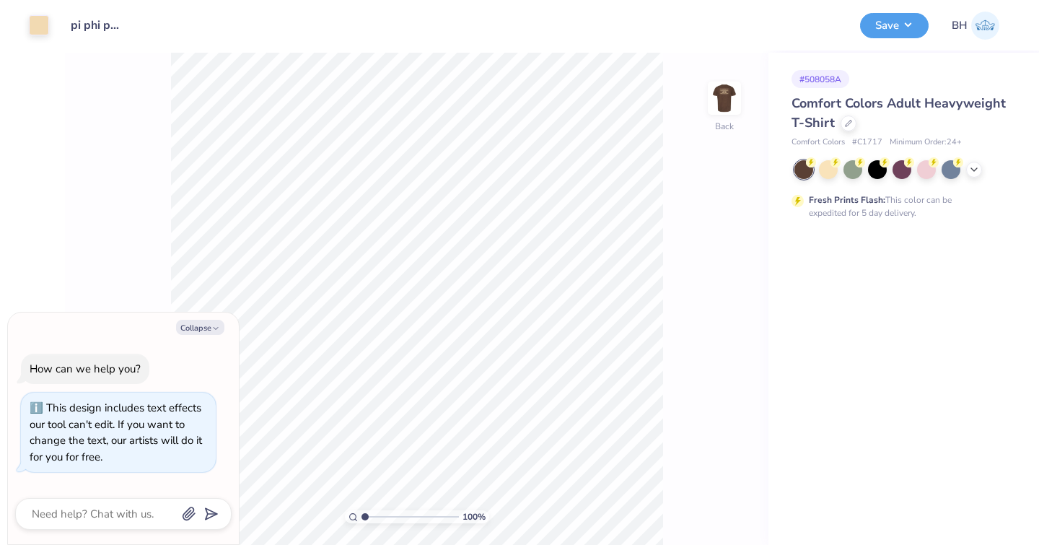
click at [969, 180] on div "Fresh Prints Flash: This color can be expedited for 5 day delivery." at bounding box center [901, 189] width 219 height 59
click at [982, 170] on div at bounding box center [974, 168] width 16 height 16
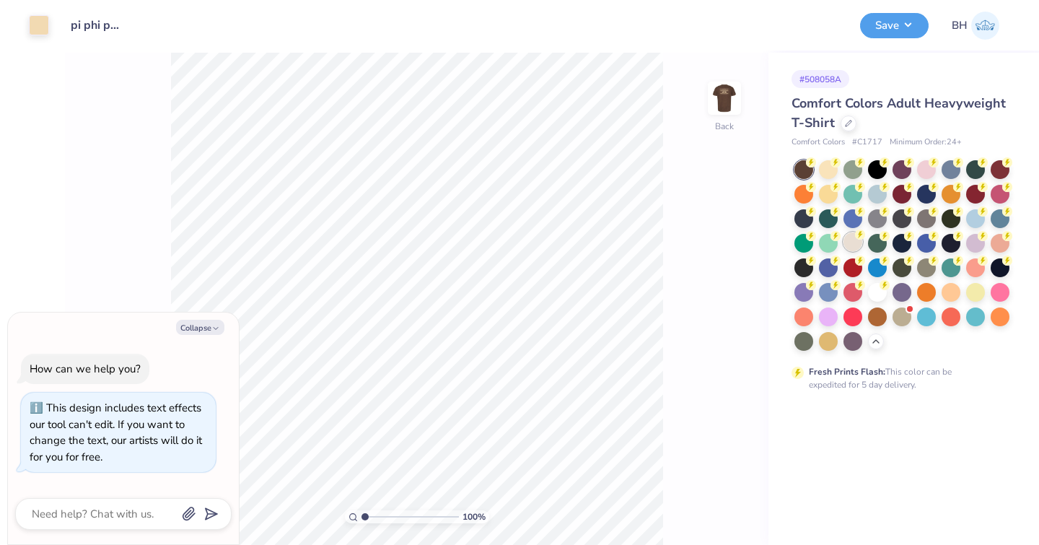
click at [856, 248] on div at bounding box center [853, 241] width 19 height 19
click at [42, 21] on div at bounding box center [39, 24] width 20 height 20
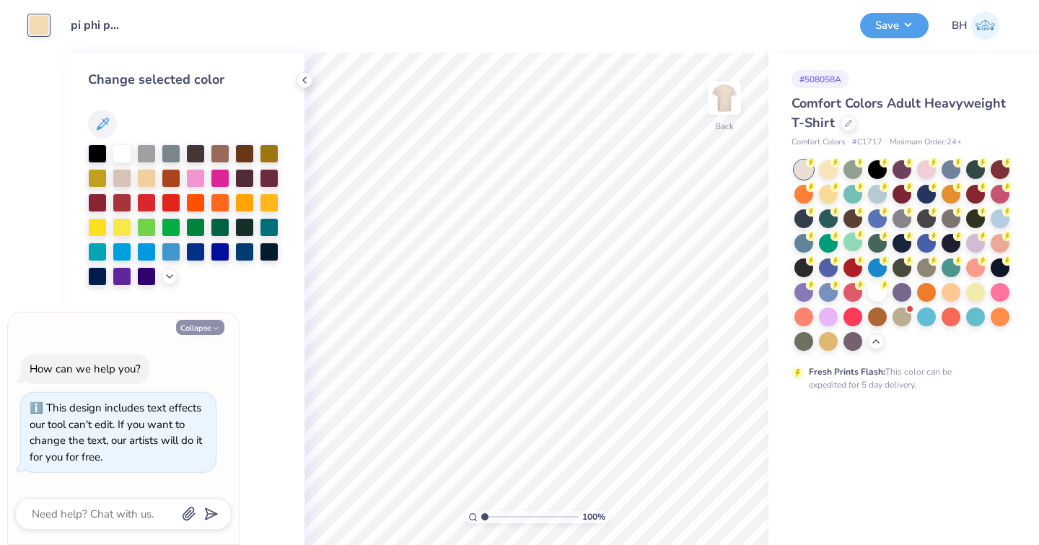
click at [214, 335] on button "Collapse" at bounding box center [200, 327] width 48 height 15
type textarea "x"
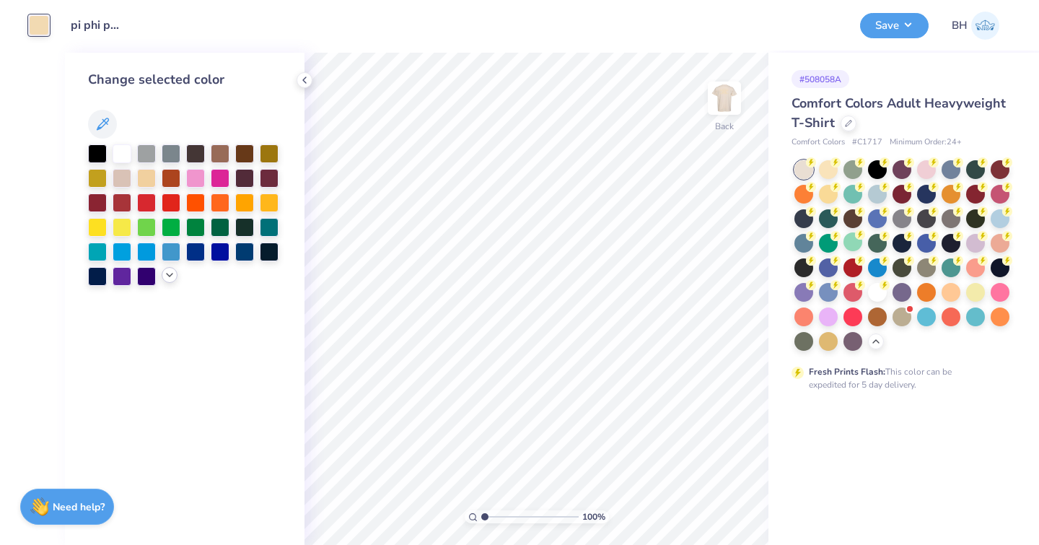
click at [167, 280] on icon at bounding box center [170, 275] width 12 height 12
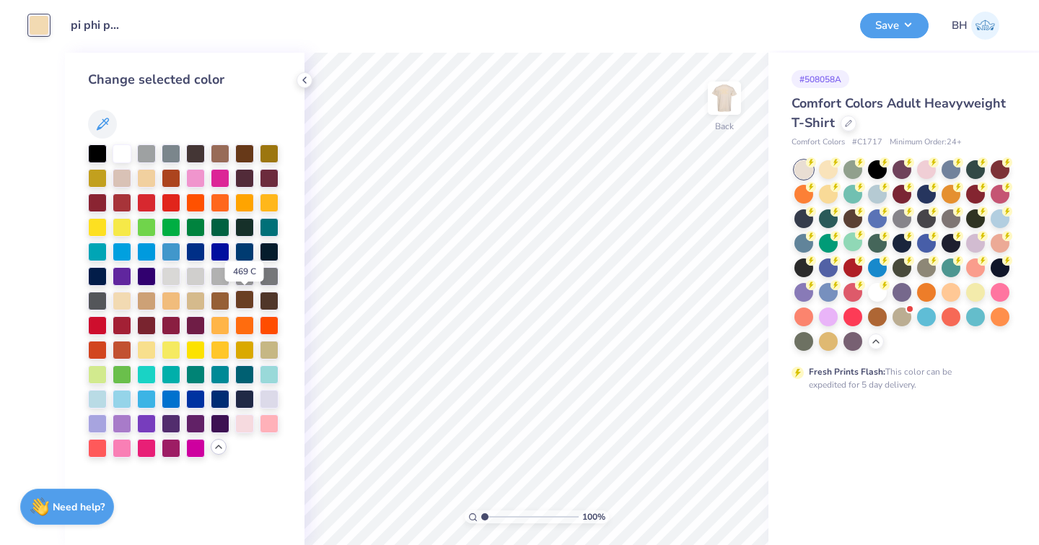
click at [243, 301] on div at bounding box center [244, 299] width 19 height 19
click at [275, 299] on div at bounding box center [269, 299] width 19 height 19
click at [228, 294] on div at bounding box center [220, 299] width 19 height 19
click at [243, 165] on div at bounding box center [184, 300] width 193 height 313
click at [242, 155] on div at bounding box center [244, 152] width 19 height 19
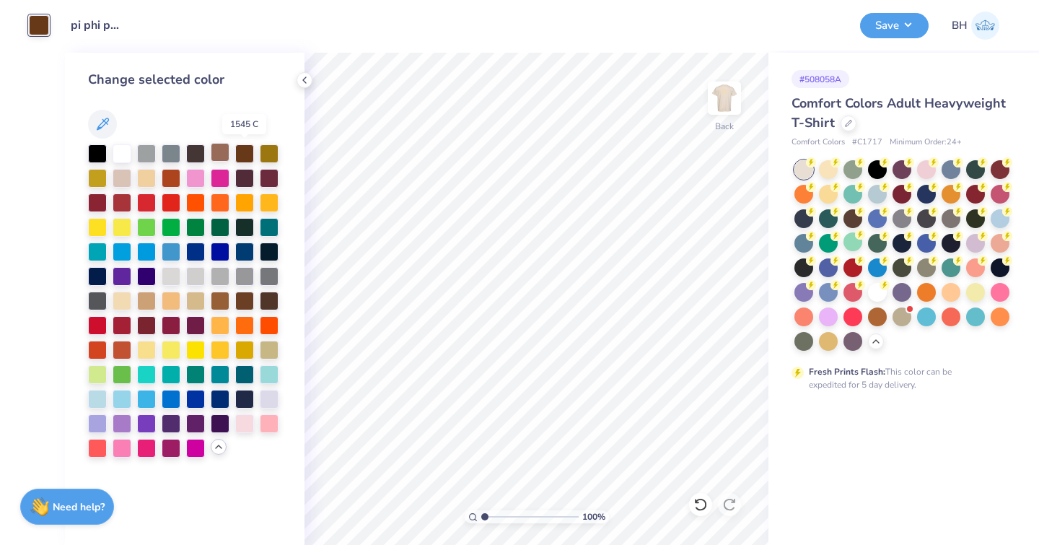
click at [228, 154] on div at bounding box center [220, 152] width 19 height 19
click at [726, 108] on img at bounding box center [725, 98] width 58 height 58
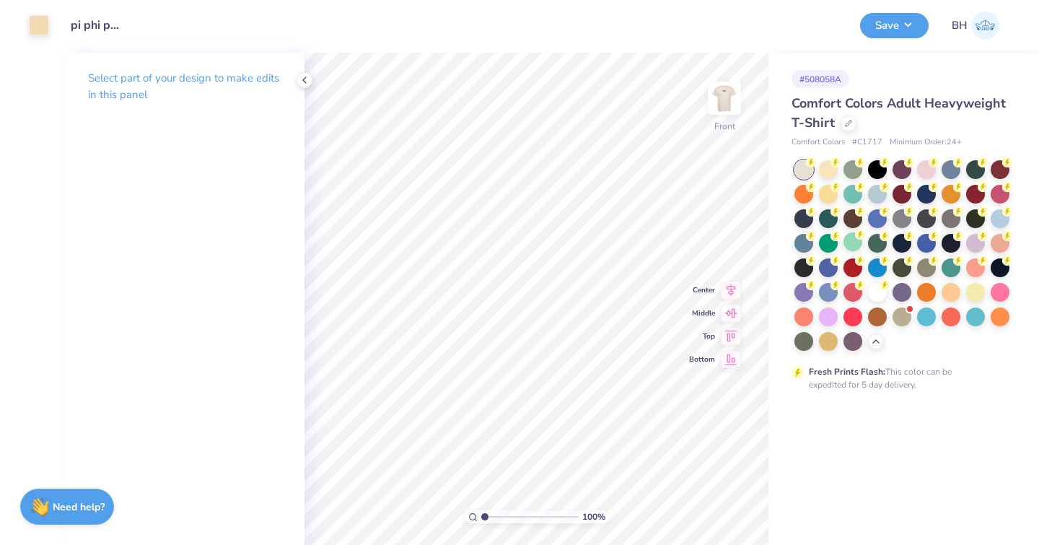
click at [35, 38] on div "Art colors" at bounding box center [24, 25] width 49 height 51
click at [36, 38] on div "Art colors" at bounding box center [24, 25] width 49 height 51
click at [36, 29] on div at bounding box center [39, 24] width 20 height 20
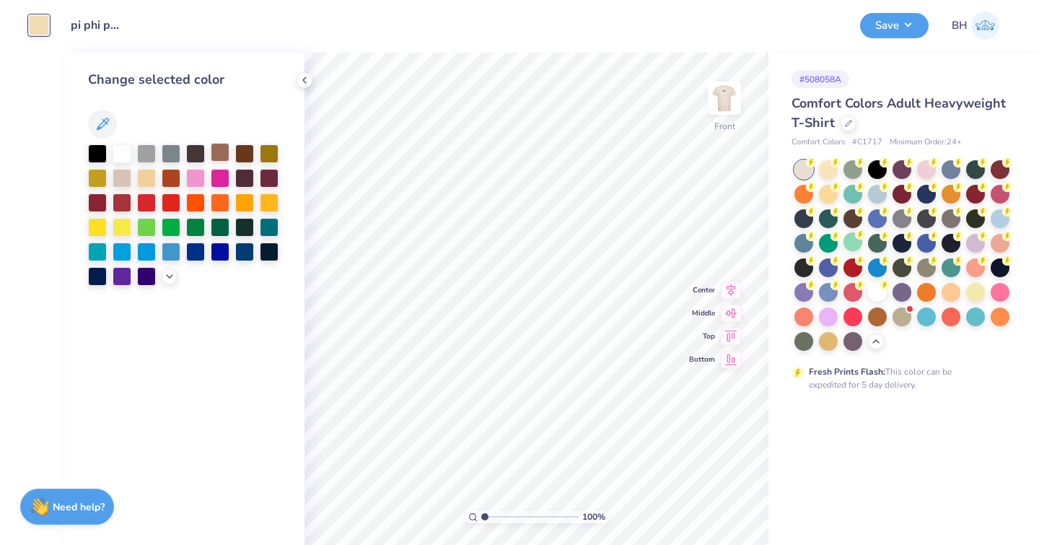
click at [217, 154] on div at bounding box center [220, 152] width 19 height 19
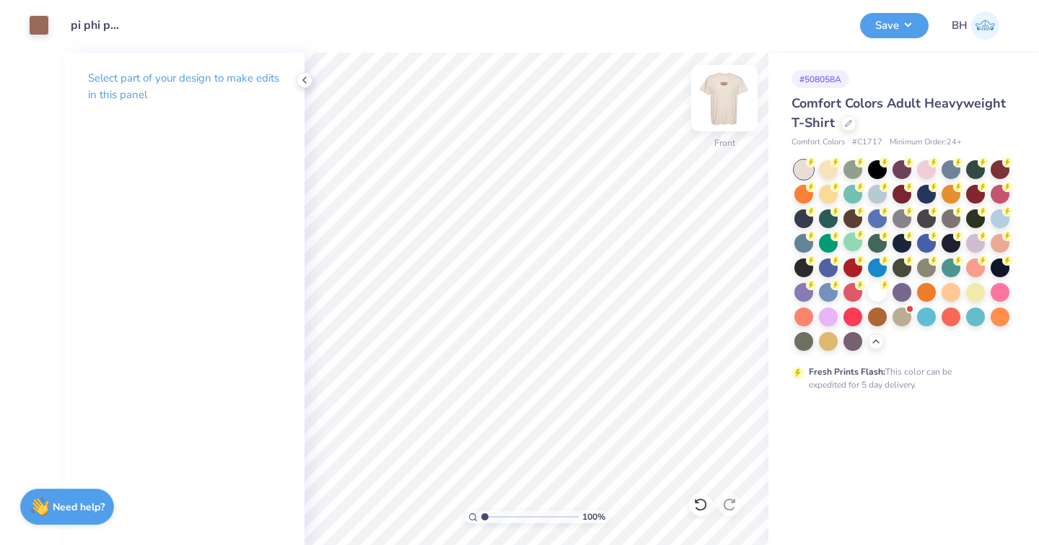
click at [740, 97] on img at bounding box center [725, 98] width 58 height 58
click at [740, 98] on img at bounding box center [725, 98] width 58 height 58
click at [737, 103] on img at bounding box center [725, 98] width 58 height 58
click at [904, 32] on button "Save" at bounding box center [894, 23] width 69 height 25
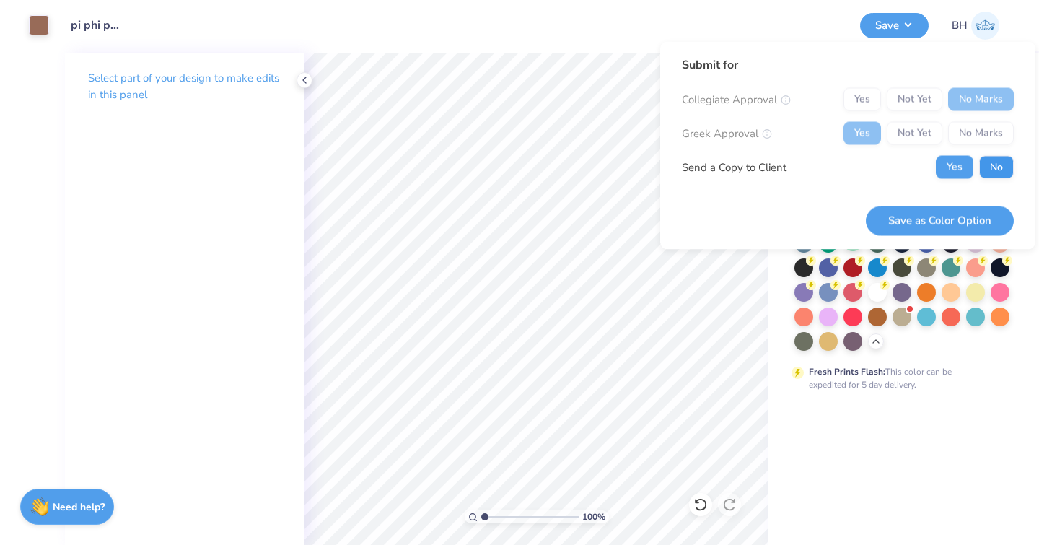
click at [997, 172] on button "No" at bounding box center [996, 167] width 35 height 23
click at [921, 228] on button "Save as Color Option" at bounding box center [940, 221] width 148 height 30
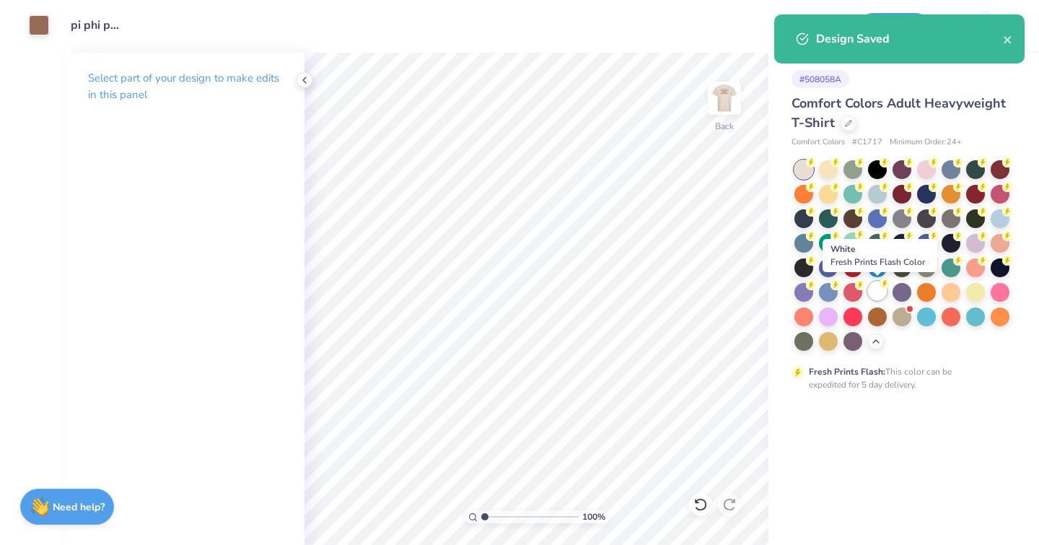
click at [881, 294] on div at bounding box center [877, 290] width 19 height 19
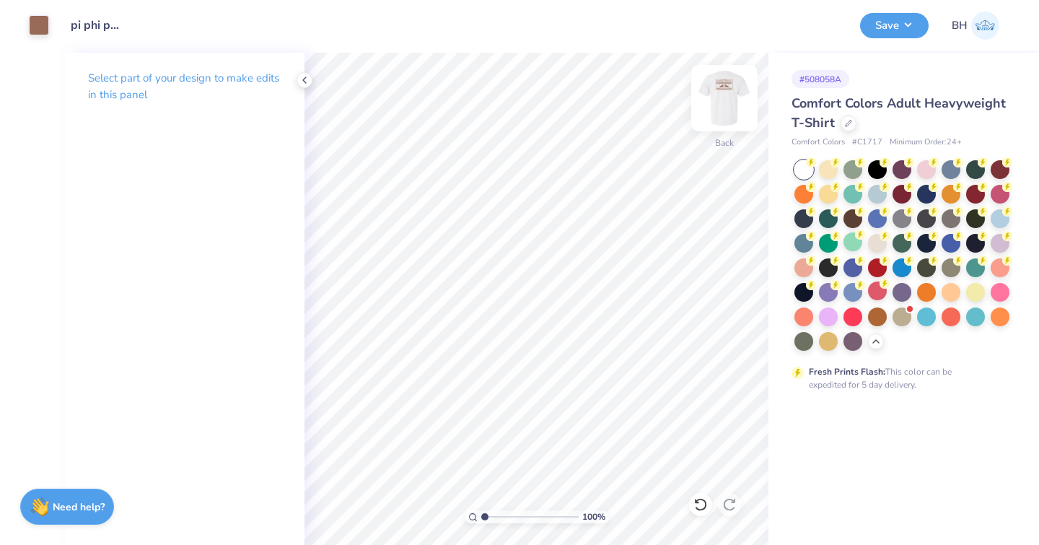
click at [725, 108] on img at bounding box center [725, 98] width 58 height 58
click at [725, 108] on img at bounding box center [724, 98] width 29 height 29
click at [889, 26] on button "Save" at bounding box center [894, 23] width 69 height 25
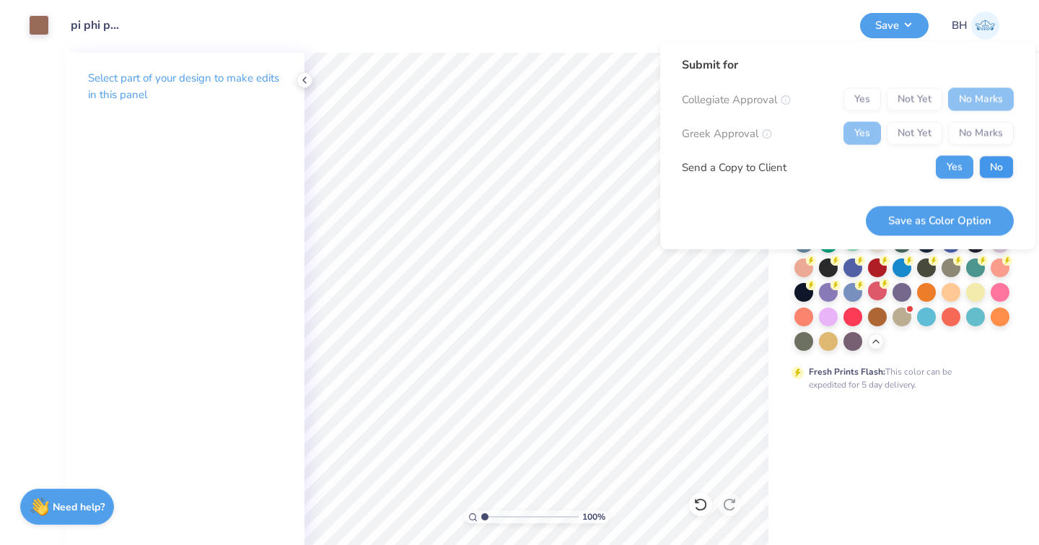
click at [1005, 167] on button "No" at bounding box center [996, 167] width 35 height 23
click at [910, 217] on button "Save as Color Option" at bounding box center [940, 221] width 148 height 30
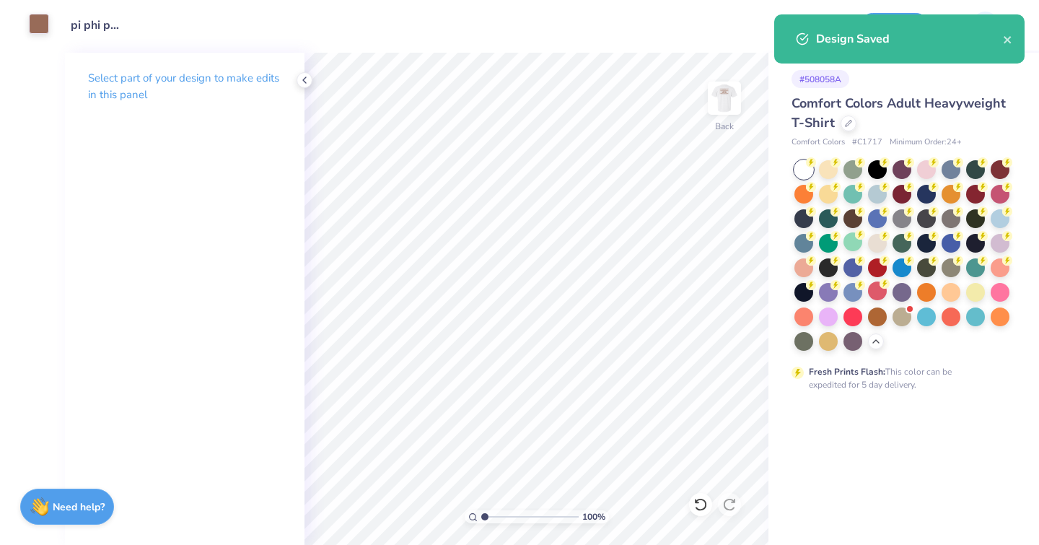
click at [38, 19] on div at bounding box center [39, 24] width 20 height 20
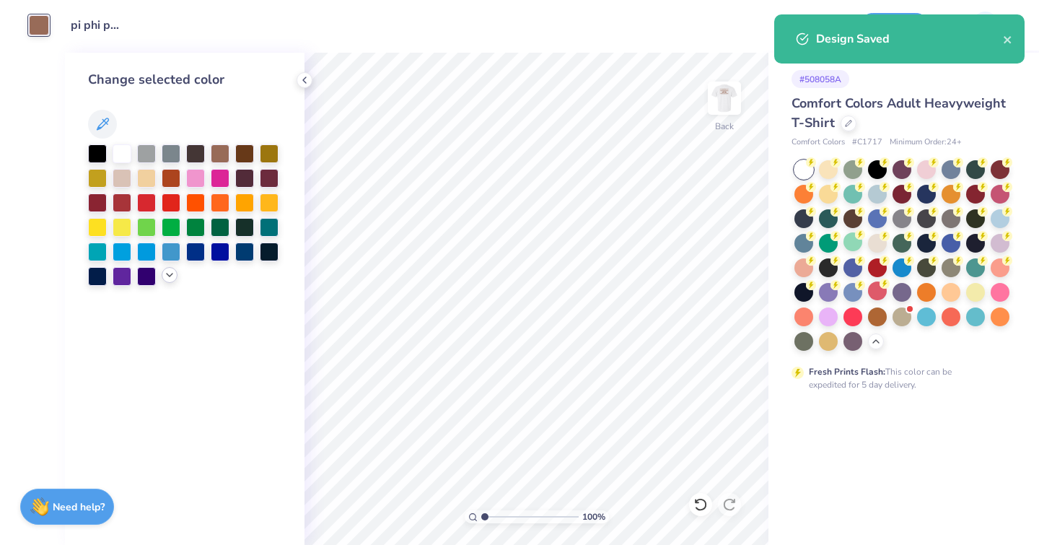
click at [170, 273] on icon at bounding box center [170, 275] width 12 height 12
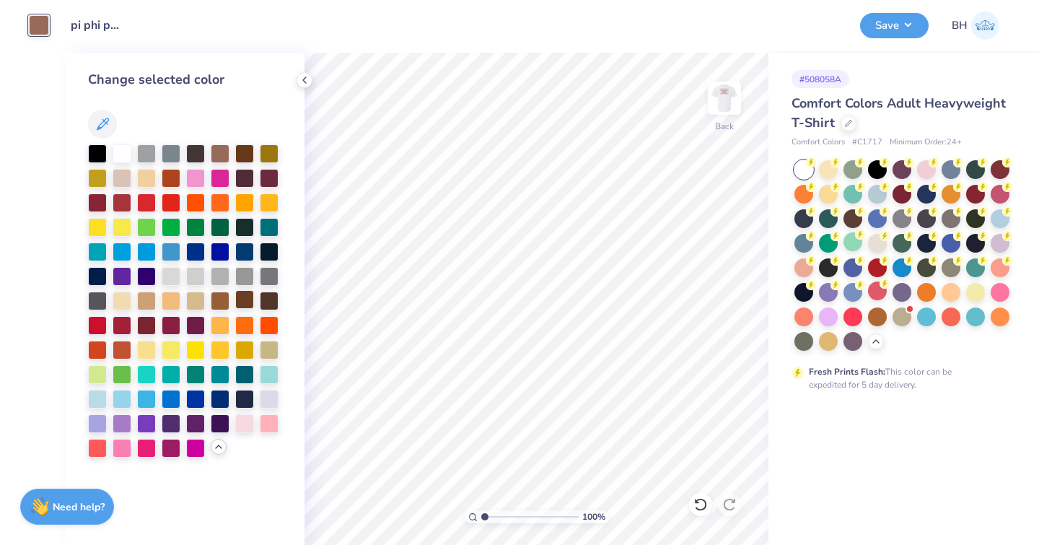
click at [246, 294] on div at bounding box center [244, 299] width 19 height 19
click at [718, 107] on img at bounding box center [725, 98] width 58 height 58
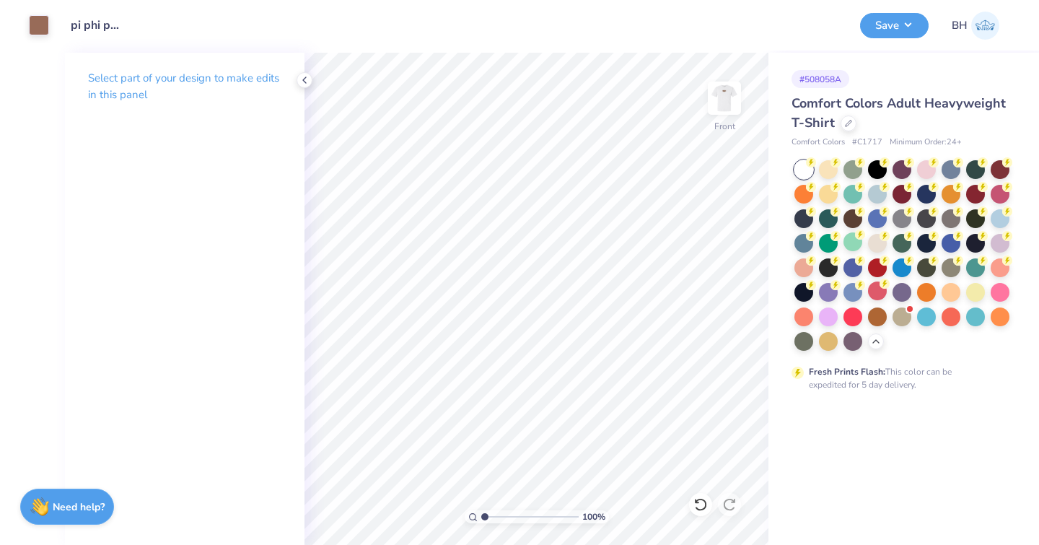
click at [25, 25] on div "Art colors" at bounding box center [24, 25] width 49 height 51
click at [32, 28] on div at bounding box center [39, 24] width 20 height 20
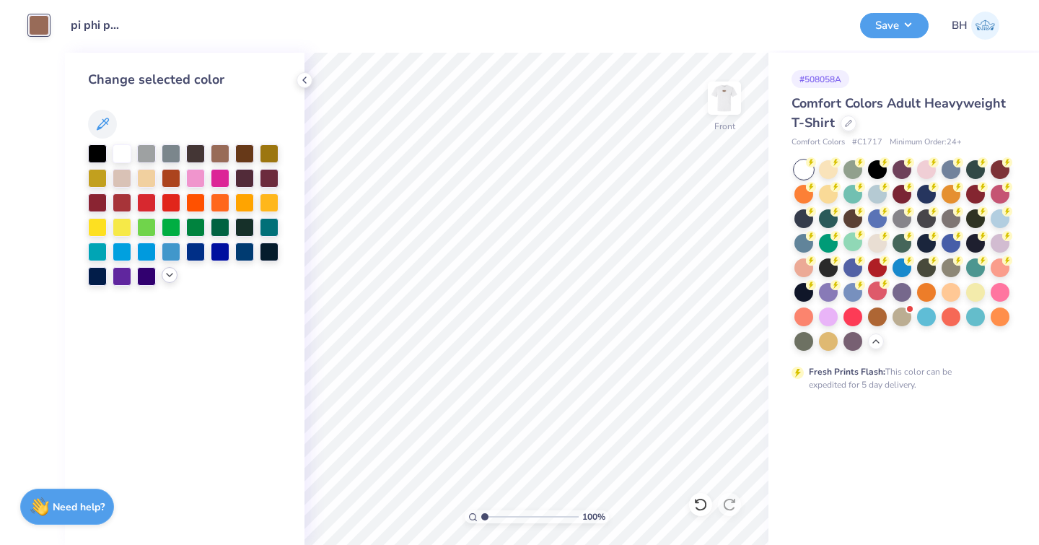
click at [172, 278] on icon at bounding box center [170, 275] width 12 height 12
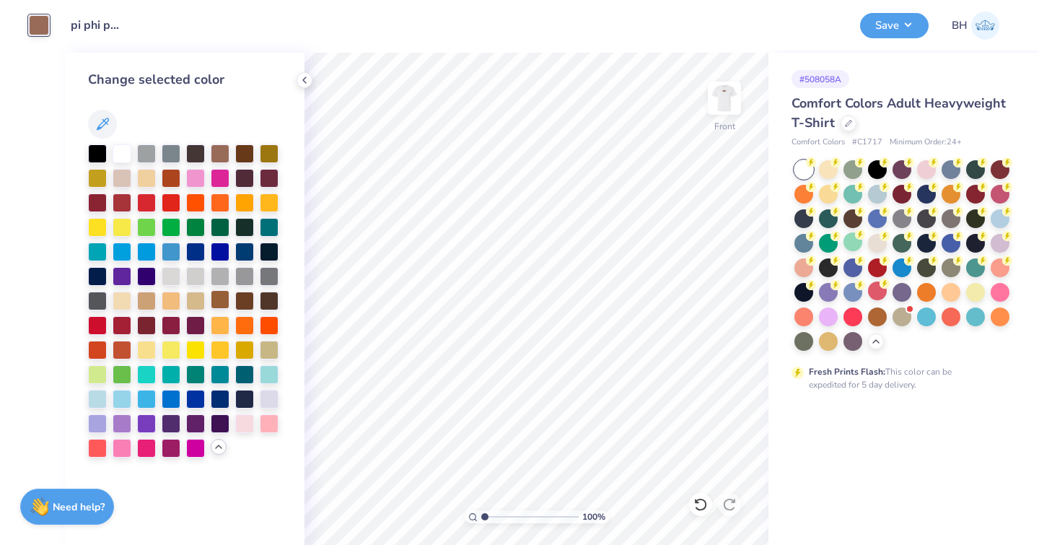
click at [223, 301] on div at bounding box center [220, 299] width 19 height 19
click at [246, 302] on div at bounding box center [244, 299] width 19 height 19
click at [721, 93] on img at bounding box center [725, 98] width 58 height 58
click at [893, 32] on button "Save" at bounding box center [894, 23] width 69 height 25
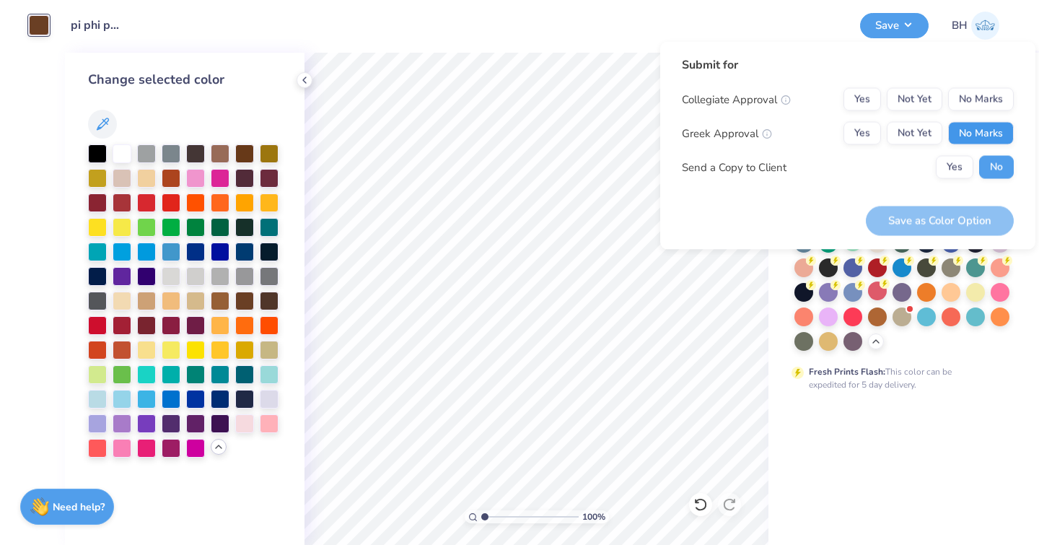
click at [986, 137] on button "No Marks" at bounding box center [981, 133] width 66 height 23
click at [865, 137] on button "Yes" at bounding box center [863, 133] width 38 height 23
click at [971, 110] on button "No Marks" at bounding box center [981, 99] width 66 height 23
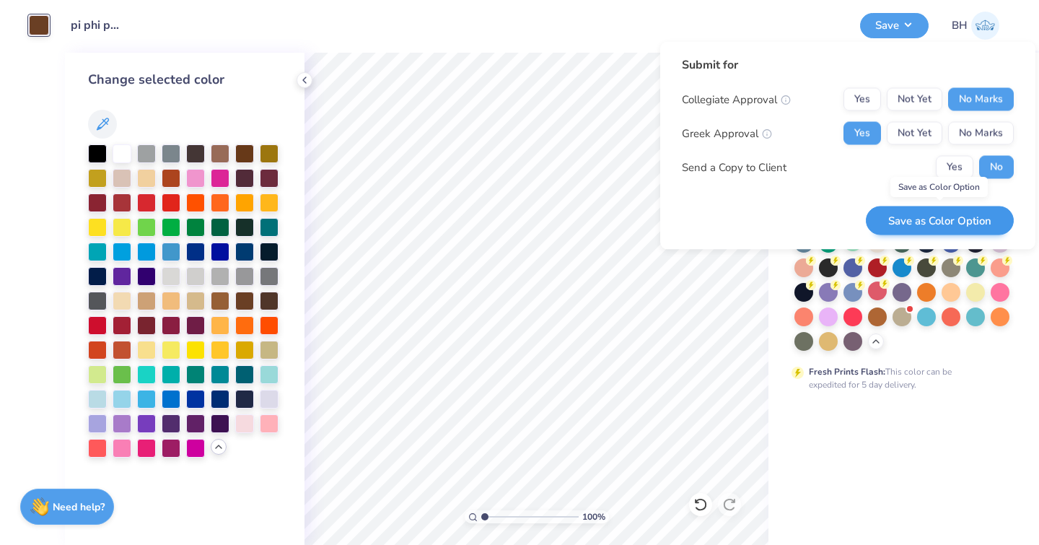
click at [909, 221] on button "Save as Color Option" at bounding box center [940, 221] width 148 height 30
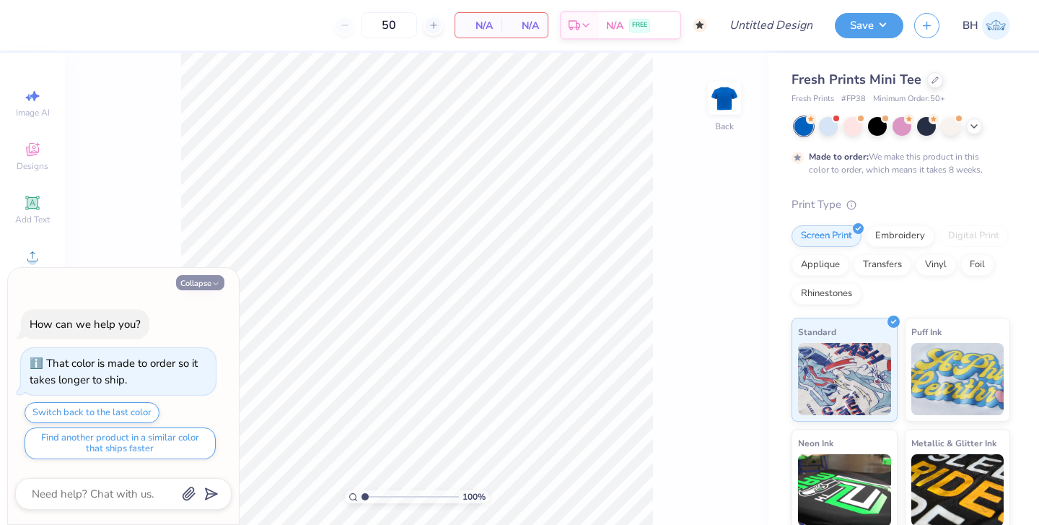
click at [214, 287] on icon "button" at bounding box center [215, 283] width 9 height 9
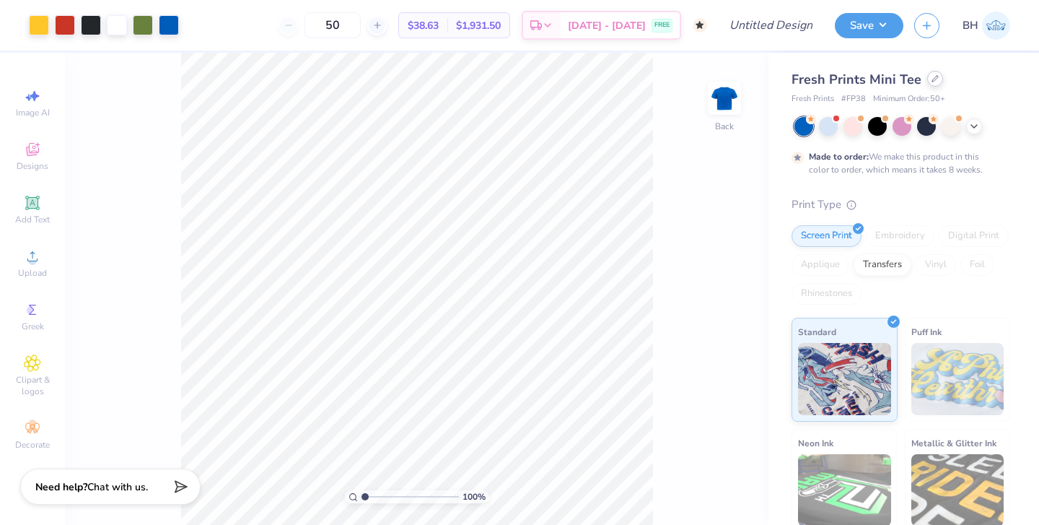
click at [932, 81] on icon at bounding box center [935, 78] width 7 height 7
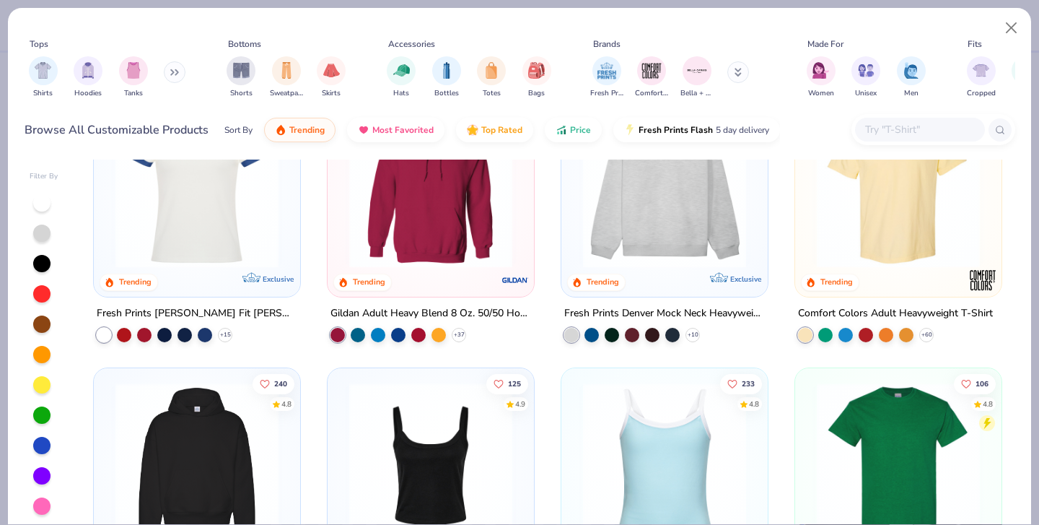
scroll to position [79, 0]
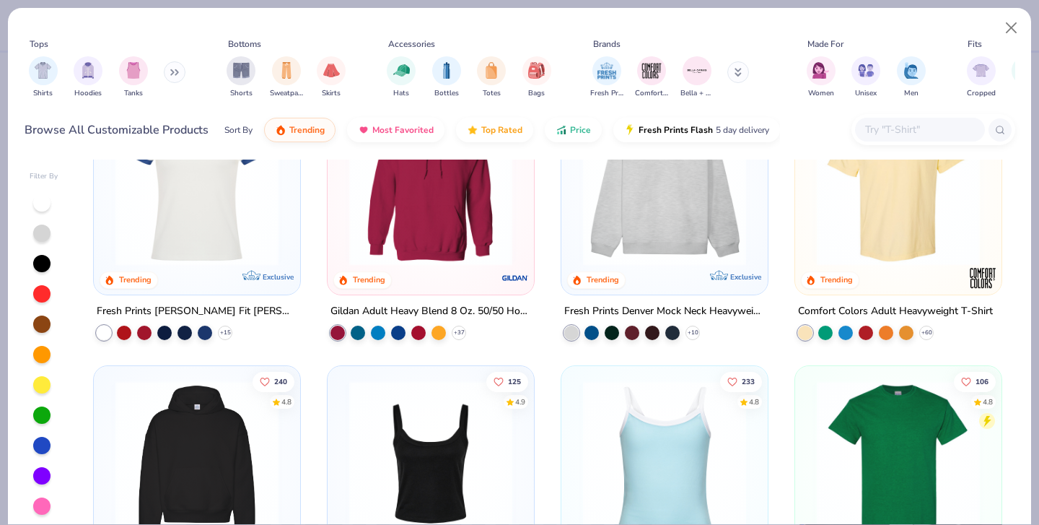
click at [867, 181] on img at bounding box center [899, 183] width 178 height 163
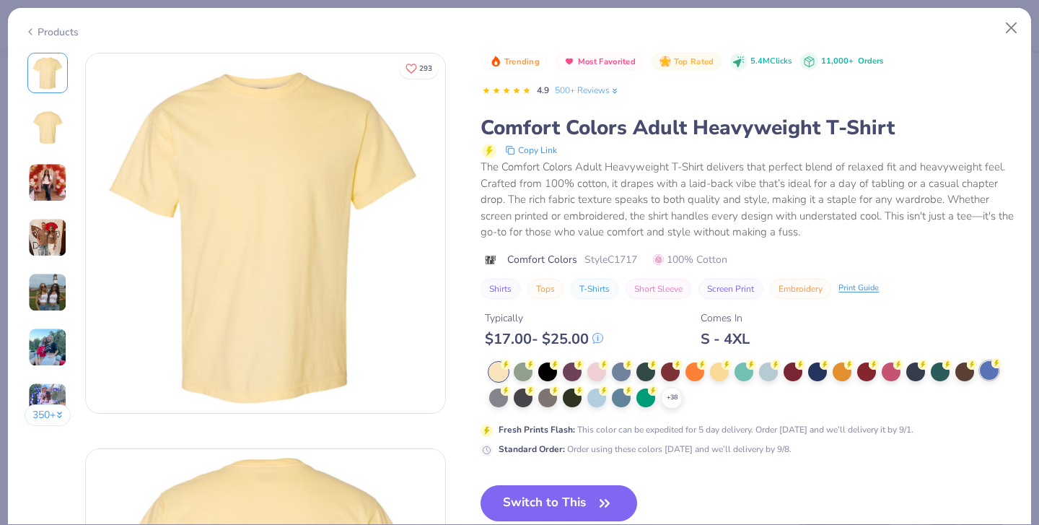
click at [980, 361] on div at bounding box center [989, 370] width 19 height 19
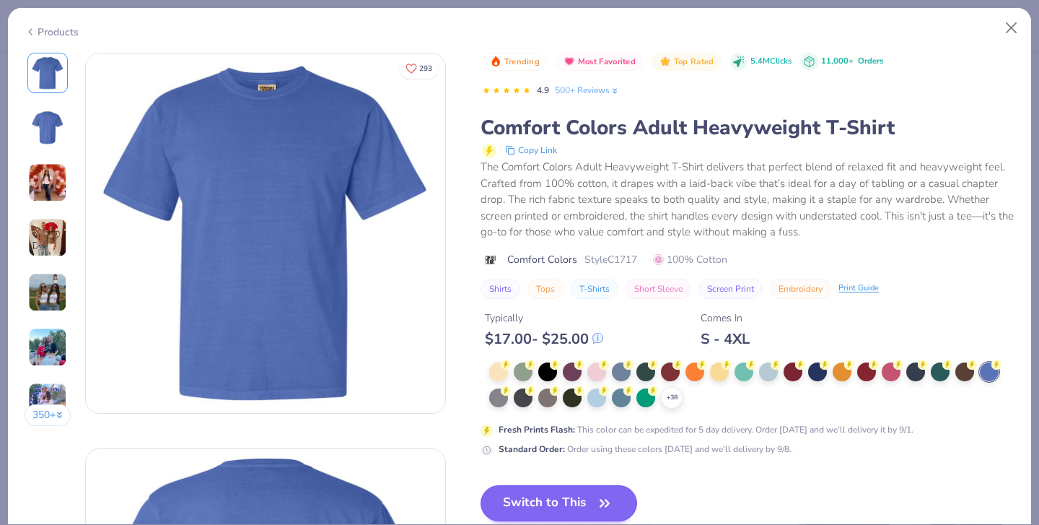
click at [481, 485] on button "Switch to This" at bounding box center [559, 503] width 157 height 36
click at [487, 485] on button "Switch to This" at bounding box center [559, 503] width 157 height 36
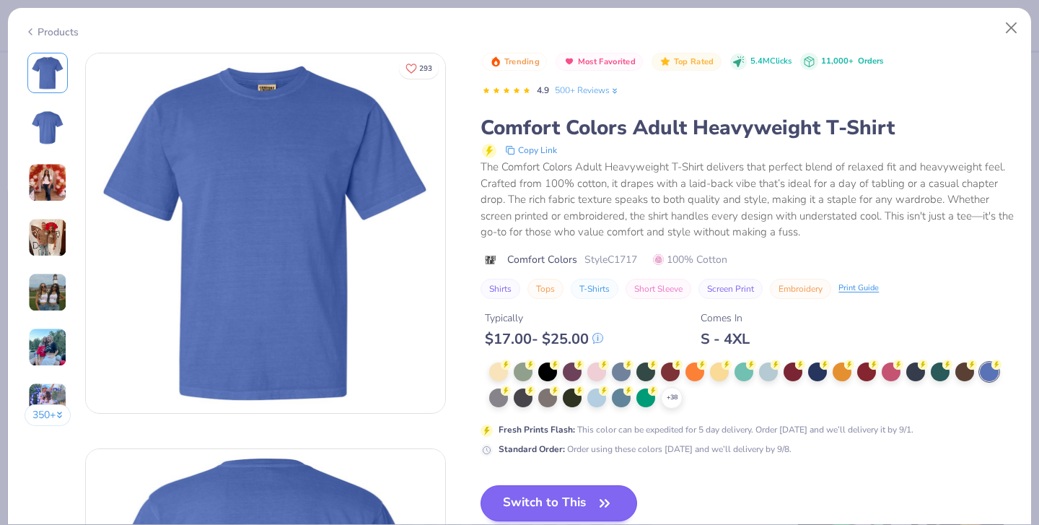
click at [507, 485] on button "Switch to This" at bounding box center [559, 503] width 157 height 36
click at [661, 387] on div "+ 38" at bounding box center [672, 398] width 22 height 22
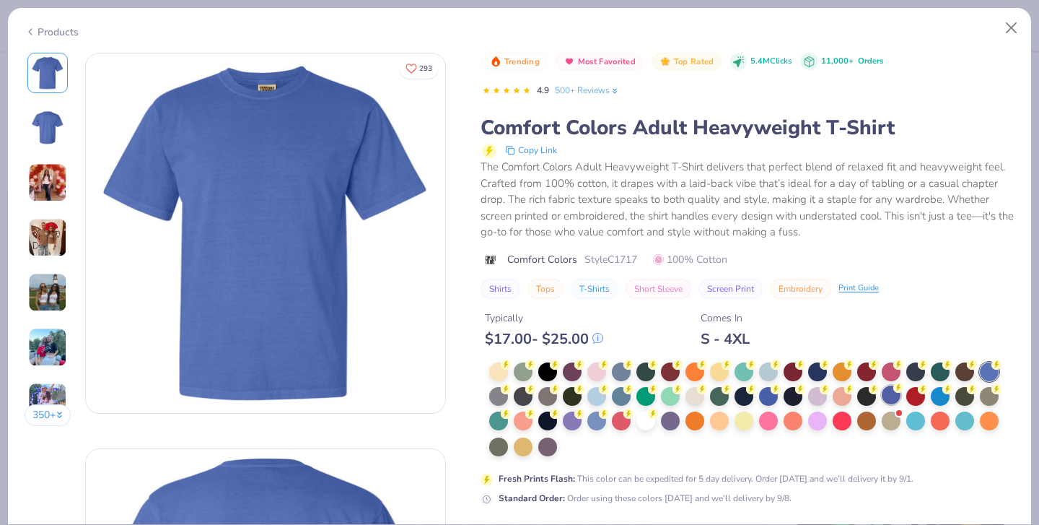
click at [882, 385] on div at bounding box center [891, 394] width 19 height 19
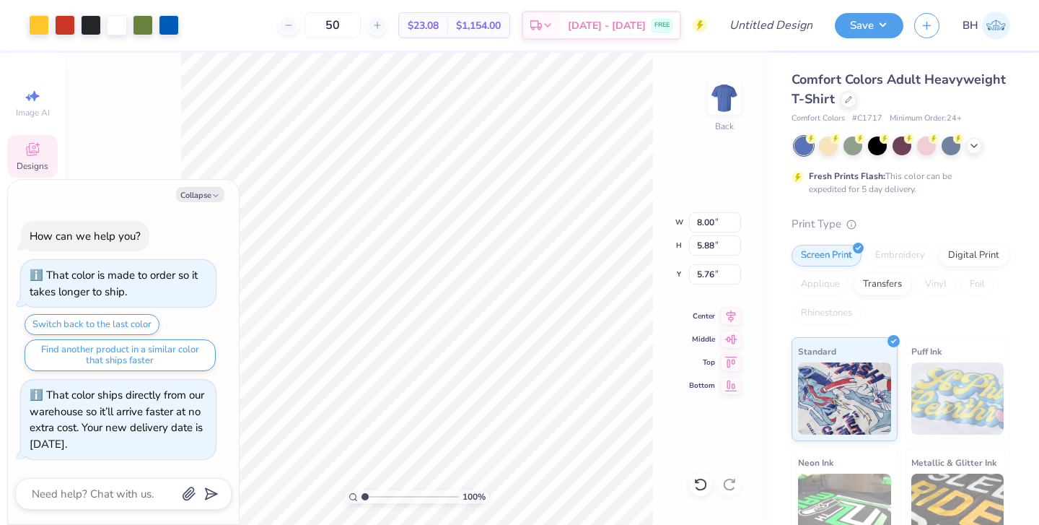
type textarea "x"
type input "3.00"
type textarea "x"
type input "5.24"
type input "2.92"
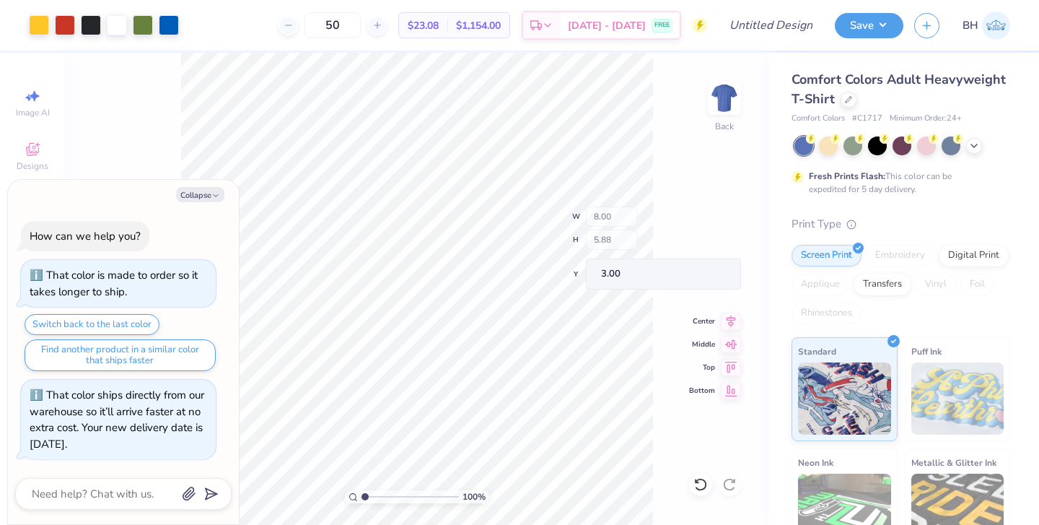
type input "5.96"
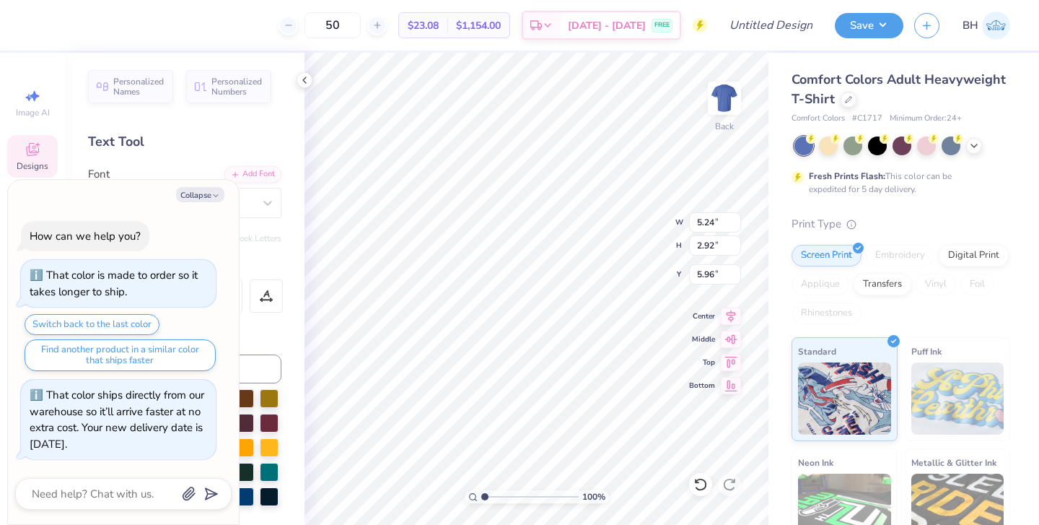
type textarea "x"
type textarea "PTheta"
type textarea "x"
type textarea "PiTheta"
type textarea "x"
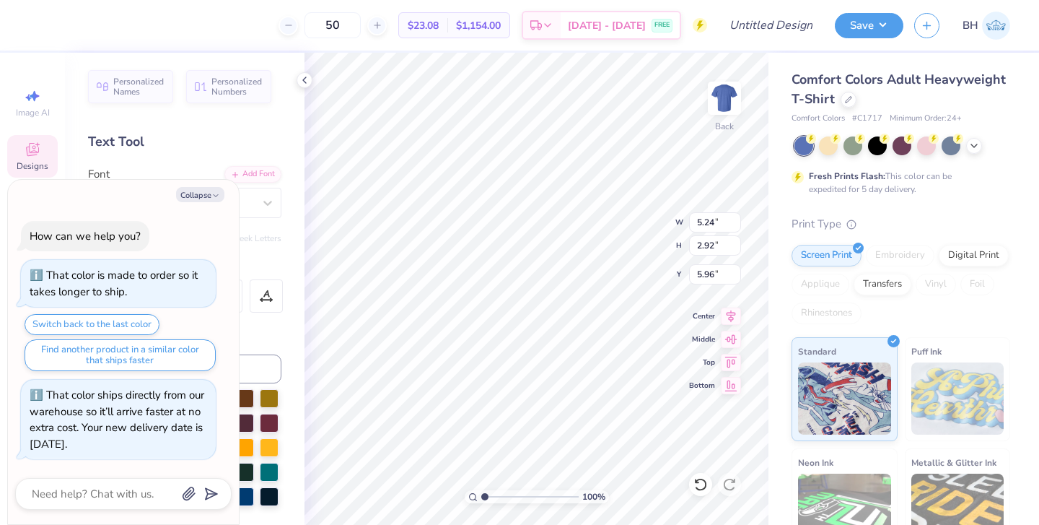
type textarea "PiThet"
type textarea "x"
type textarea "PiThe"
type textarea "x"
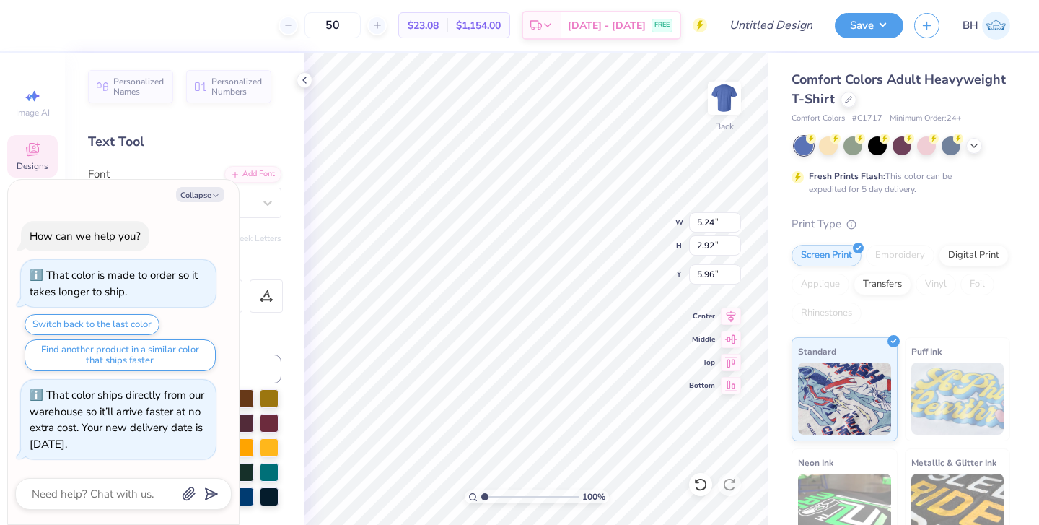
type textarea "PiTh"
type textarea "x"
type textarea "PiT"
type textarea "x"
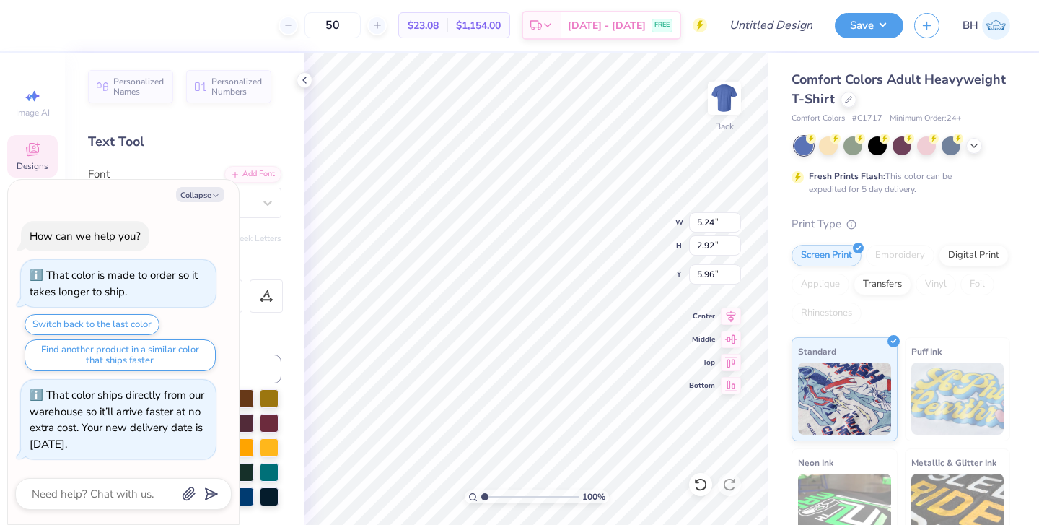
type textarea "Pi"
type textarea "x"
type textarea "Pi"
type textarea "x"
type textarea "Pi P"
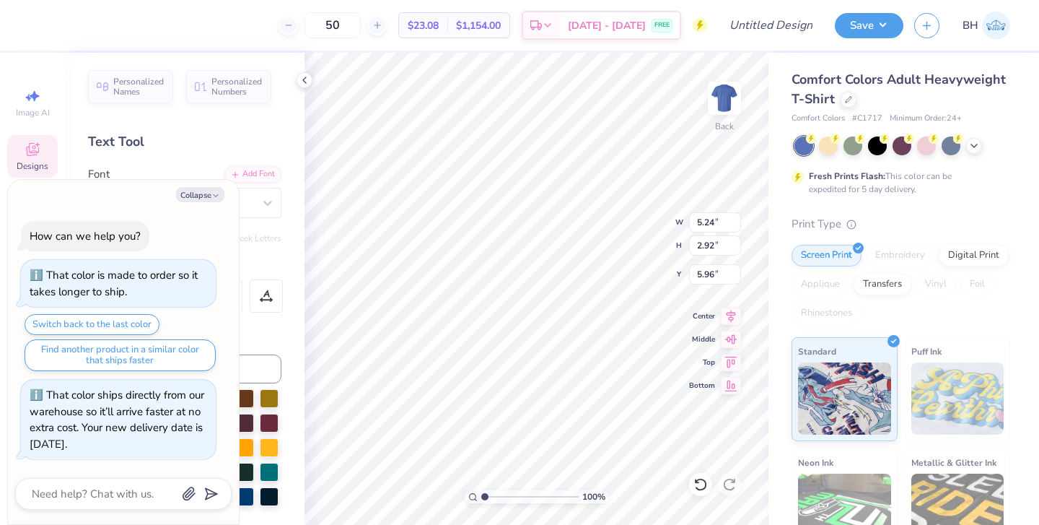
type textarea "x"
type textarea "Pi Ph"
type textarea "x"
type textarea "Pi Phi"
click at [209, 195] on button "Collapse" at bounding box center [200, 194] width 48 height 15
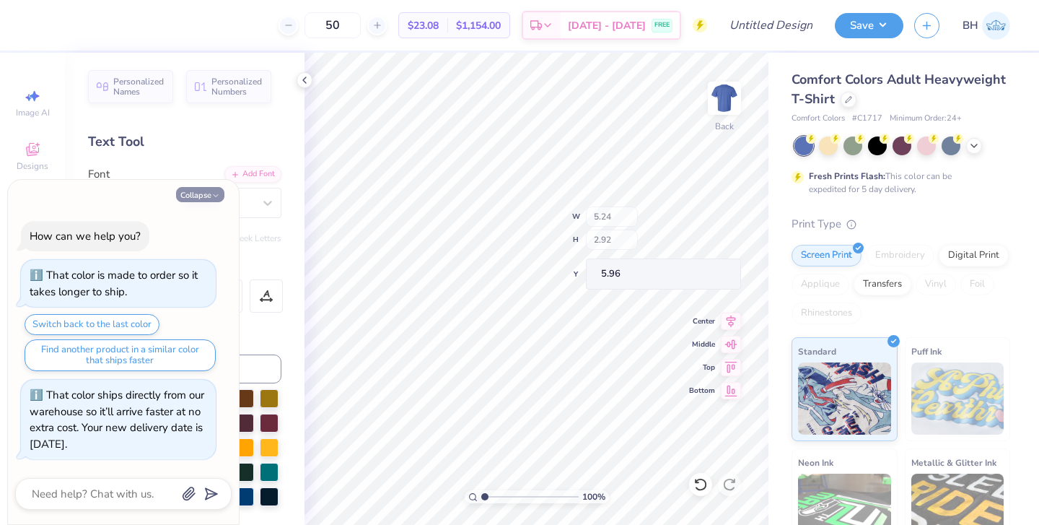
type textarea "x"
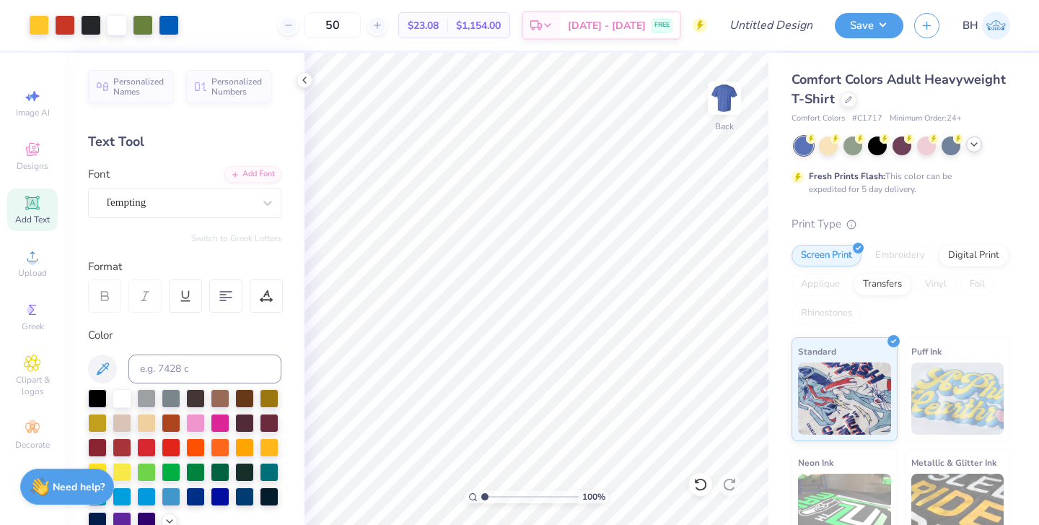
click at [976, 147] on icon at bounding box center [975, 145] width 12 height 12
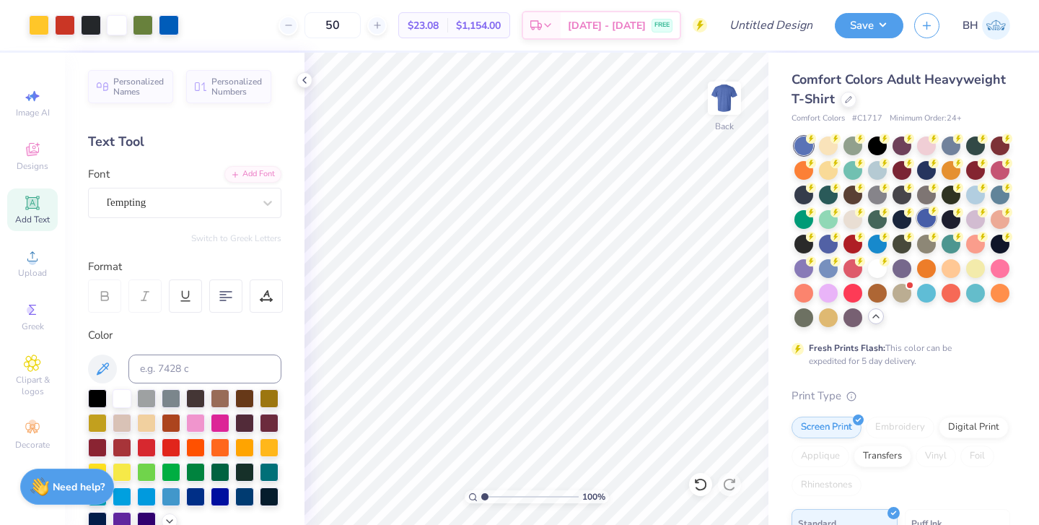
click at [924, 223] on div at bounding box center [926, 218] width 19 height 19
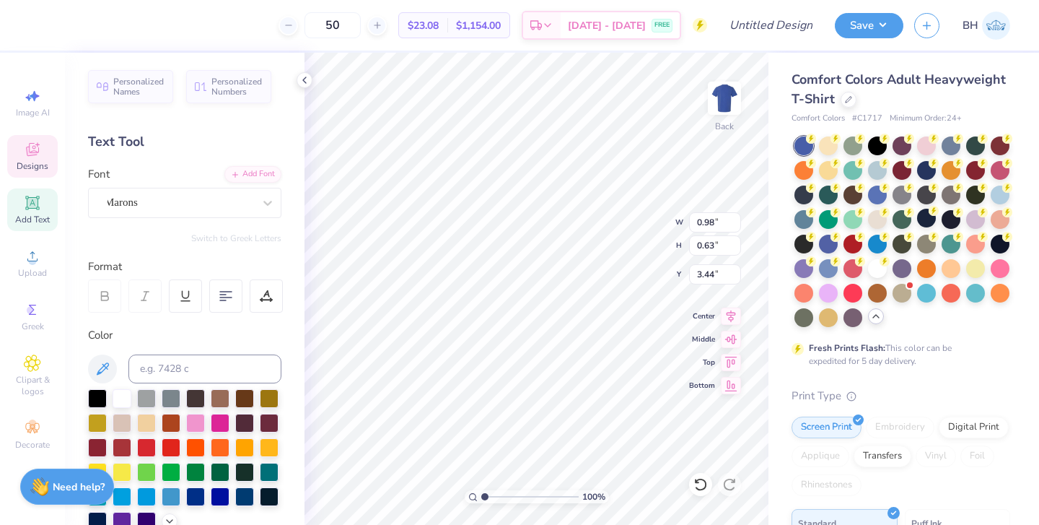
type textarea "family"
type input "6.77"
click at [541, 495] on input "range" at bounding box center [529, 496] width 97 height 13
type input "1.92"
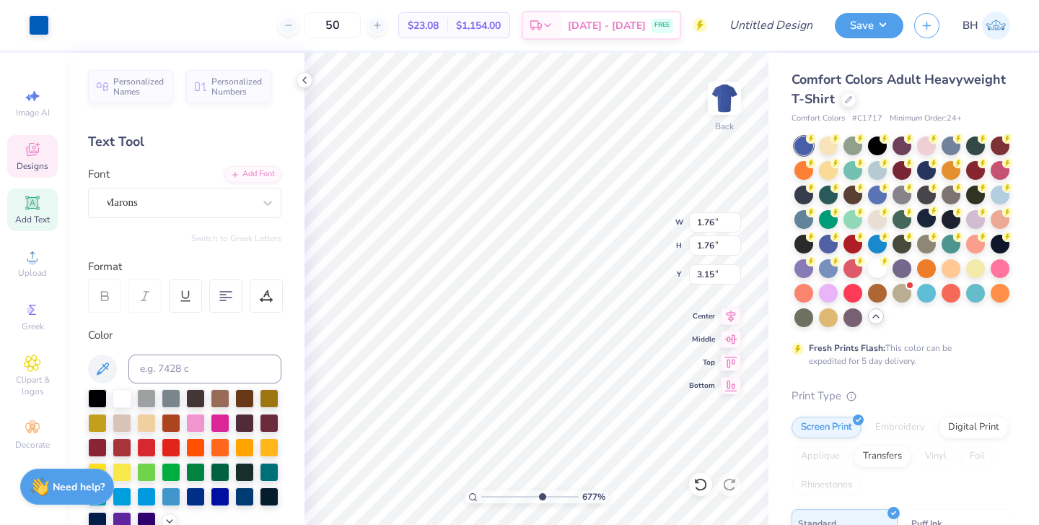
type input "3.07"
type input "2.21"
type input "2.77"
type input "1.76"
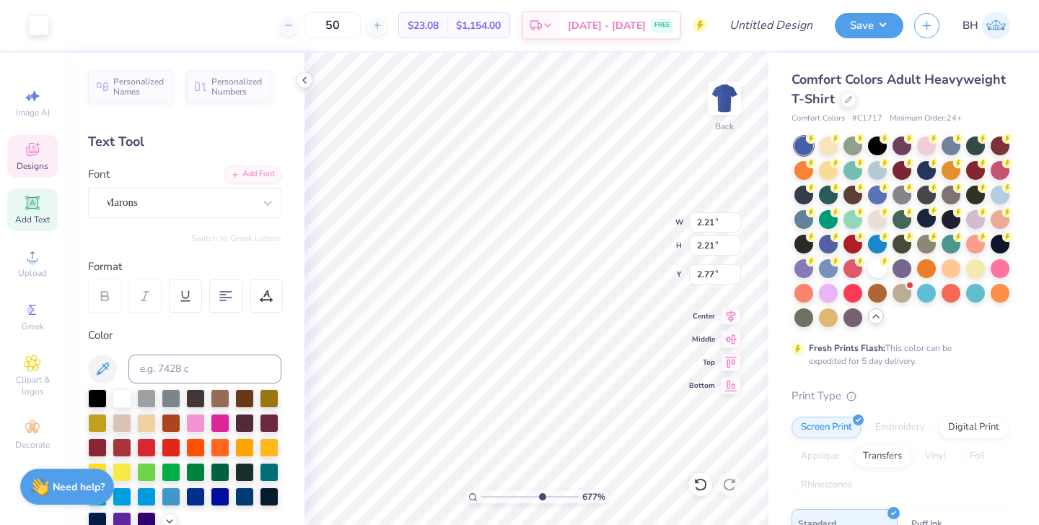
type input "1.76"
type input "3.15"
type input "2.06"
type input "2.85"
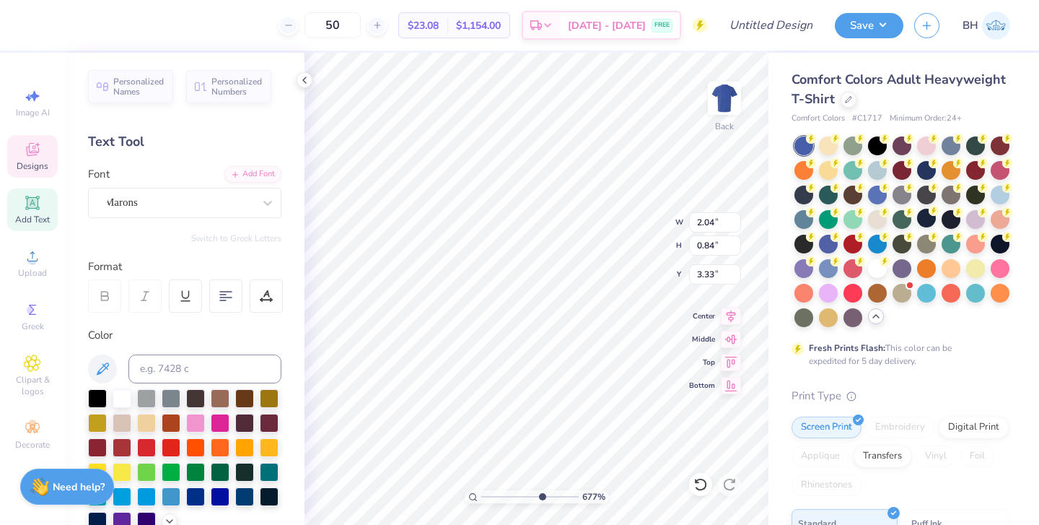
type input "3.33"
